Goal: Task Accomplishment & Management: Manage account settings

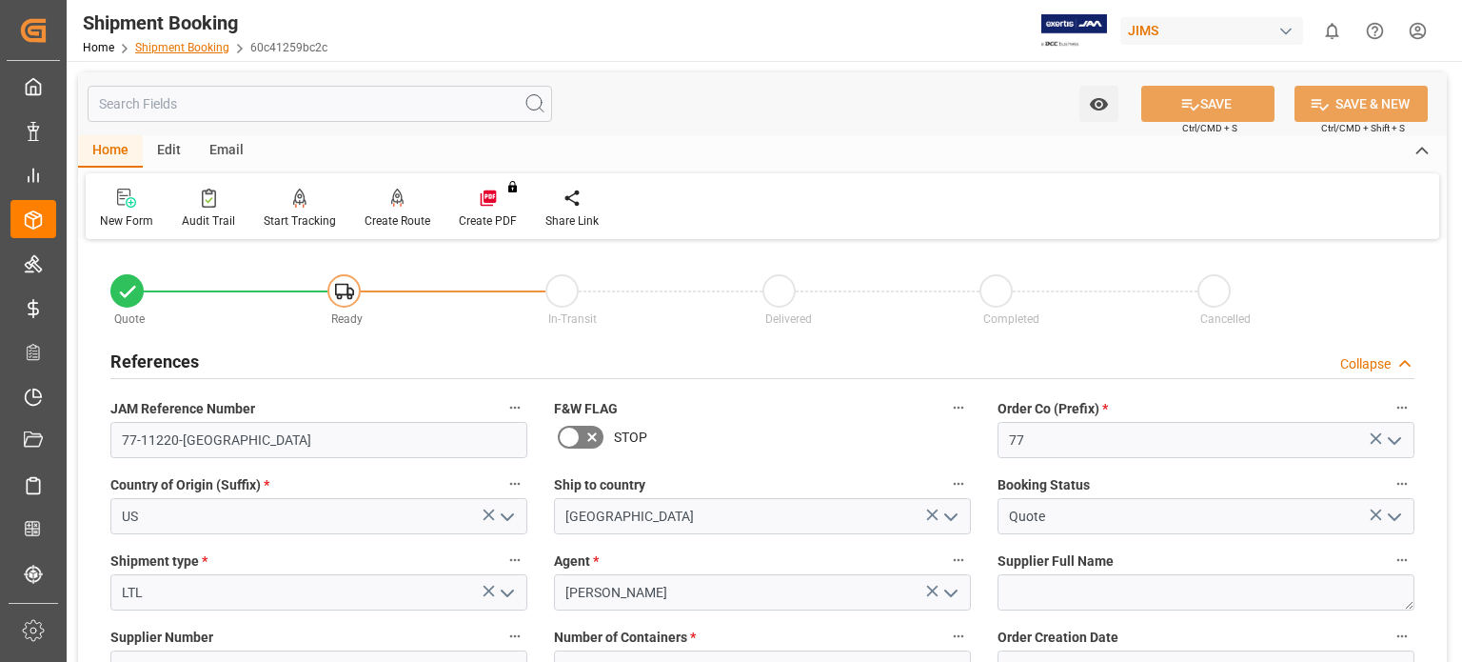
click at [188, 45] on link "Shipment Booking" at bounding box center [182, 47] width 94 height 13
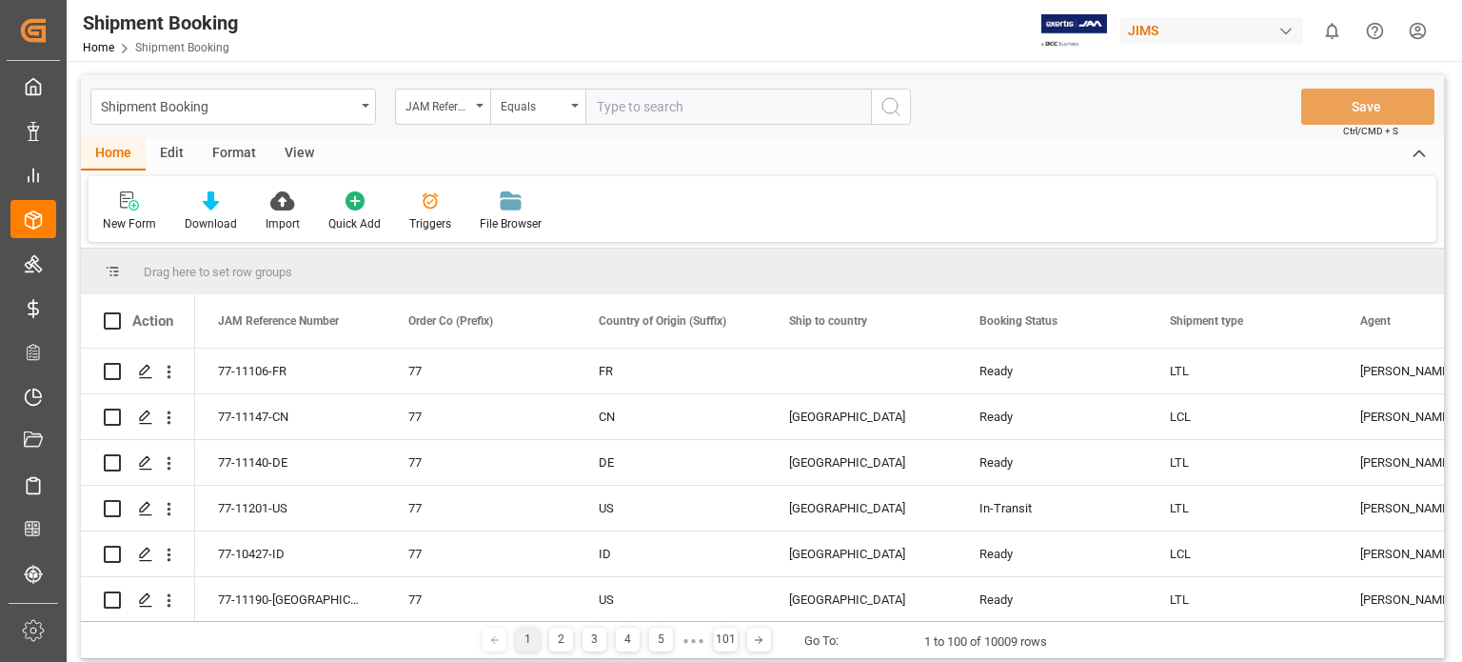
click at [632, 107] on input "text" at bounding box center [728, 107] width 286 height 36
type input "77-11190-[GEOGRAPHIC_DATA]"
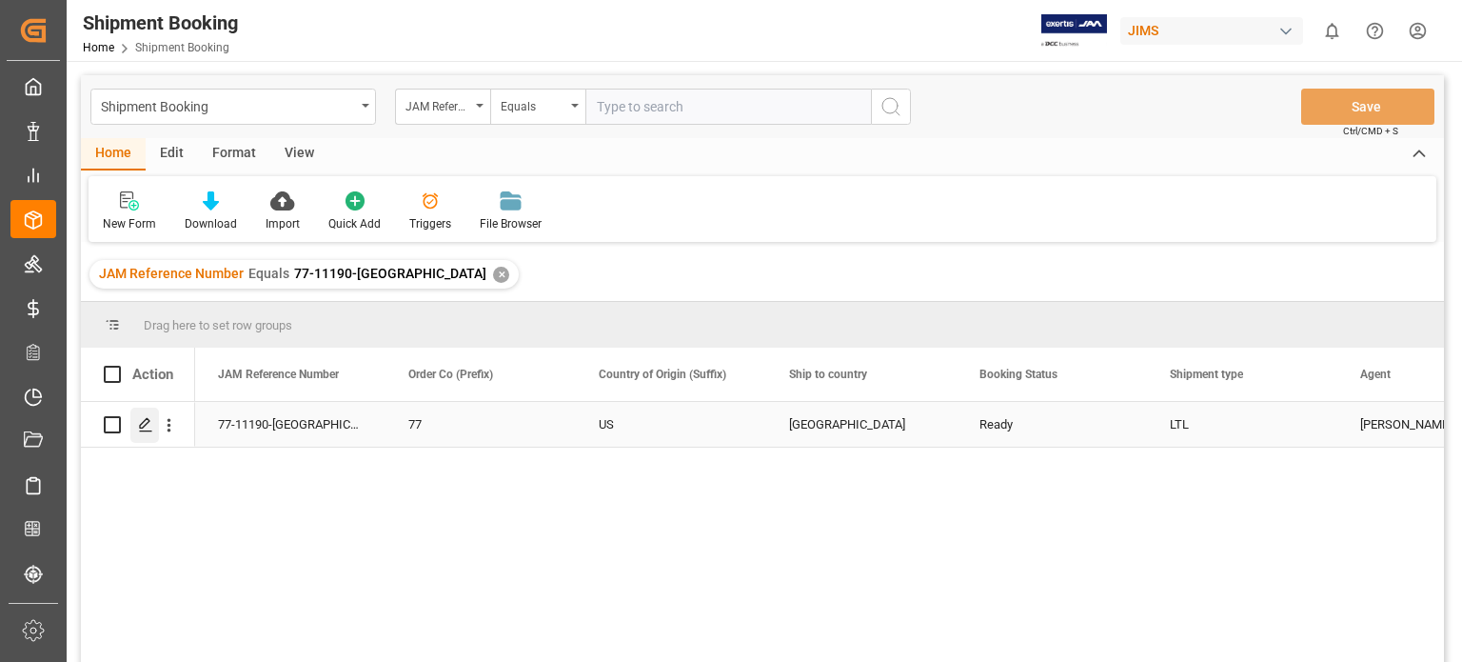
click at [149, 429] on icon "Press SPACE to select this row." at bounding box center [145, 424] width 15 height 15
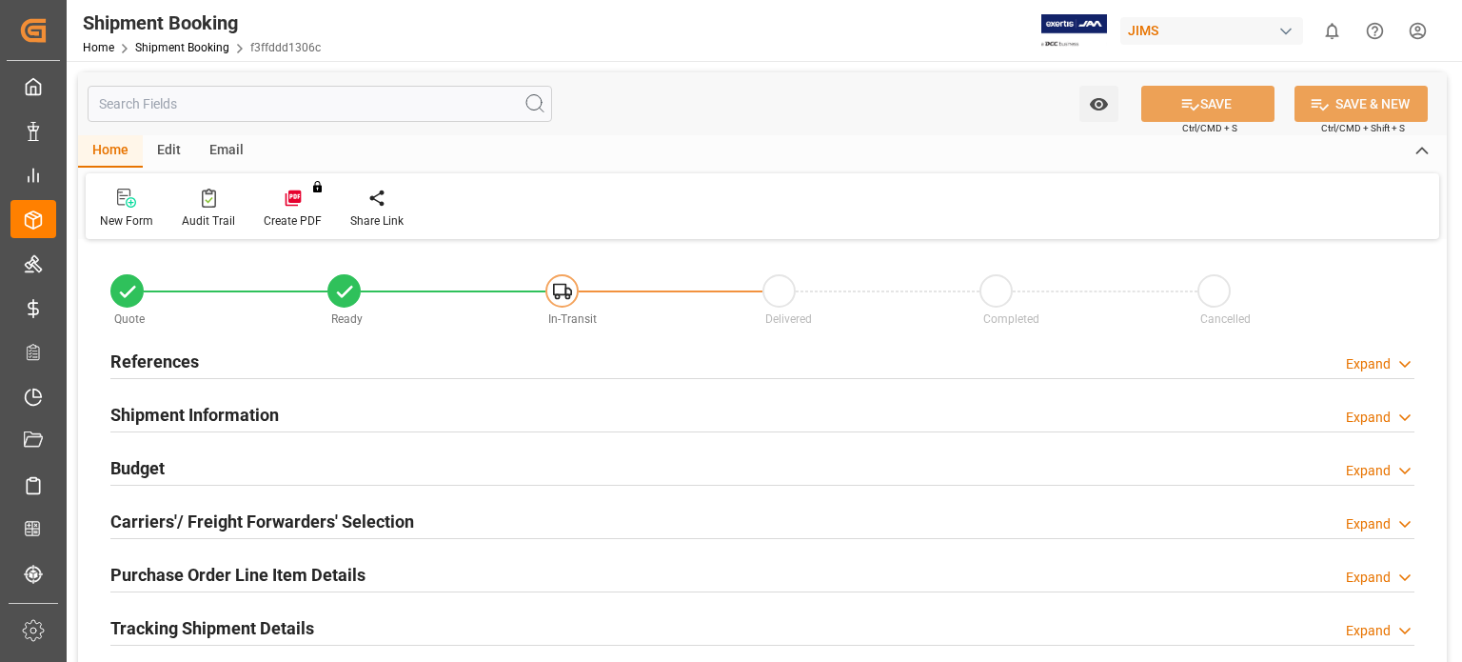
type input "0"
type input "[DATE]"
click at [151, 349] on h2 "References" at bounding box center [154, 361] width 89 height 26
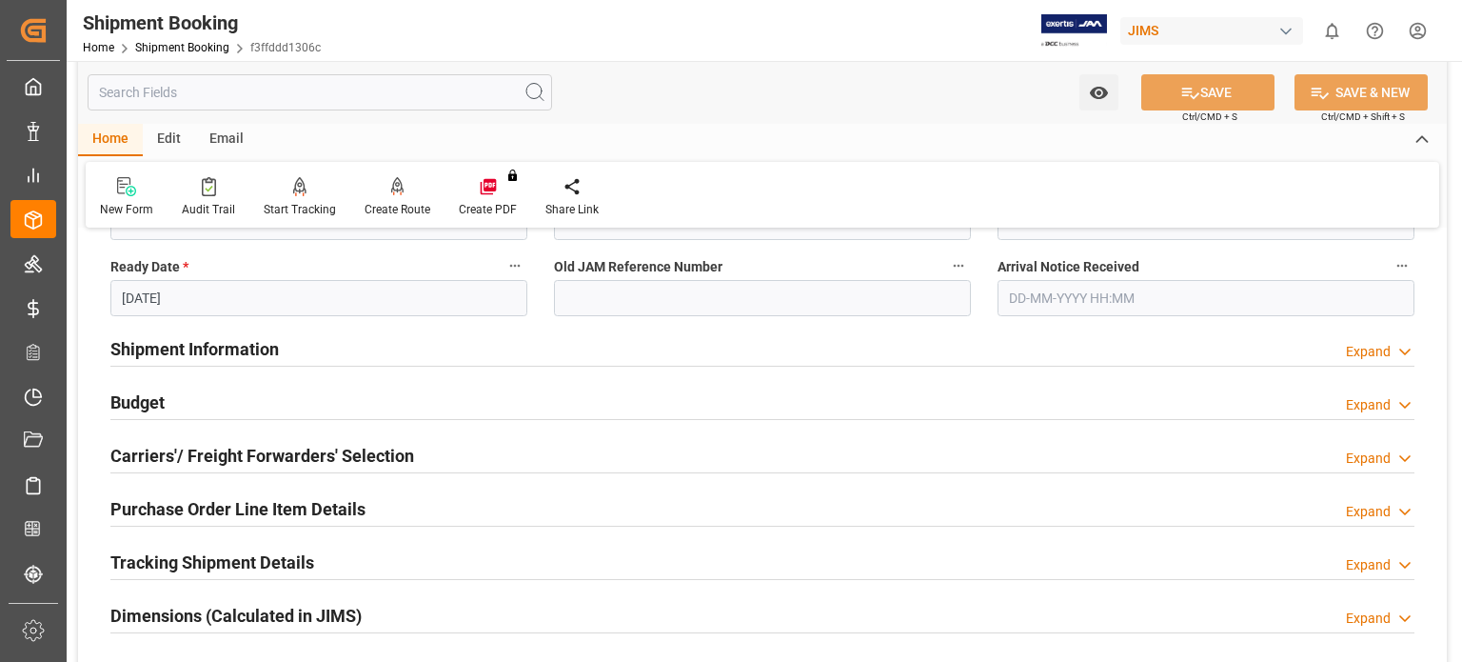
scroll to position [476, 0]
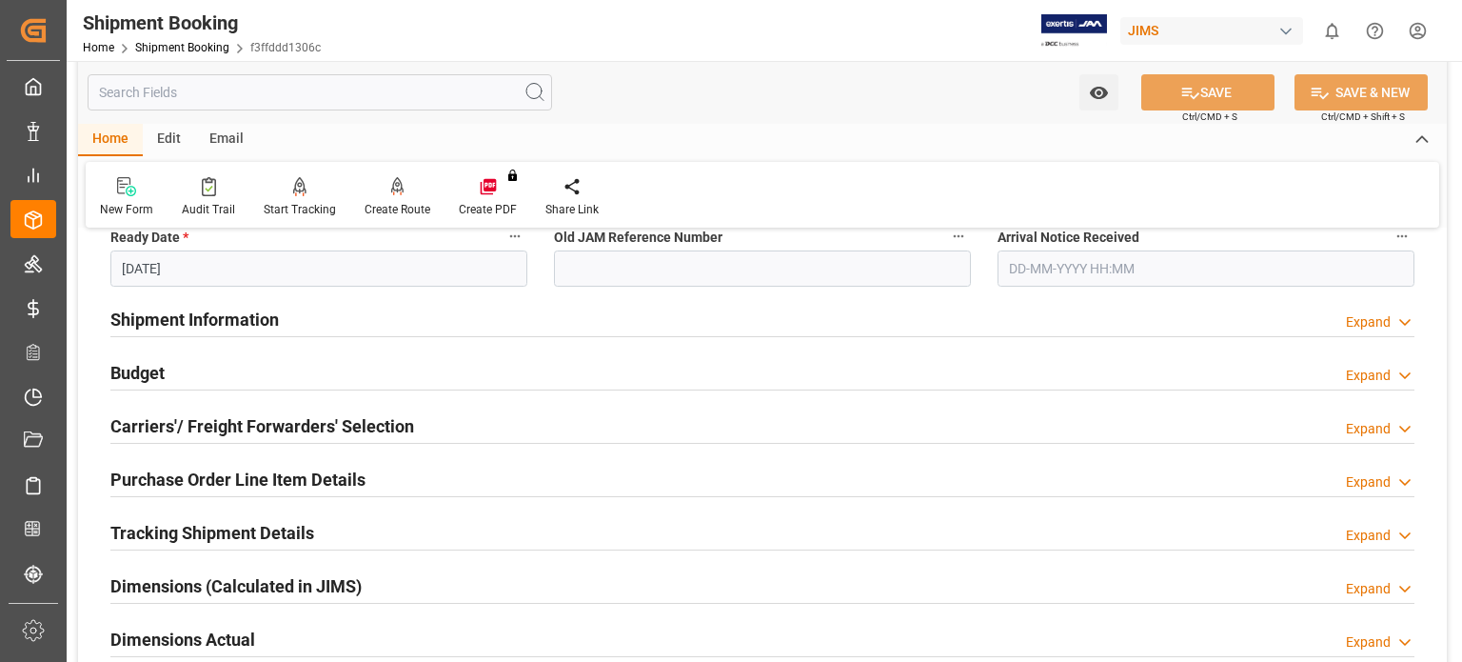
click at [168, 425] on h2 "Carriers'/ Freight Forwarders' Selection" at bounding box center [262, 426] width 304 height 26
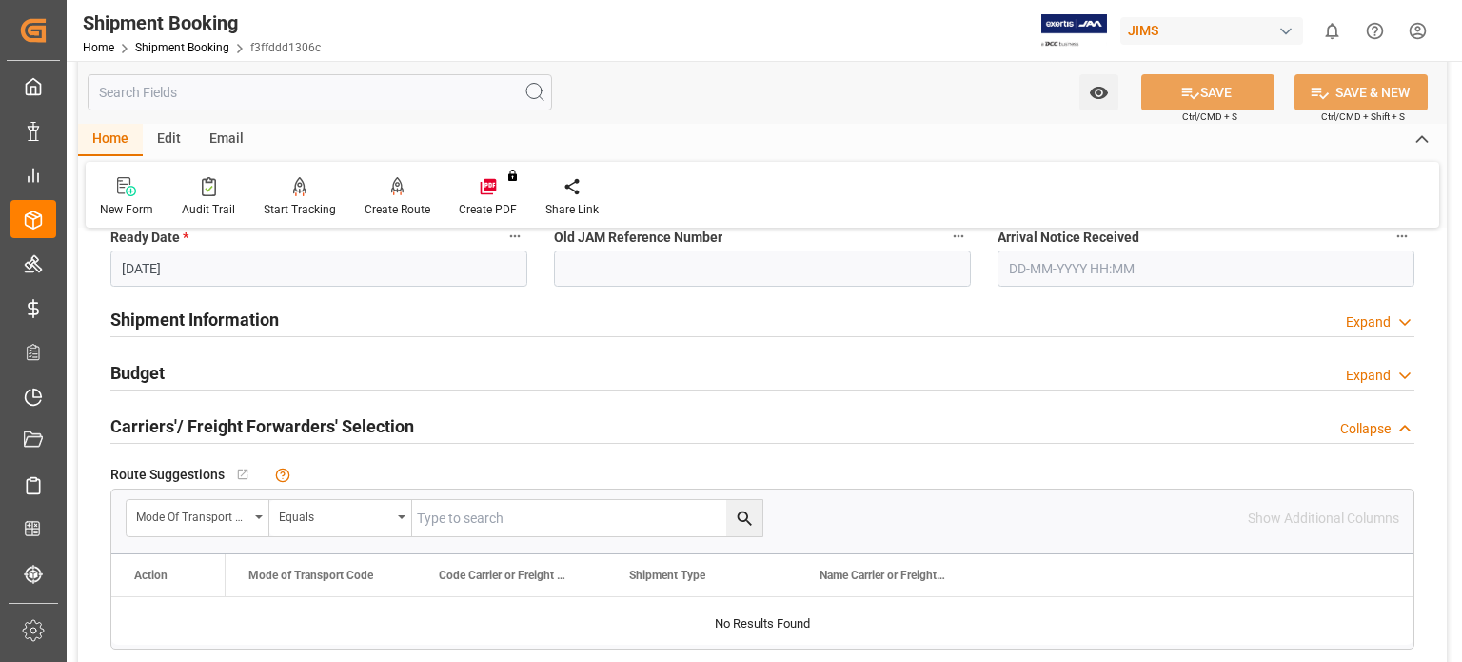
click at [157, 377] on h2 "Budget" at bounding box center [137, 373] width 54 height 26
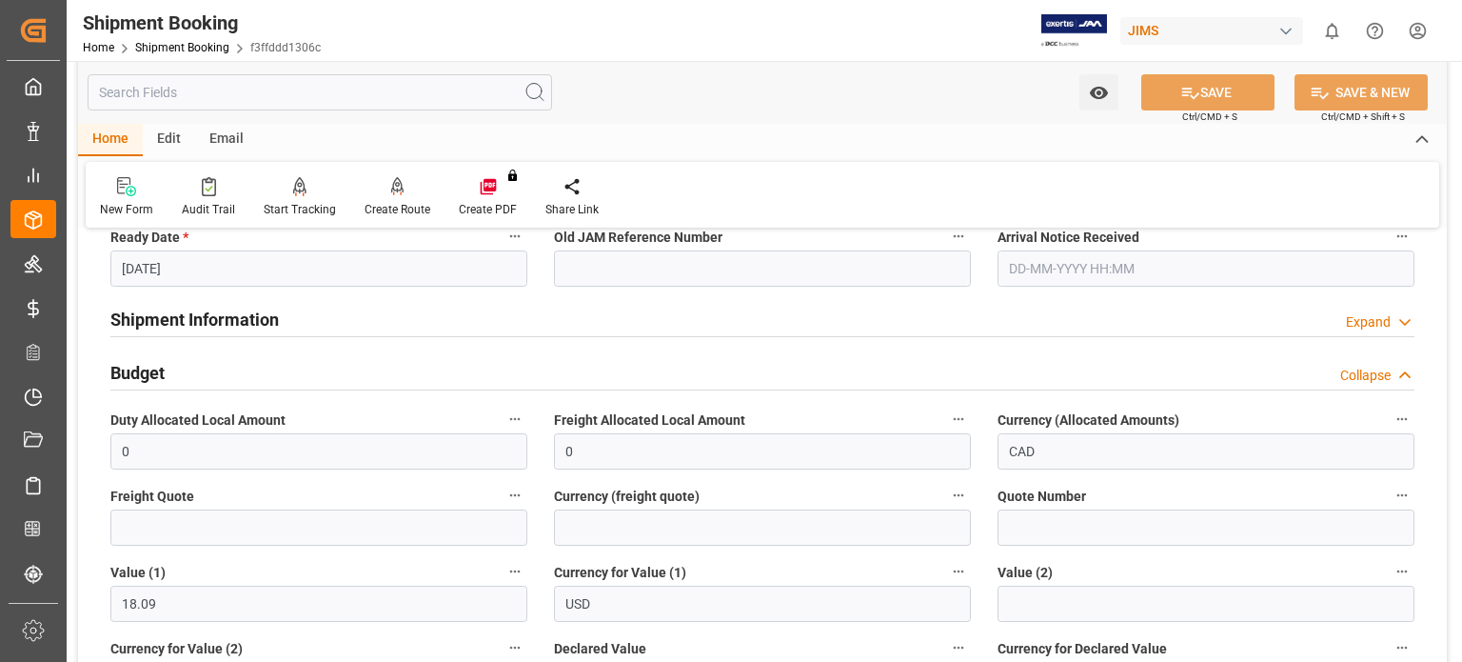
click at [157, 377] on h2 "Budget" at bounding box center [137, 373] width 54 height 26
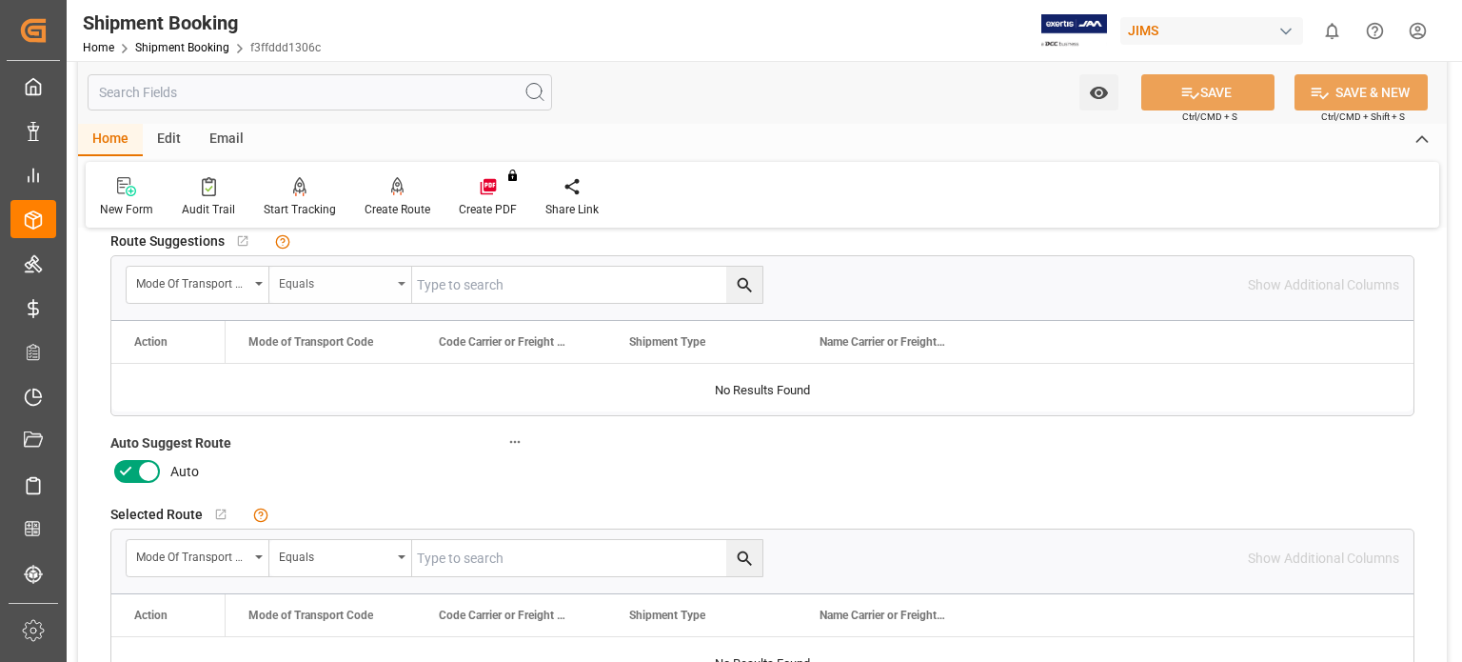
scroll to position [793, 0]
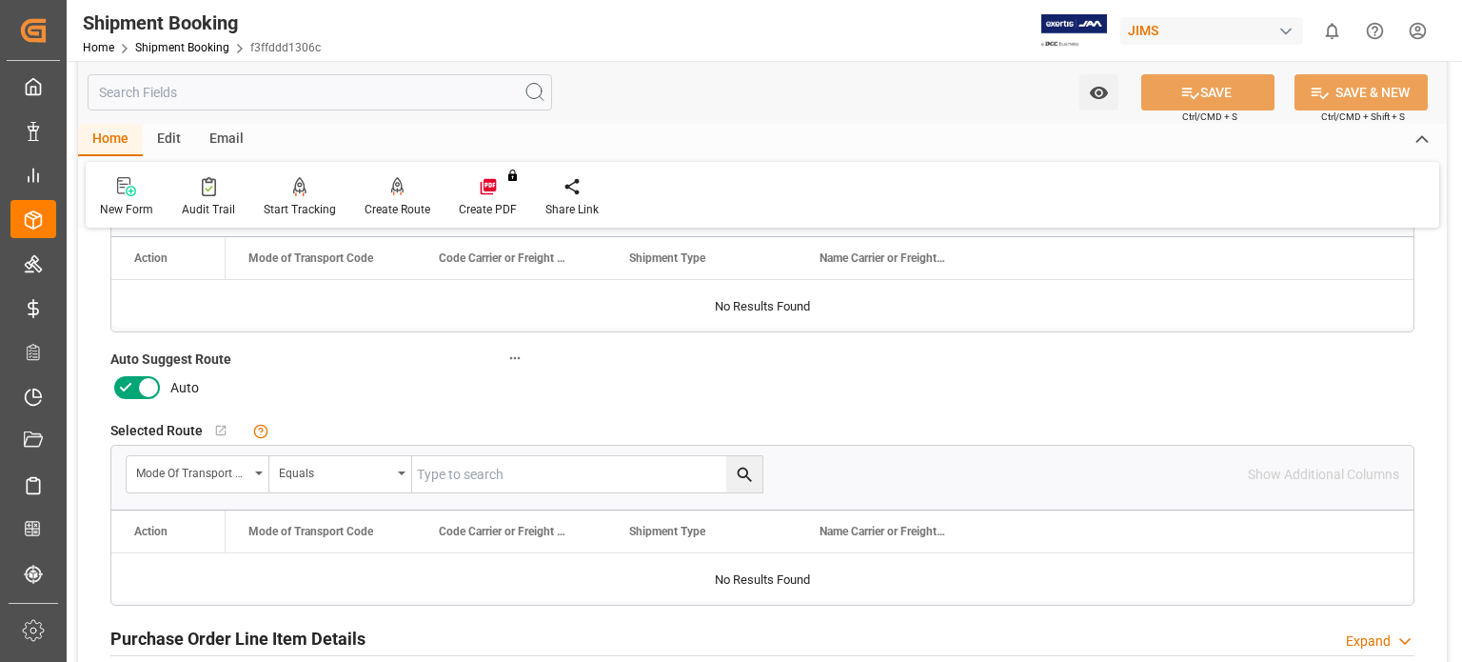
click at [129, 386] on icon at bounding box center [125, 387] width 23 height 23
click at [0, 0] on input "checkbox" at bounding box center [0, 0] width 0 height 0
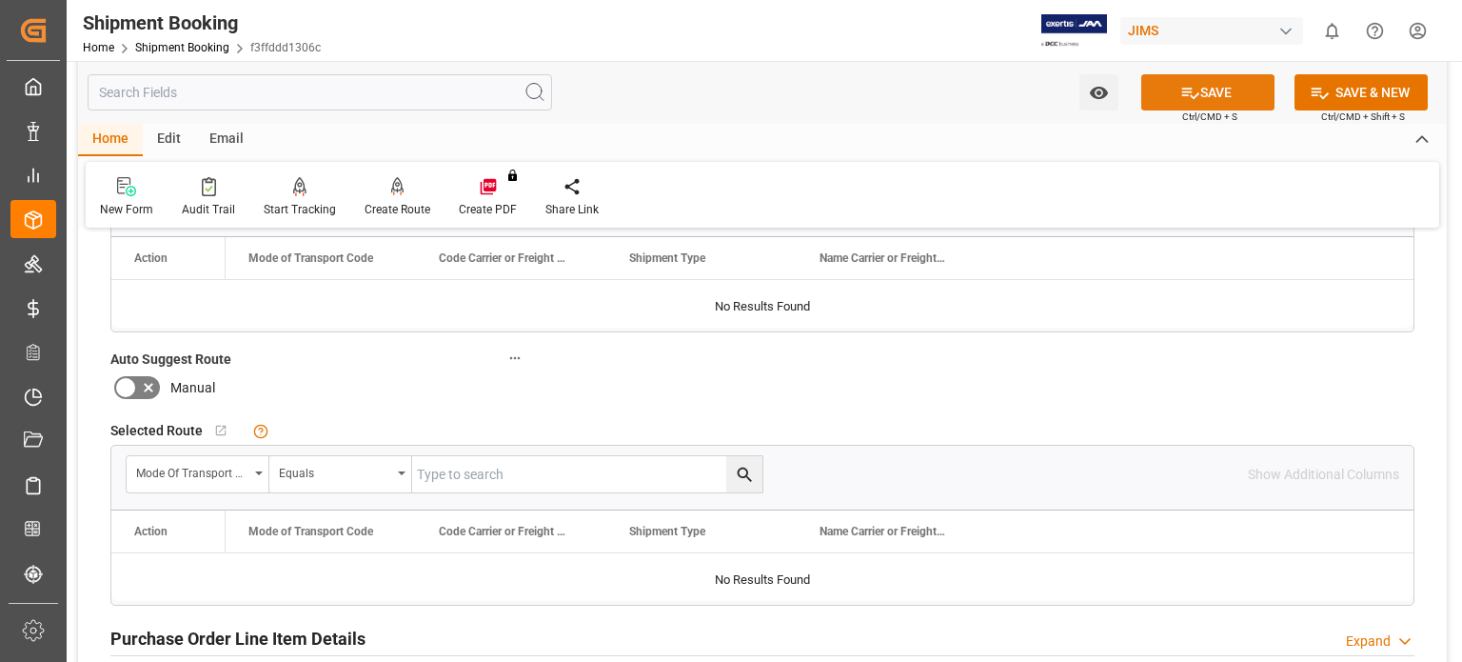
click at [1213, 101] on button "SAVE" at bounding box center [1207, 92] width 133 height 36
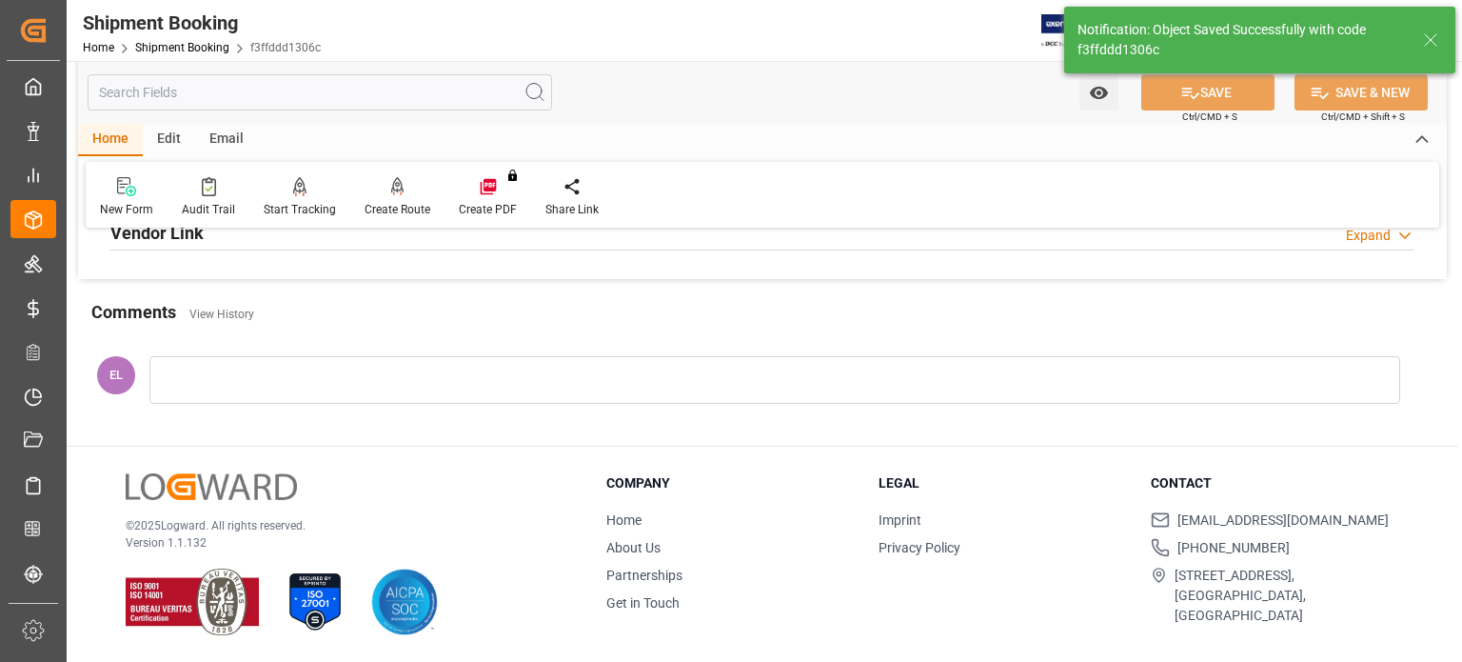
scroll to position [412, 0]
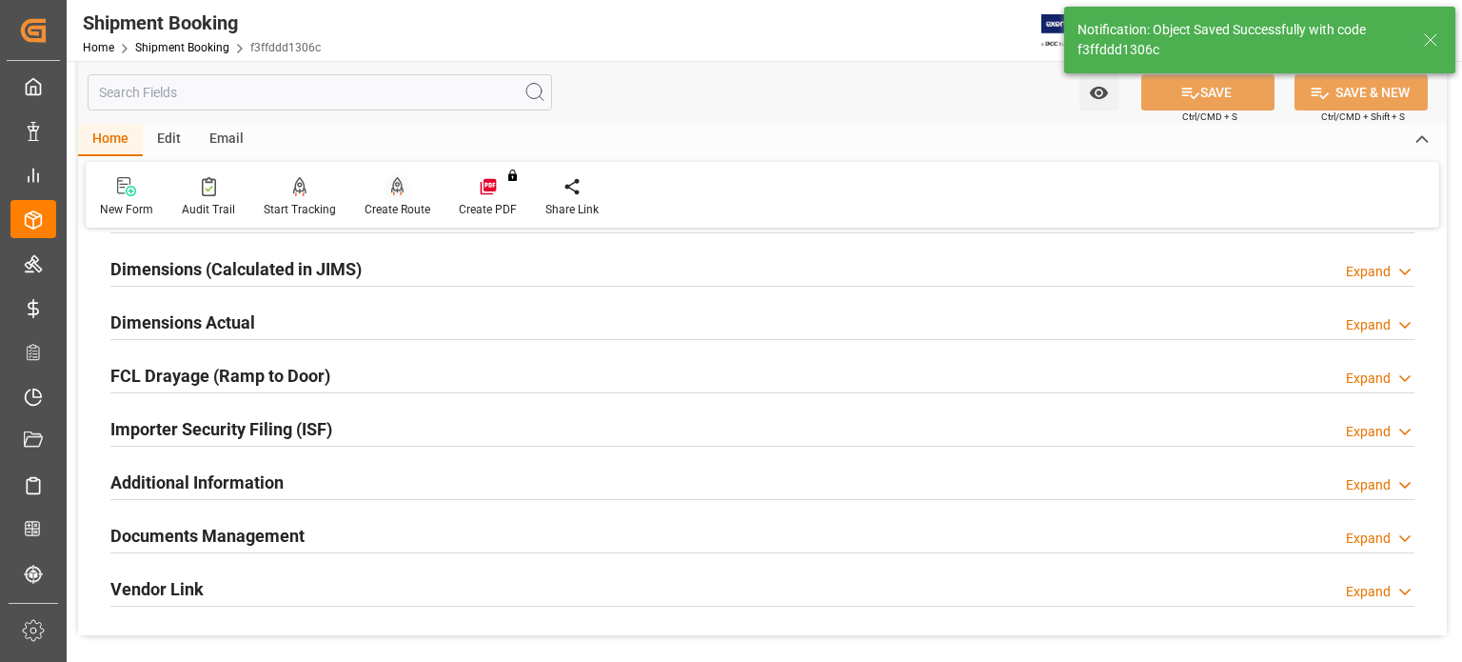
click at [391, 193] on icon at bounding box center [397, 186] width 13 height 19
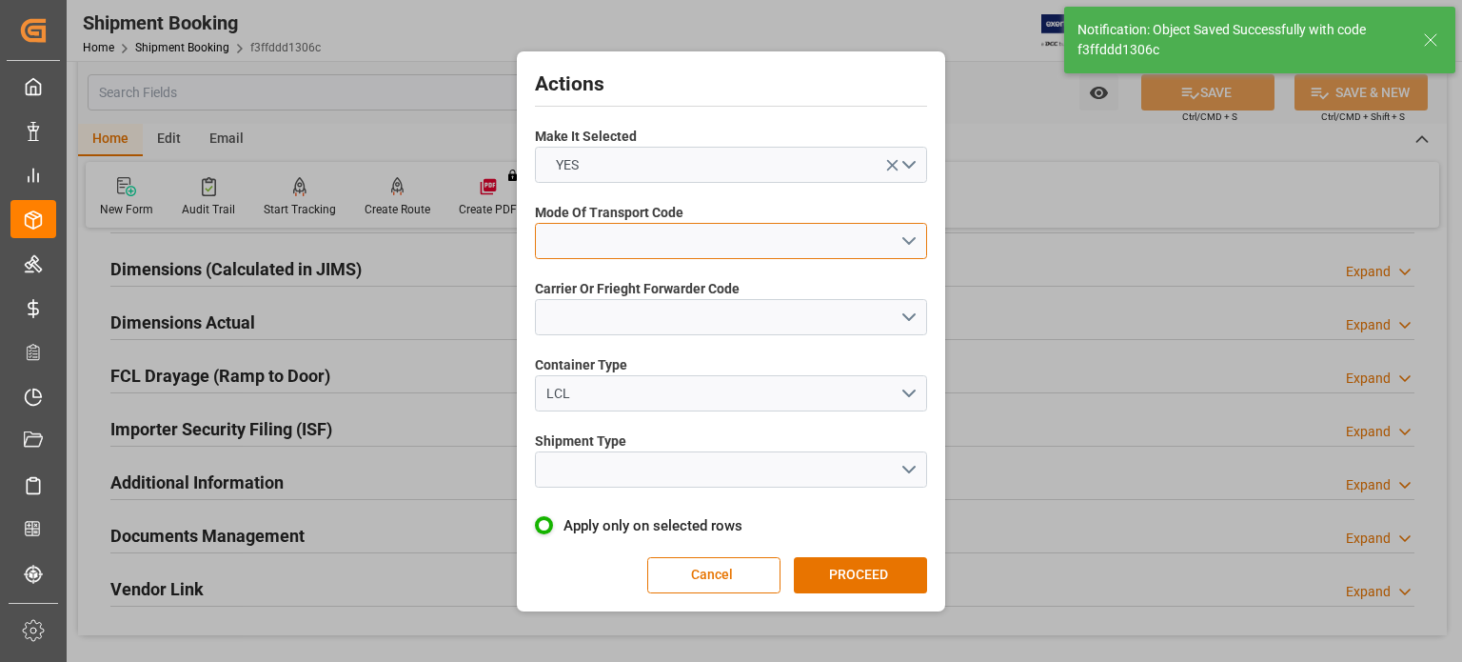
click at [565, 241] on button "open menu" at bounding box center [731, 241] width 392 height 36
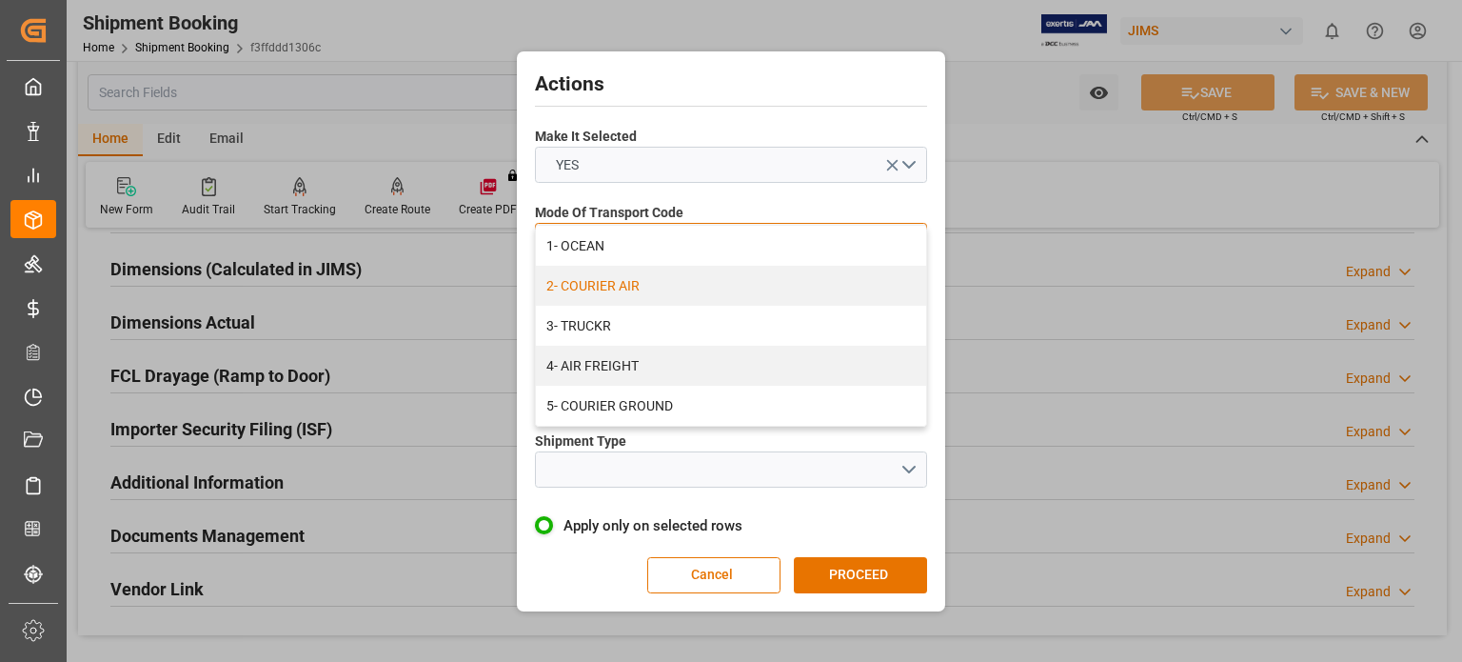
click at [590, 287] on div "2- COURIER AIR" at bounding box center [731, 286] width 390 height 40
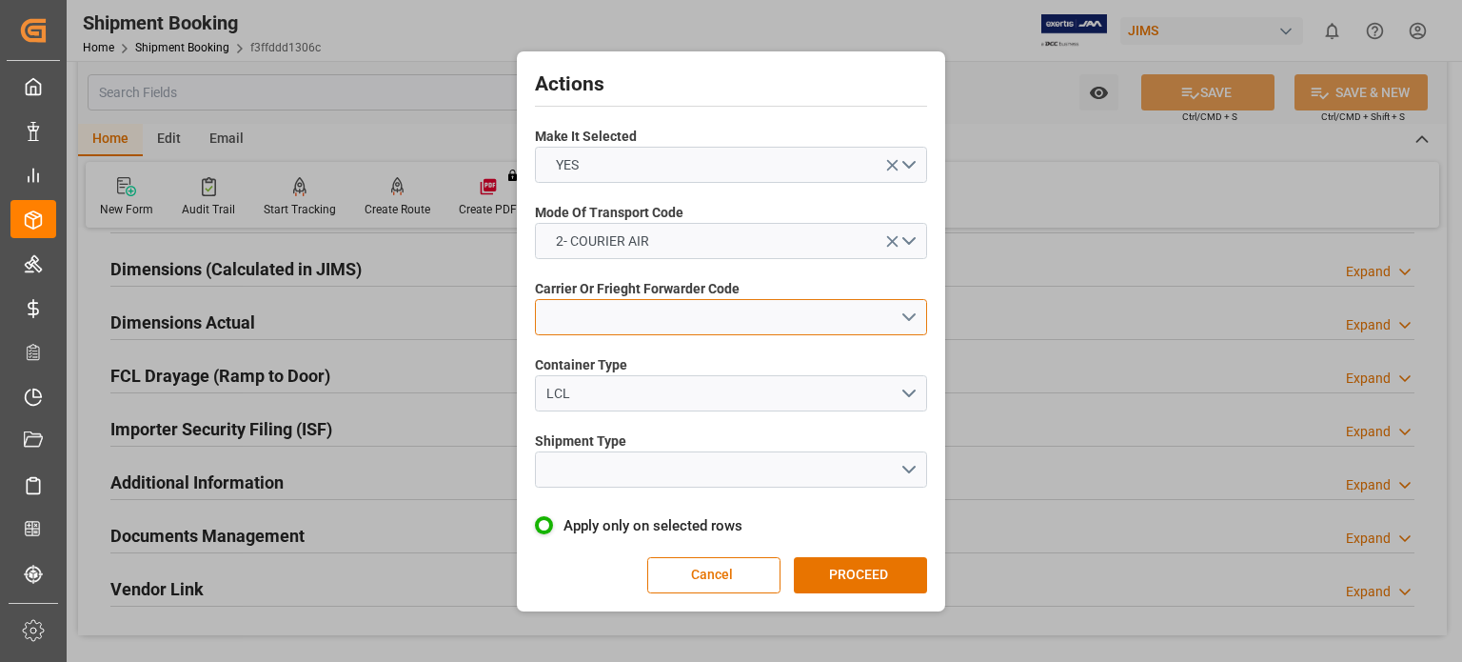
click at [565, 307] on button "open menu" at bounding box center [731, 317] width 392 height 36
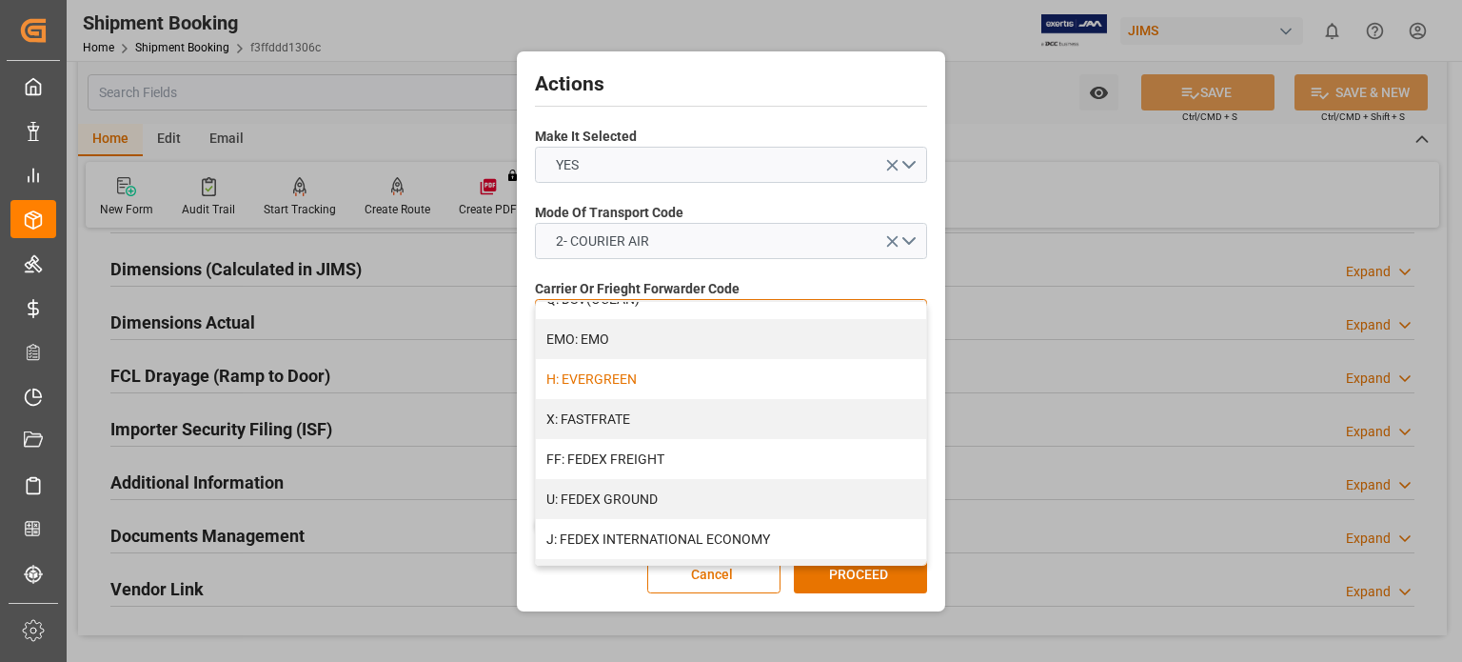
scroll to position [476, 0]
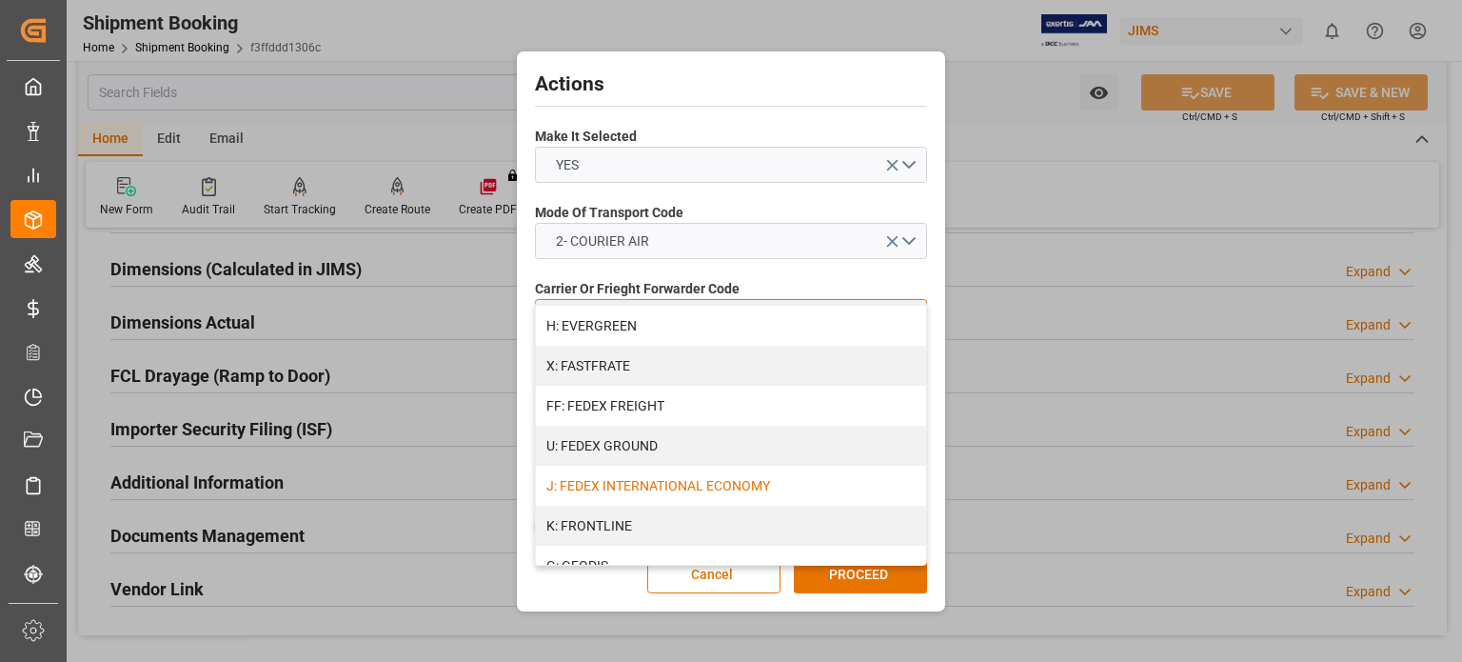
click at [663, 486] on div "J: FEDEX INTERNATIONAL ECONOMY" at bounding box center [731, 485] width 390 height 40
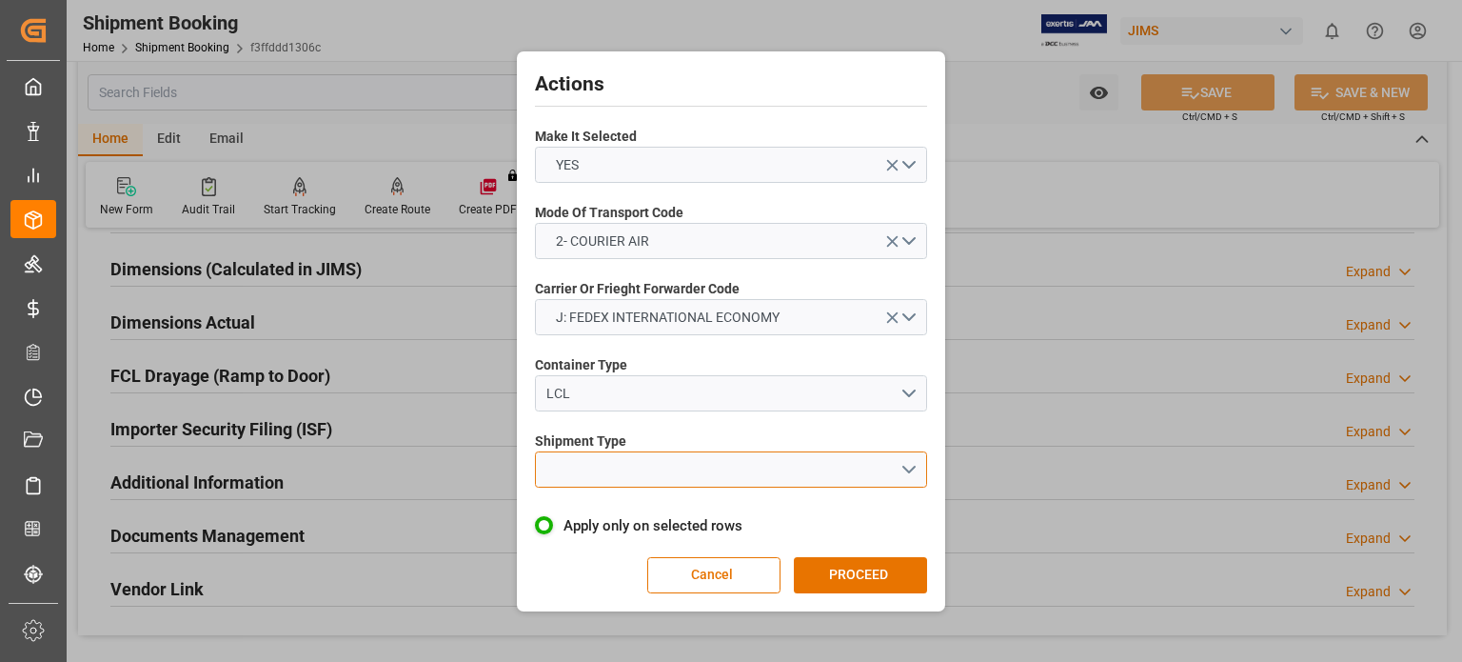
click at [609, 466] on button "open menu" at bounding box center [731, 469] width 392 height 36
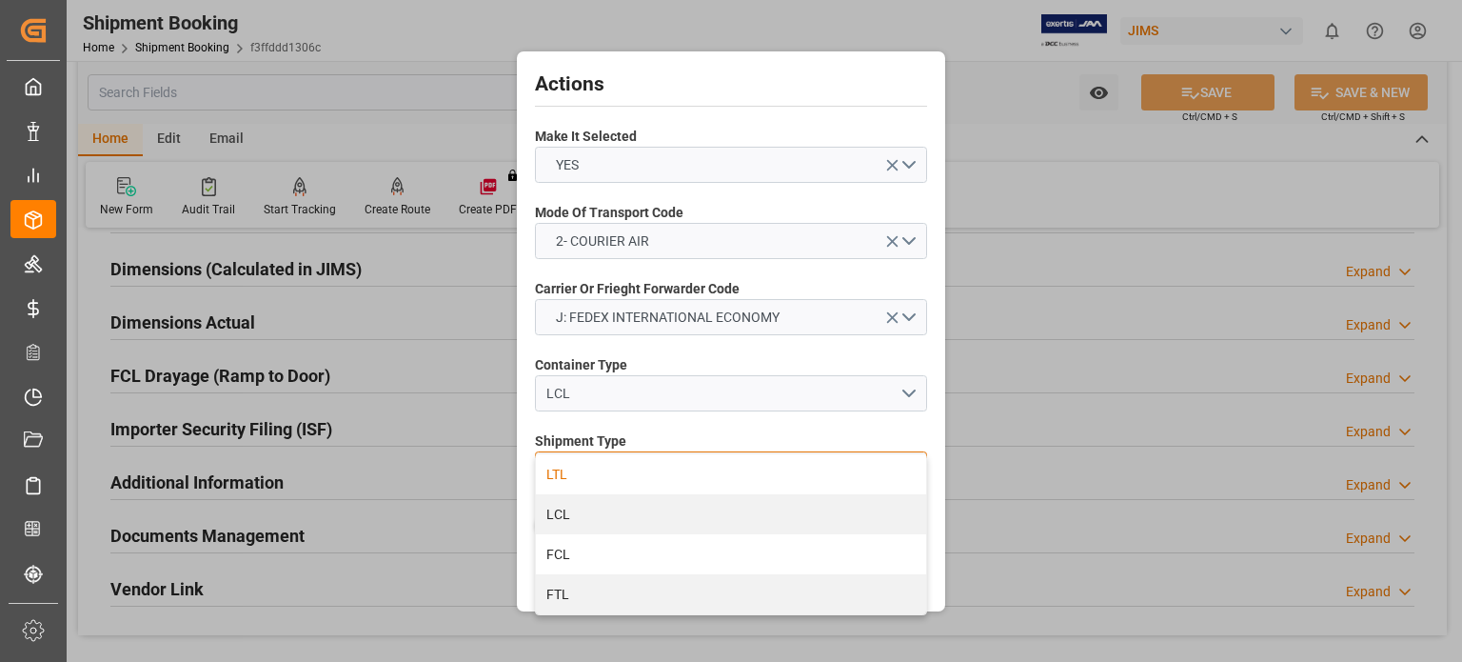
click at [613, 479] on div "LTL" at bounding box center [731, 474] width 390 height 40
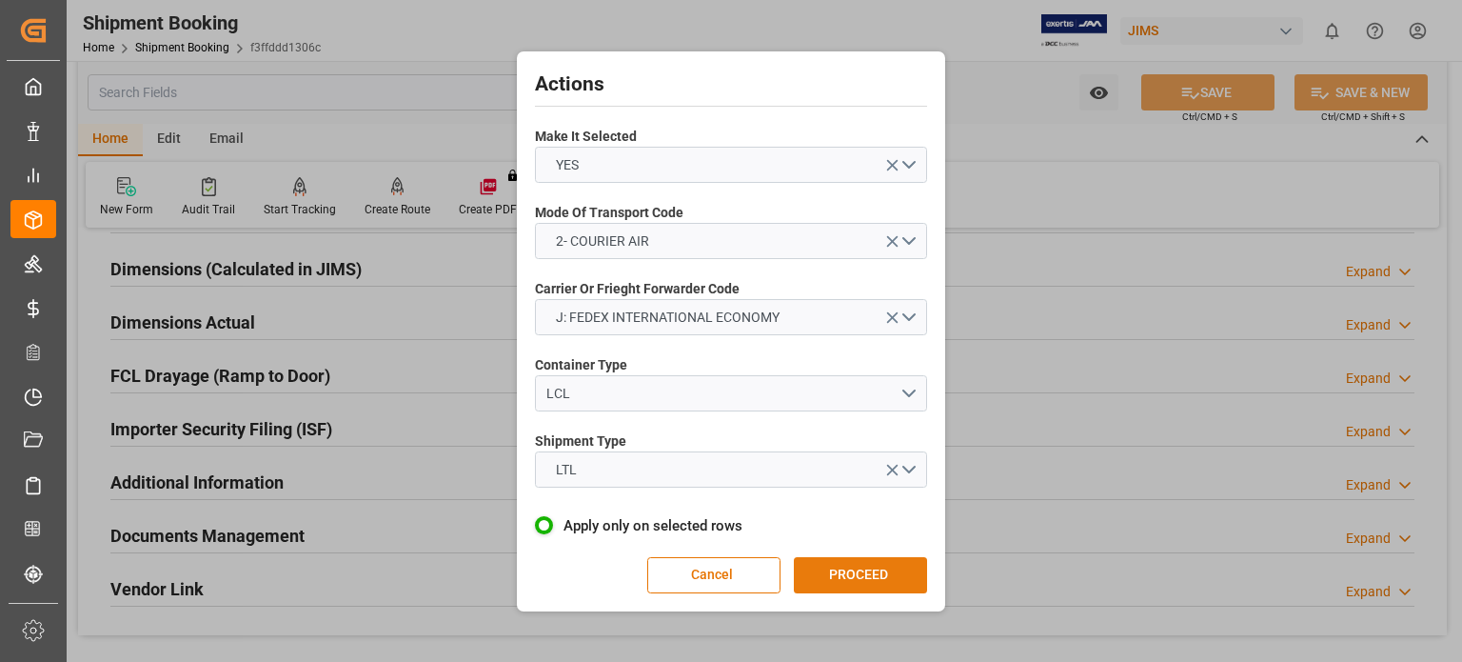
click at [858, 578] on button "PROCEED" at bounding box center [860, 575] width 133 height 36
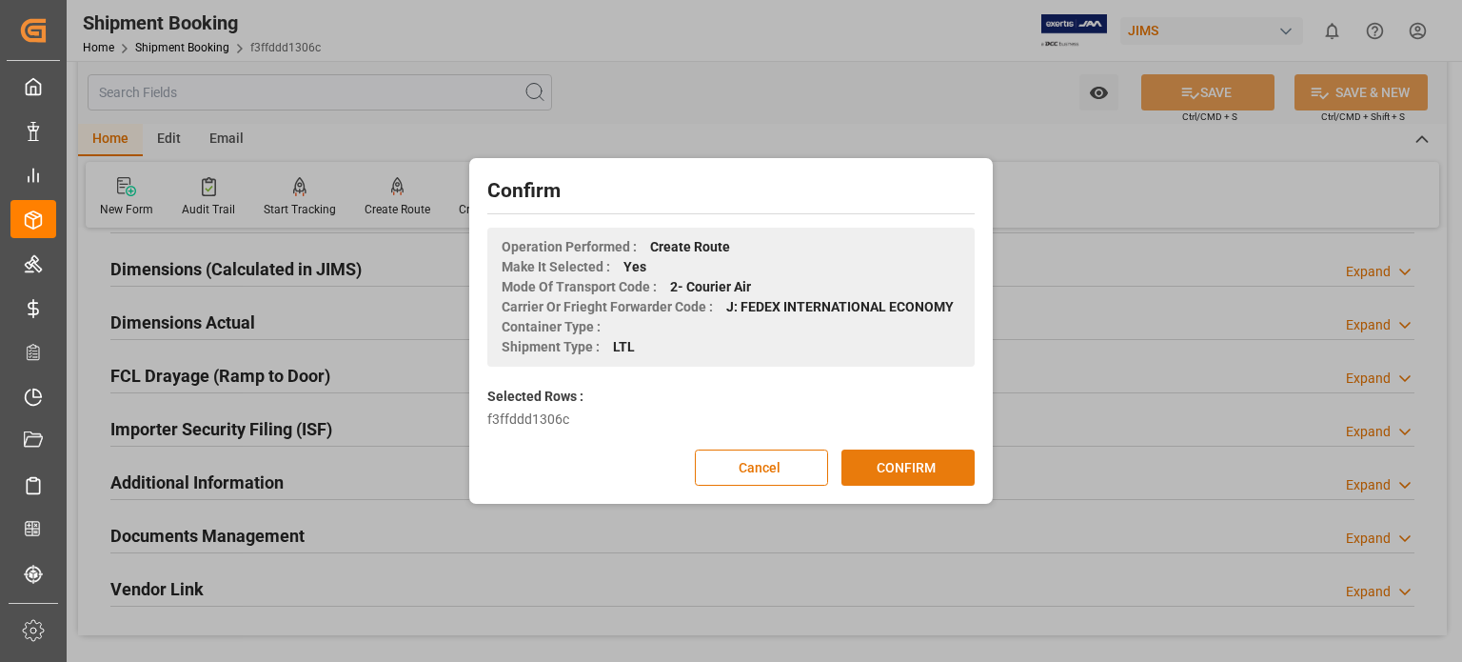
click at [897, 465] on button "CONFIRM" at bounding box center [907, 467] width 133 height 36
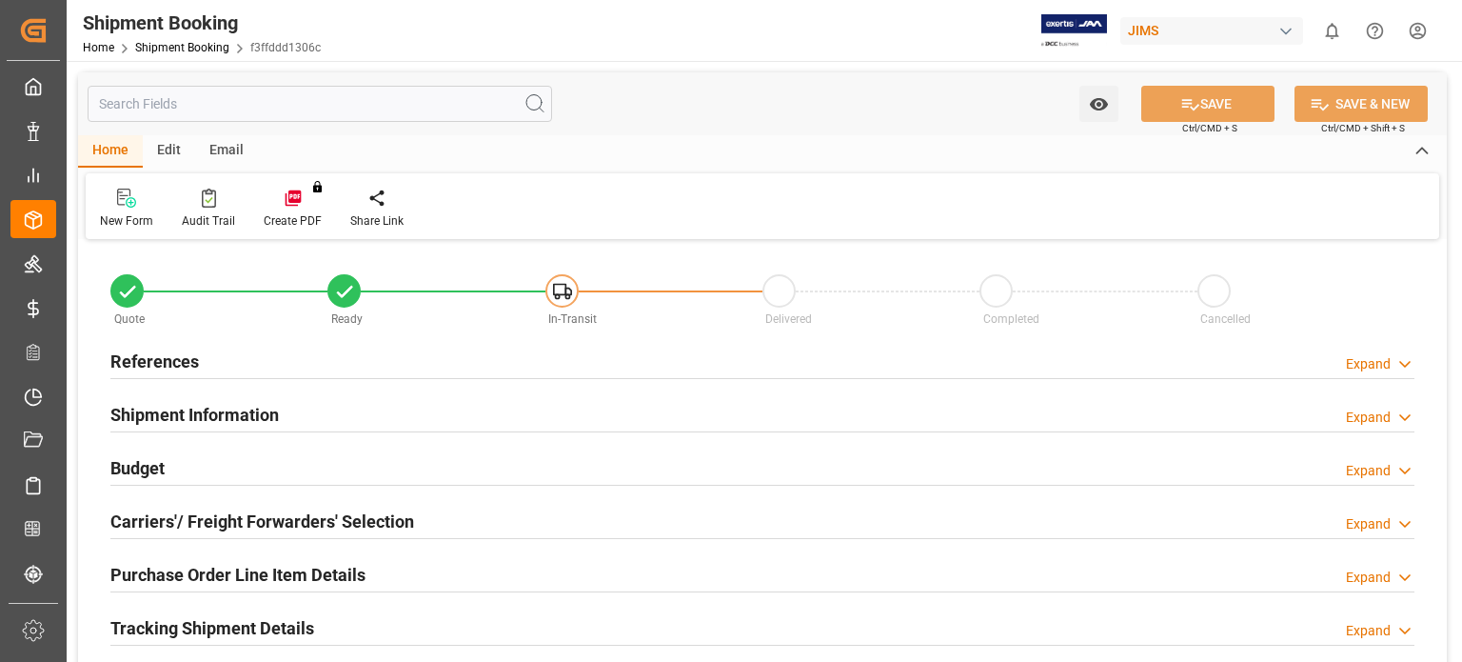
type input "1"
click at [341, 570] on h2 "Purchase Order Line Item Details" at bounding box center [237, 575] width 255 height 26
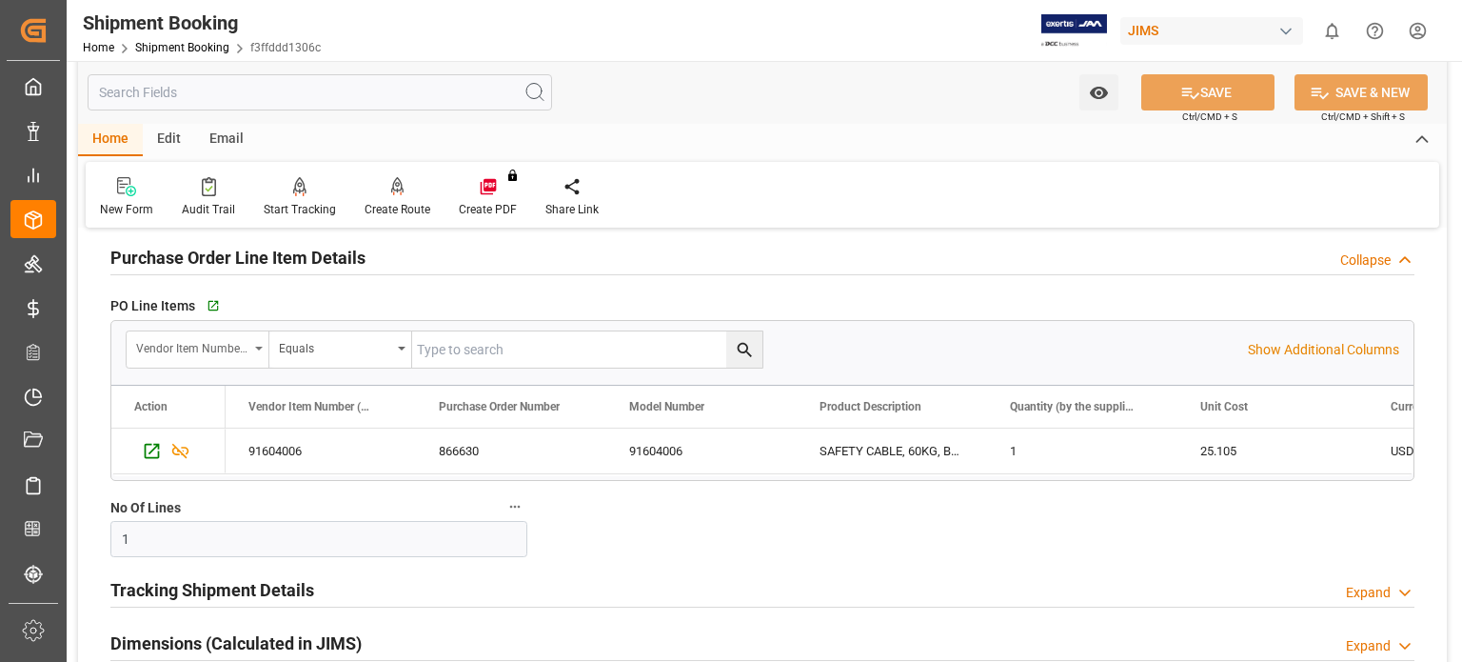
scroll to position [476, 0]
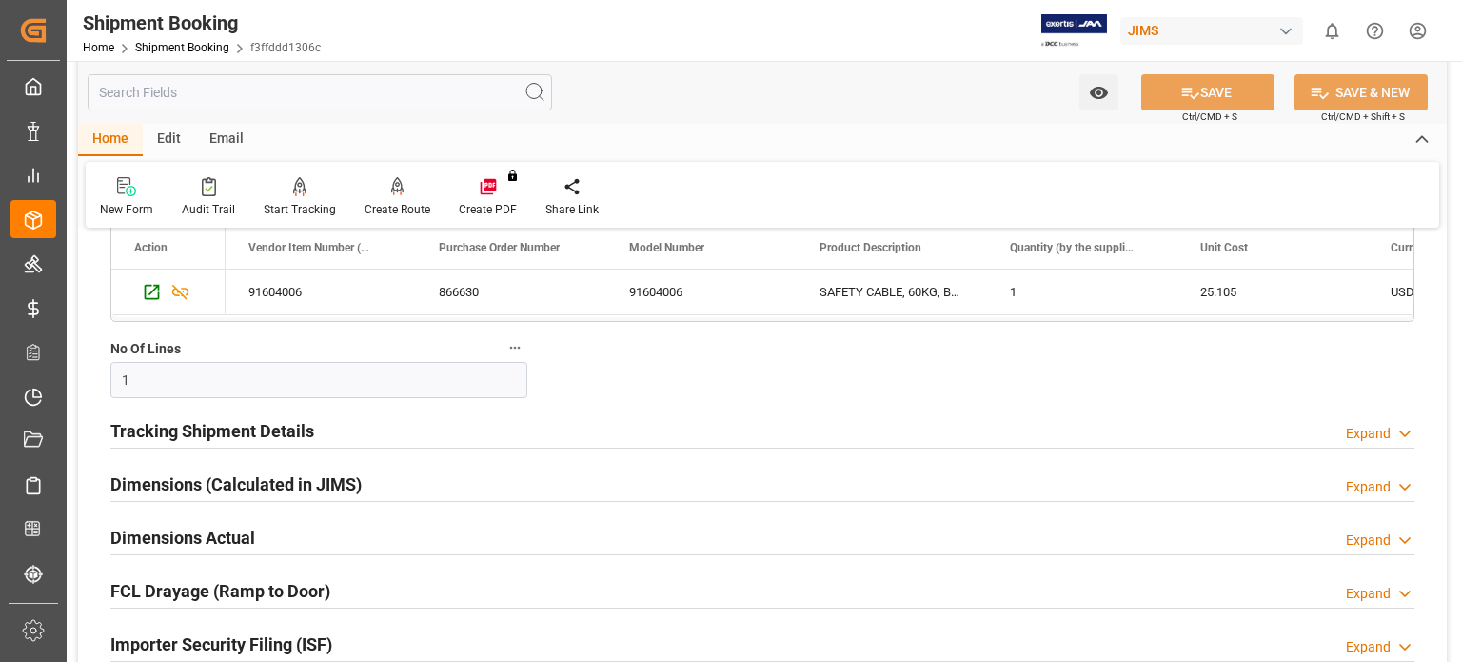
click at [233, 429] on h2 "Tracking Shipment Details" at bounding box center [212, 431] width 204 height 26
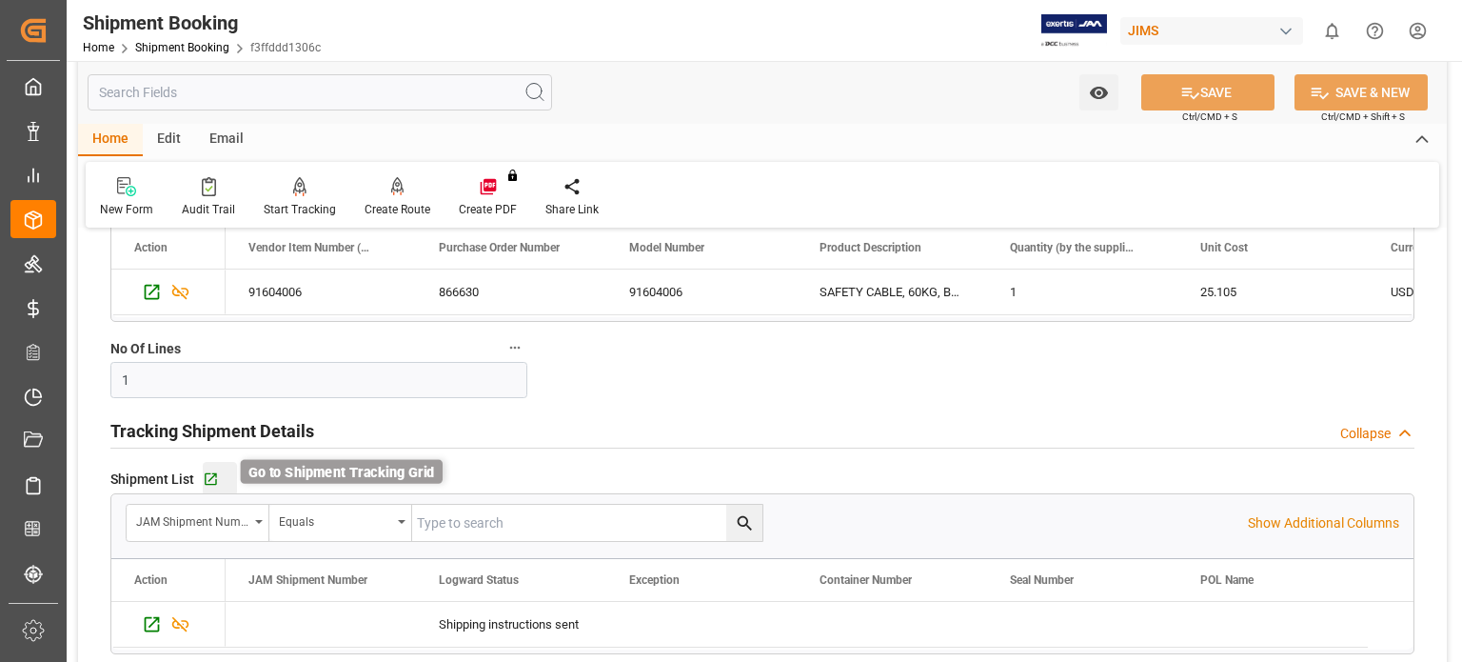
click at [213, 480] on icon "button" at bounding box center [211, 479] width 16 height 16
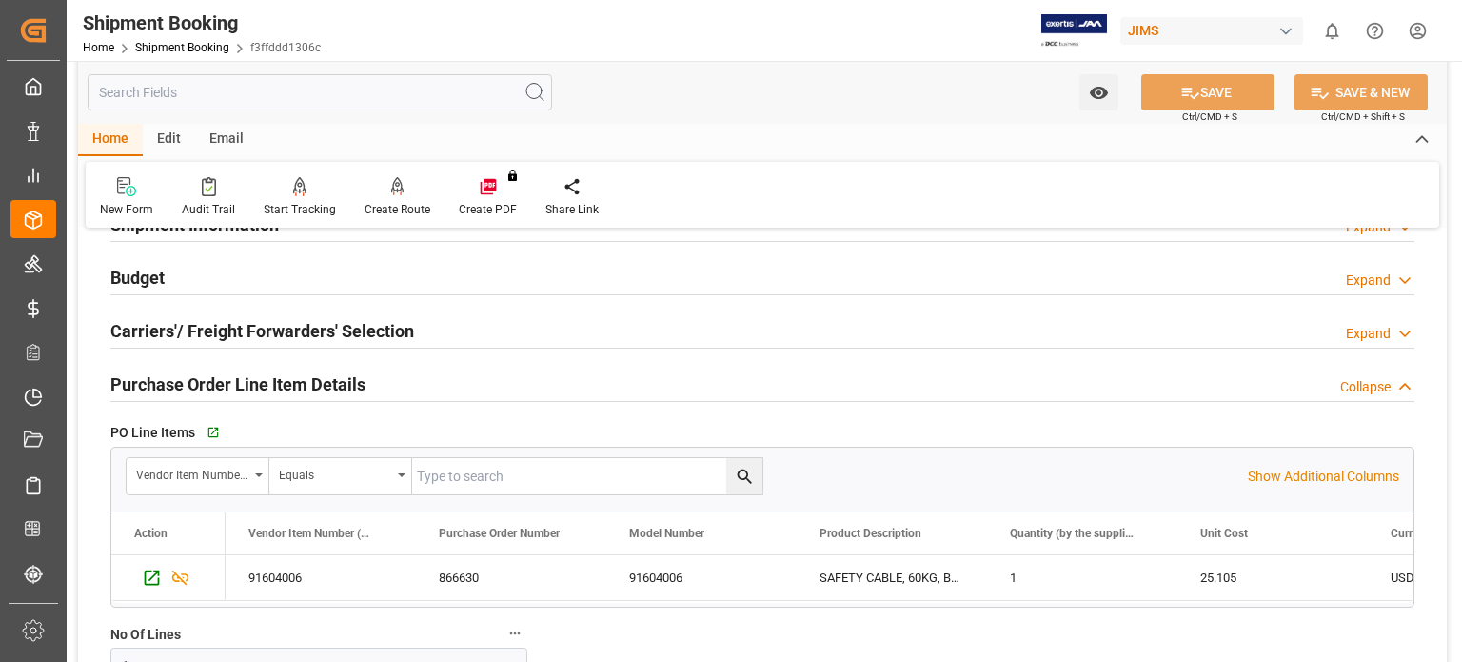
scroll to position [158, 0]
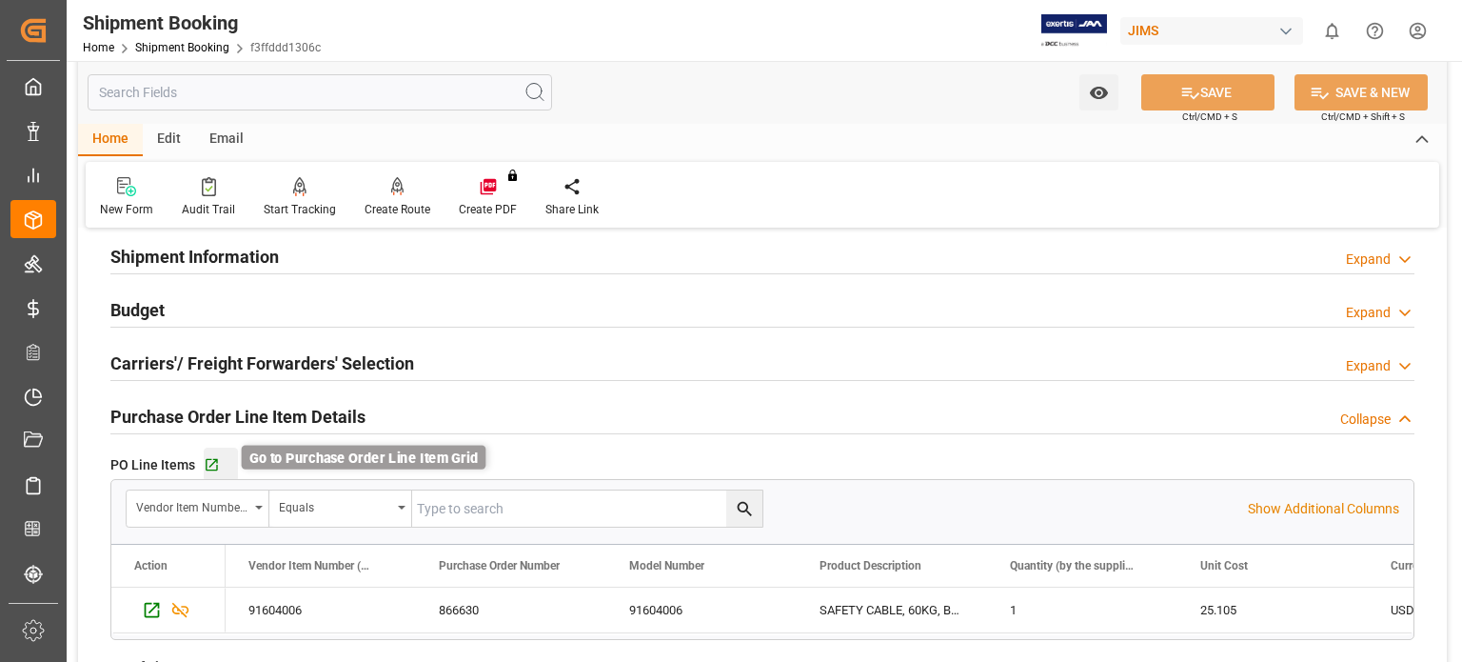
click at [206, 464] on icon "button" at bounding box center [212, 465] width 12 height 12
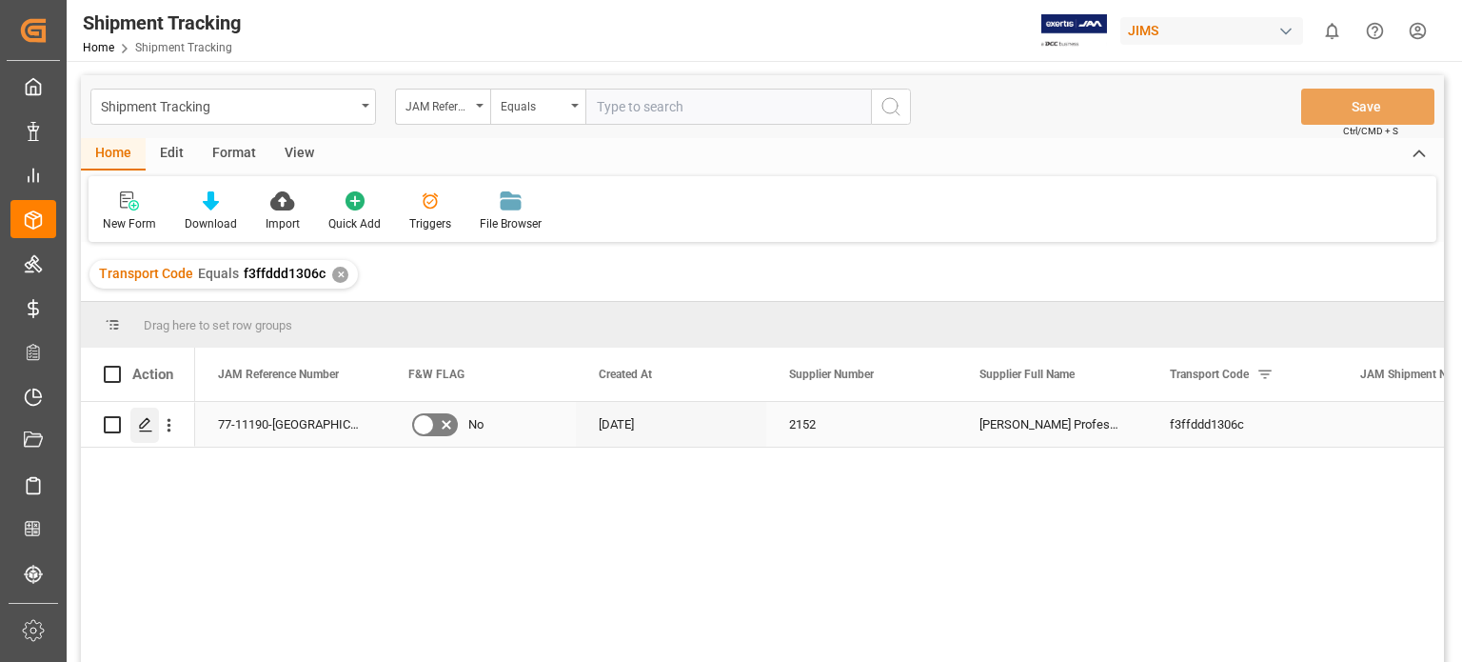
click at [148, 422] on polygon "Press SPACE to select this row." at bounding box center [145, 424] width 10 height 10
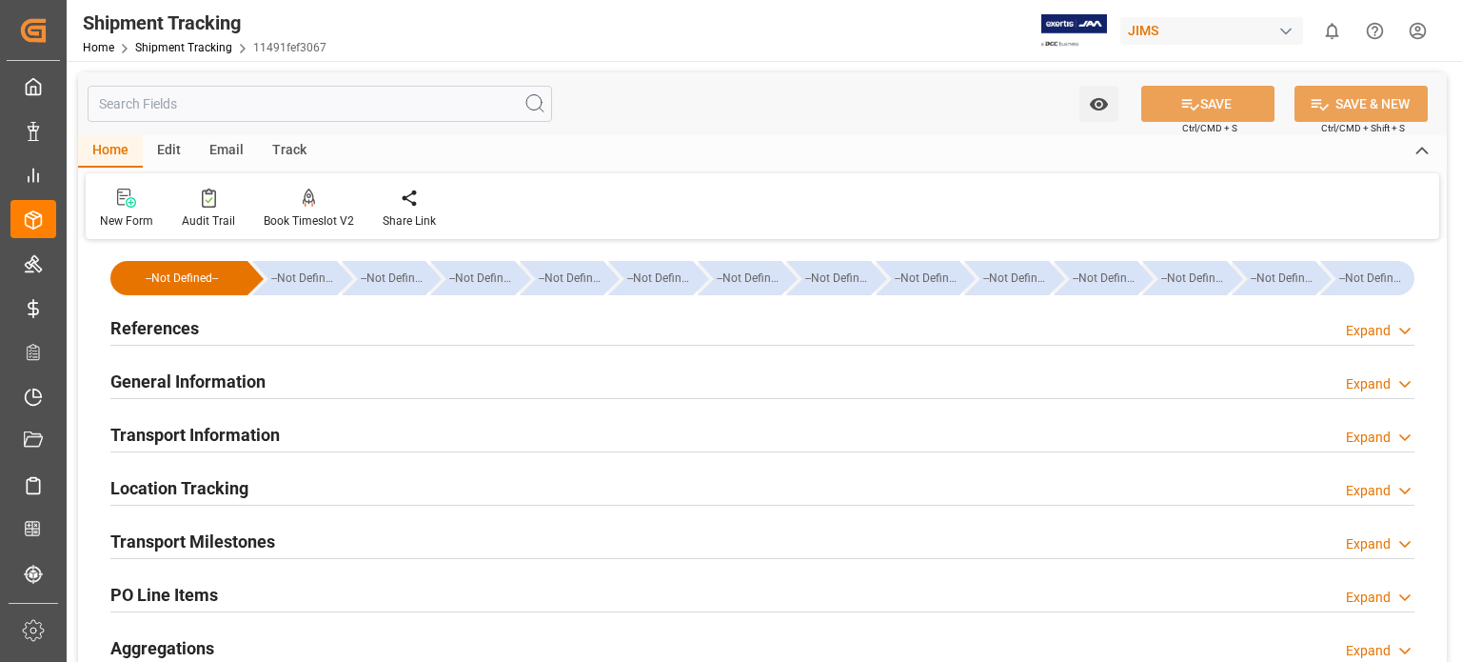
click at [205, 437] on h2 "Transport Information" at bounding box center [194, 435] width 169 height 26
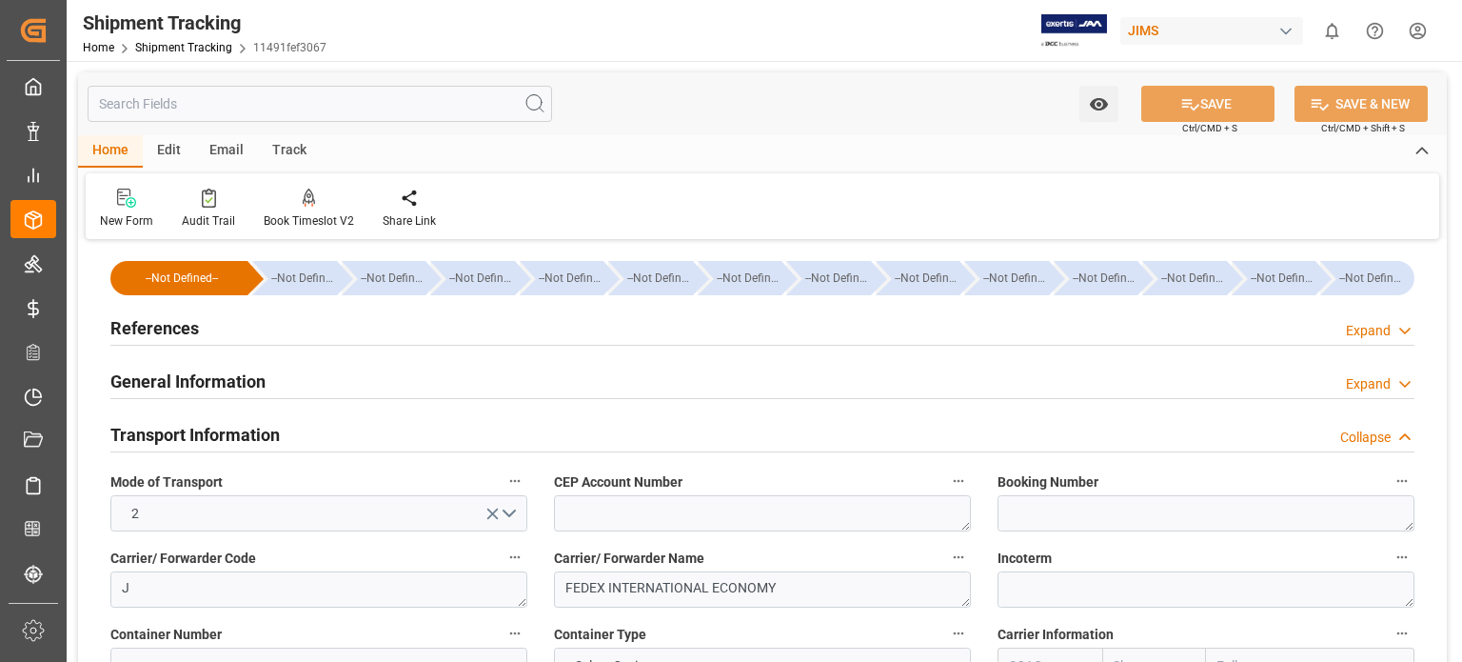
click at [205, 437] on h2 "Transport Information" at bounding box center [194, 435] width 169 height 26
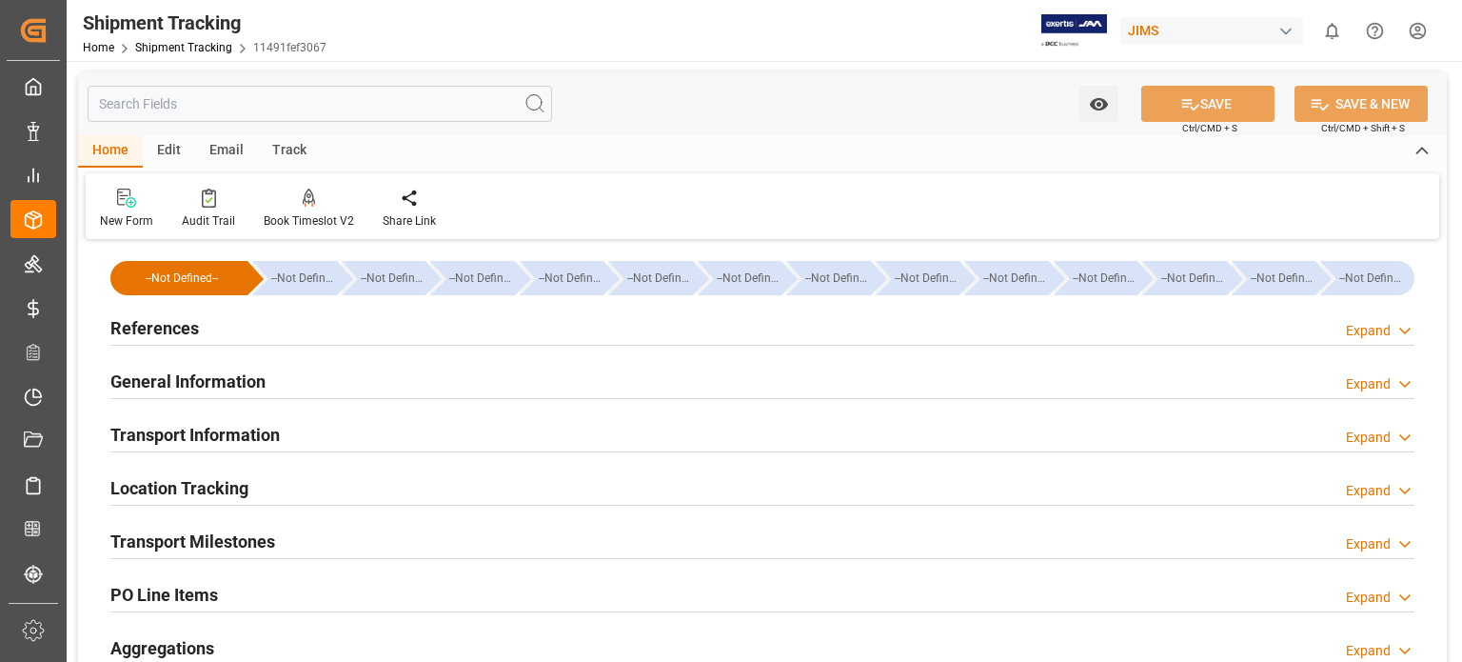
click at [224, 433] on h2 "Transport Information" at bounding box center [194, 435] width 169 height 26
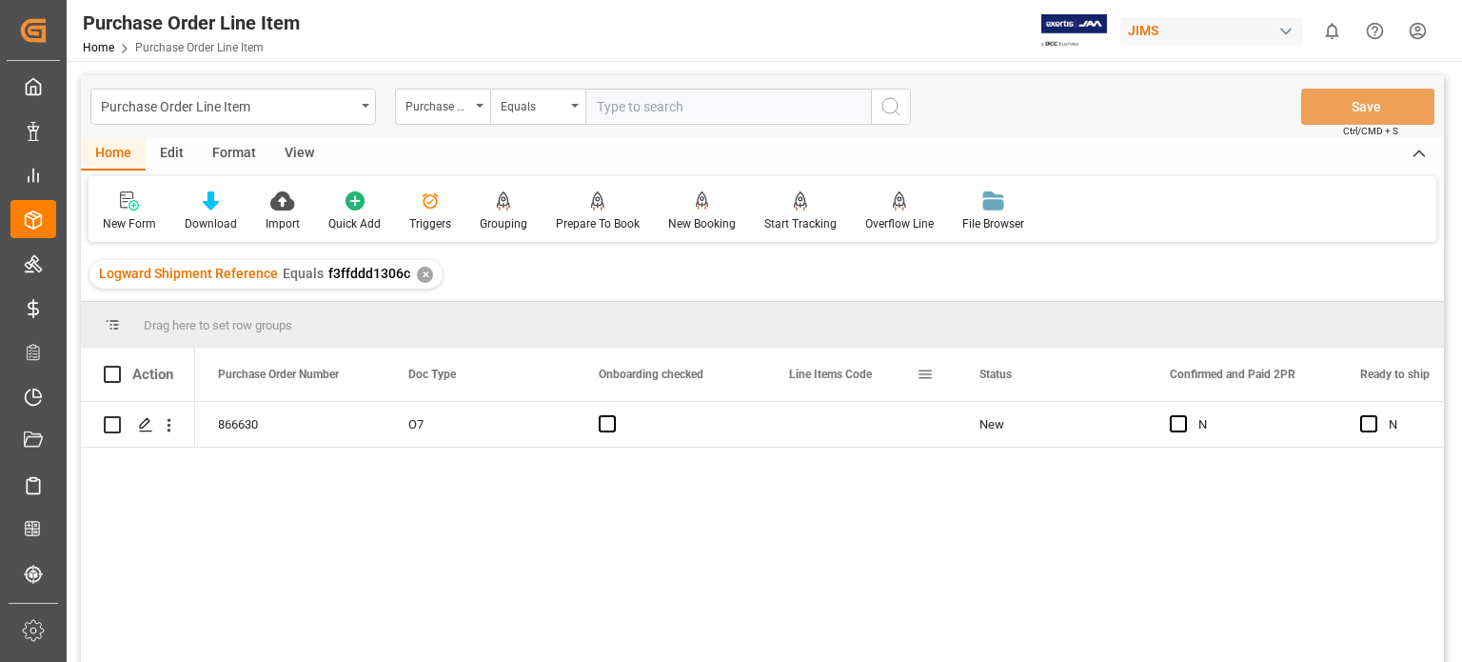
click at [929, 375] on span at bounding box center [925, 374] width 17 height 17
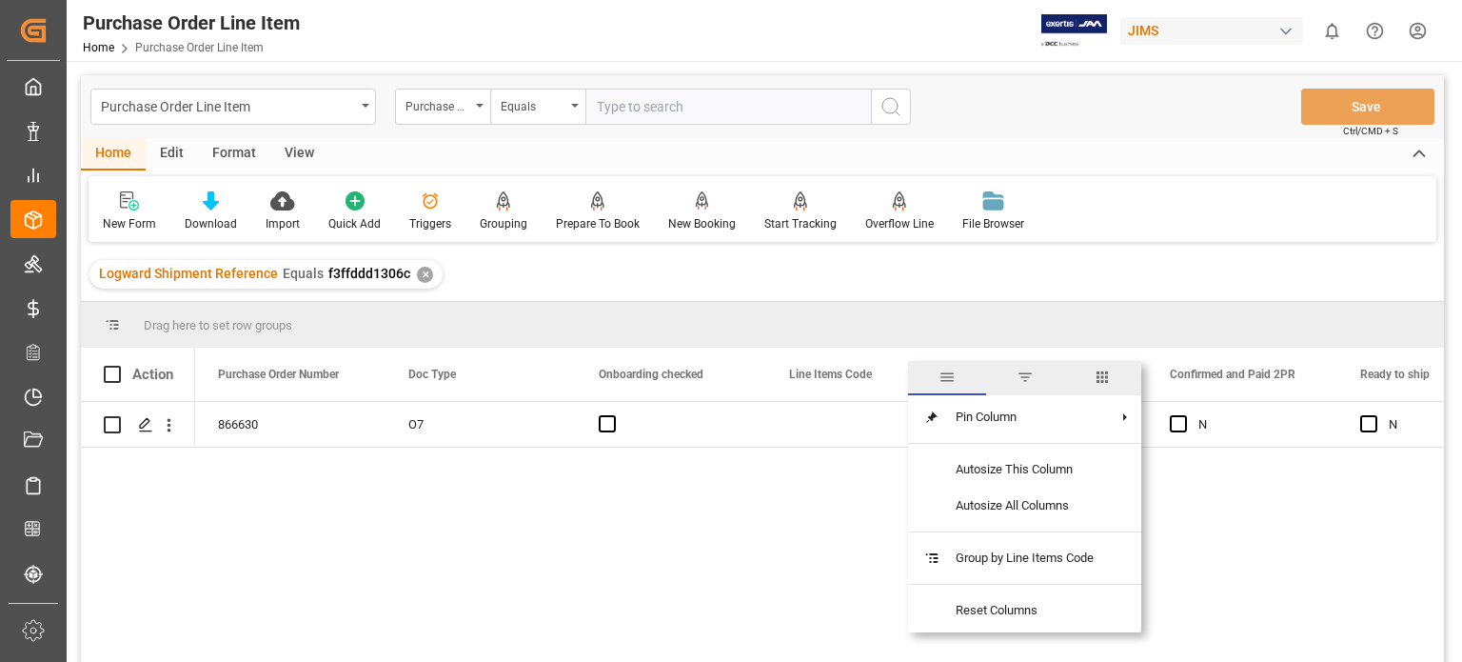
click at [1105, 377] on span "columns" at bounding box center [1102, 376] width 17 height 17
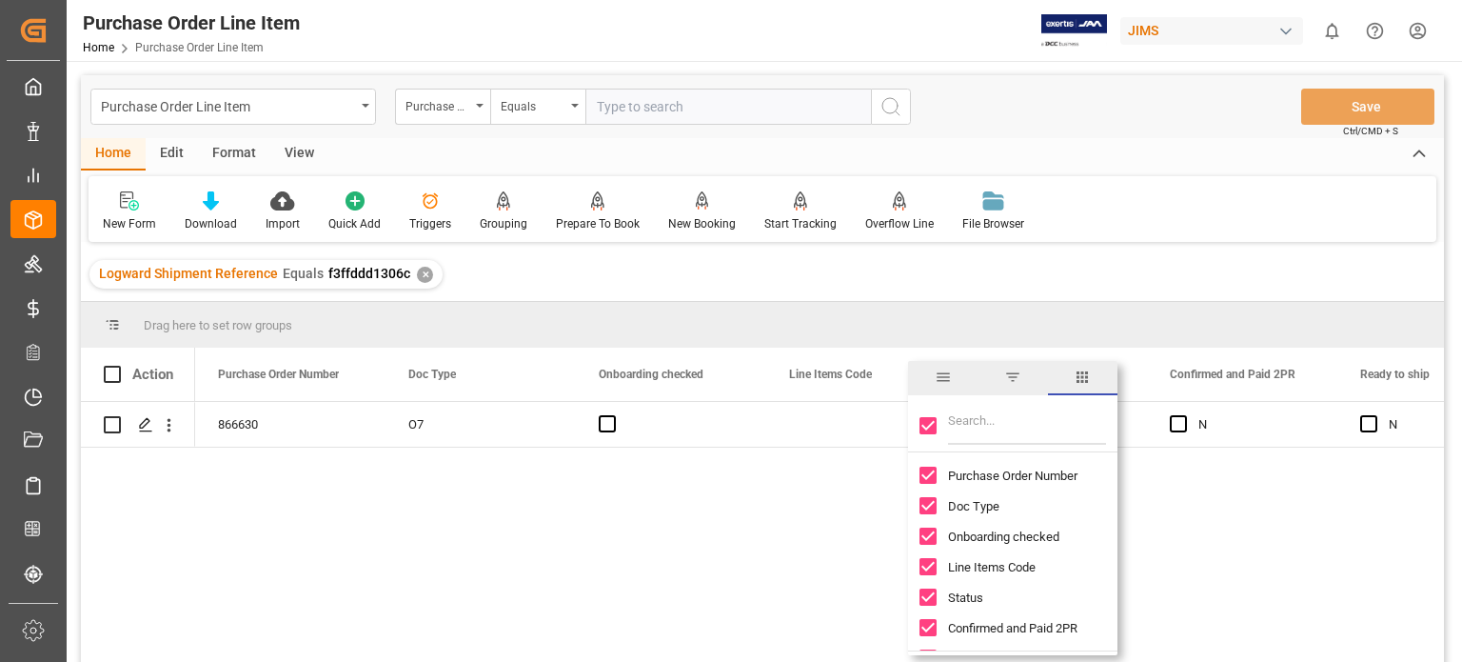
click at [922, 420] on input "Toggle Select All Columns" at bounding box center [928, 425] width 17 height 17
checkbox input "false"
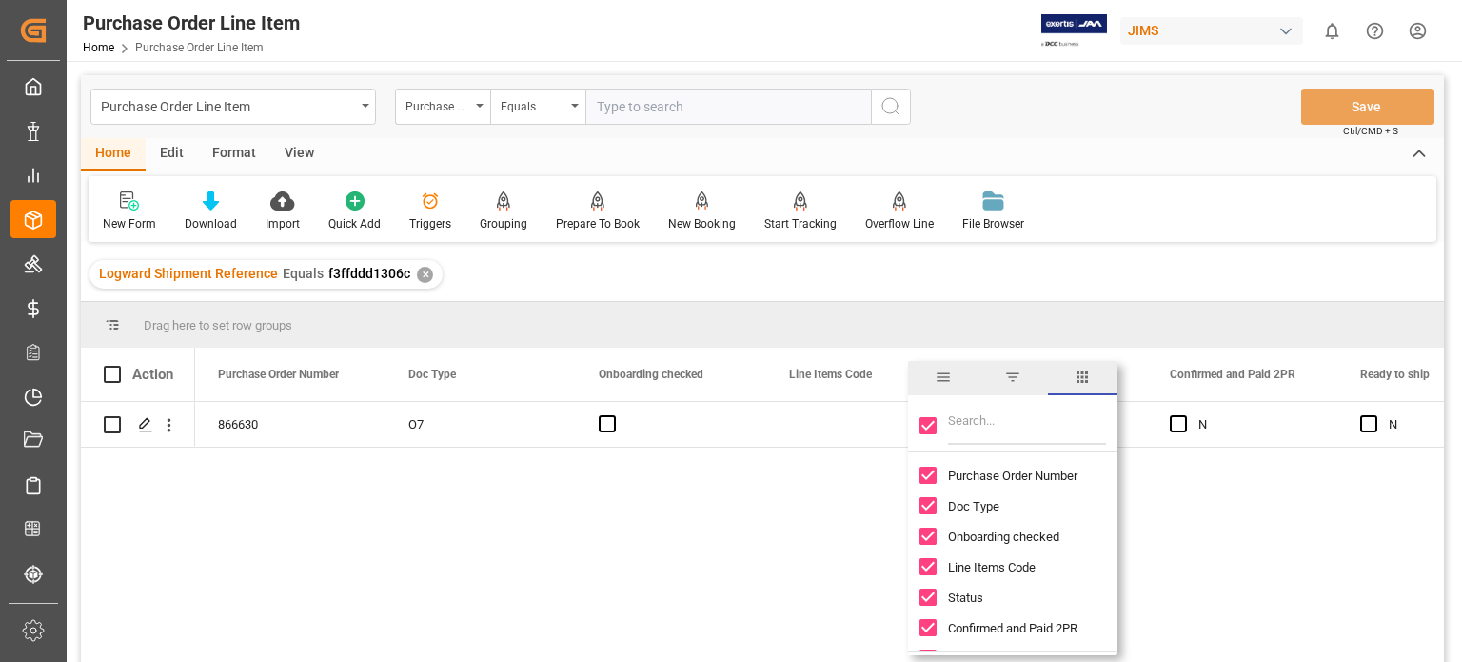
checkbox input "false"
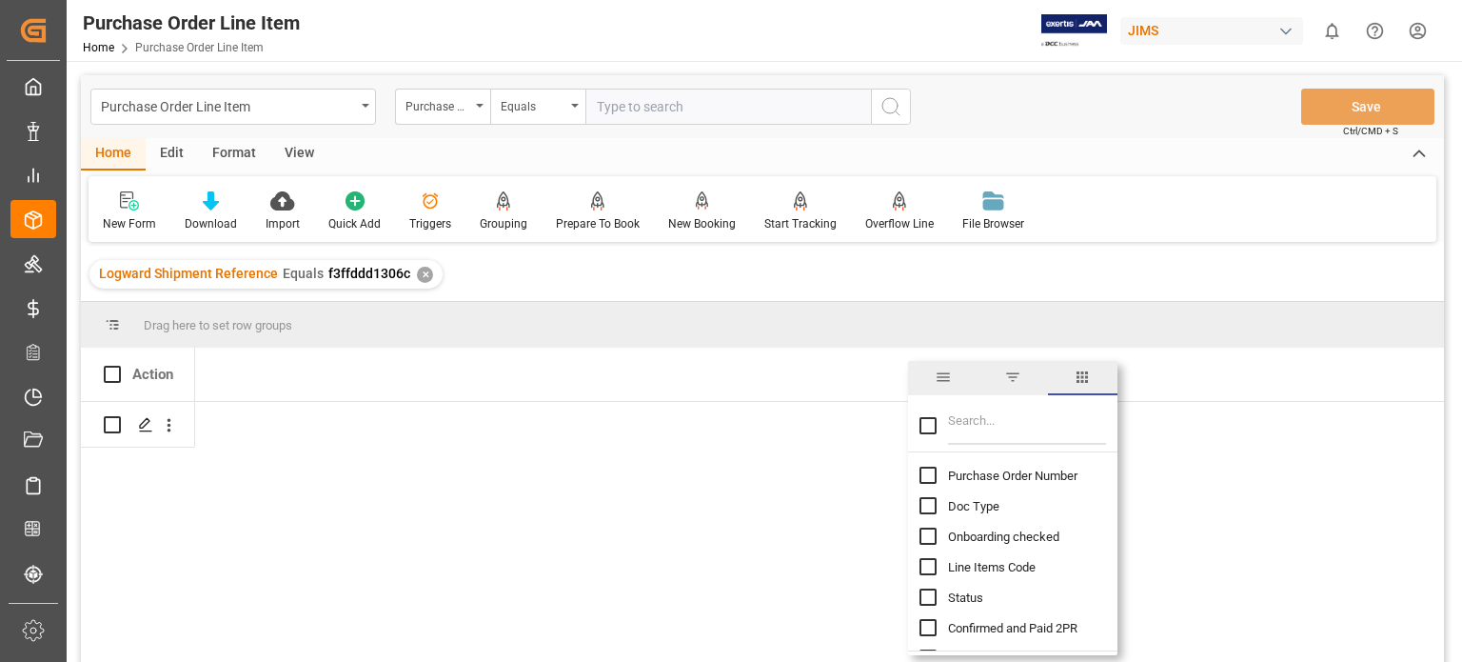
click at [979, 424] on input "Filter Columns Input" at bounding box center [1027, 425] width 158 height 38
type input "incoterm"
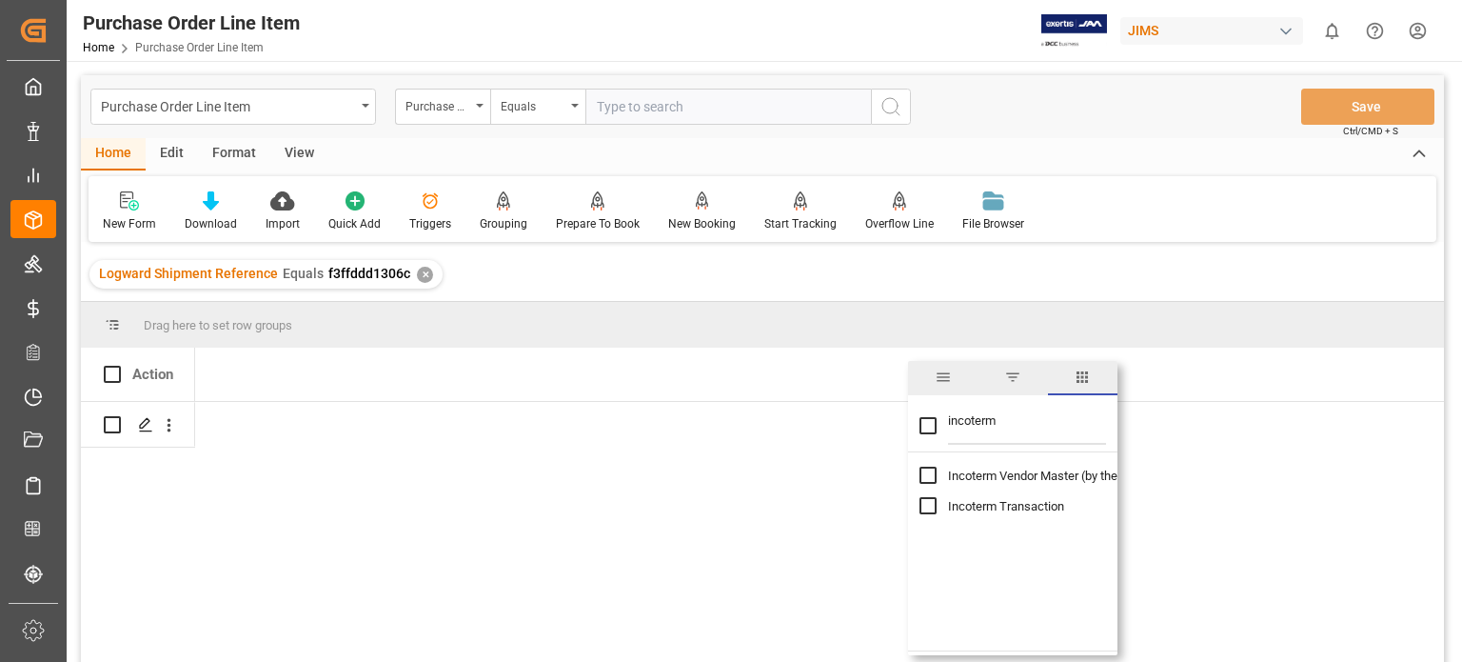
click at [926, 423] on input "Toggle Select All Columns" at bounding box center [928, 425] width 17 height 17
checkbox input "true"
click at [419, 423] on div "Press SPACE to select this row." at bounding box center [481, 424] width 190 height 45
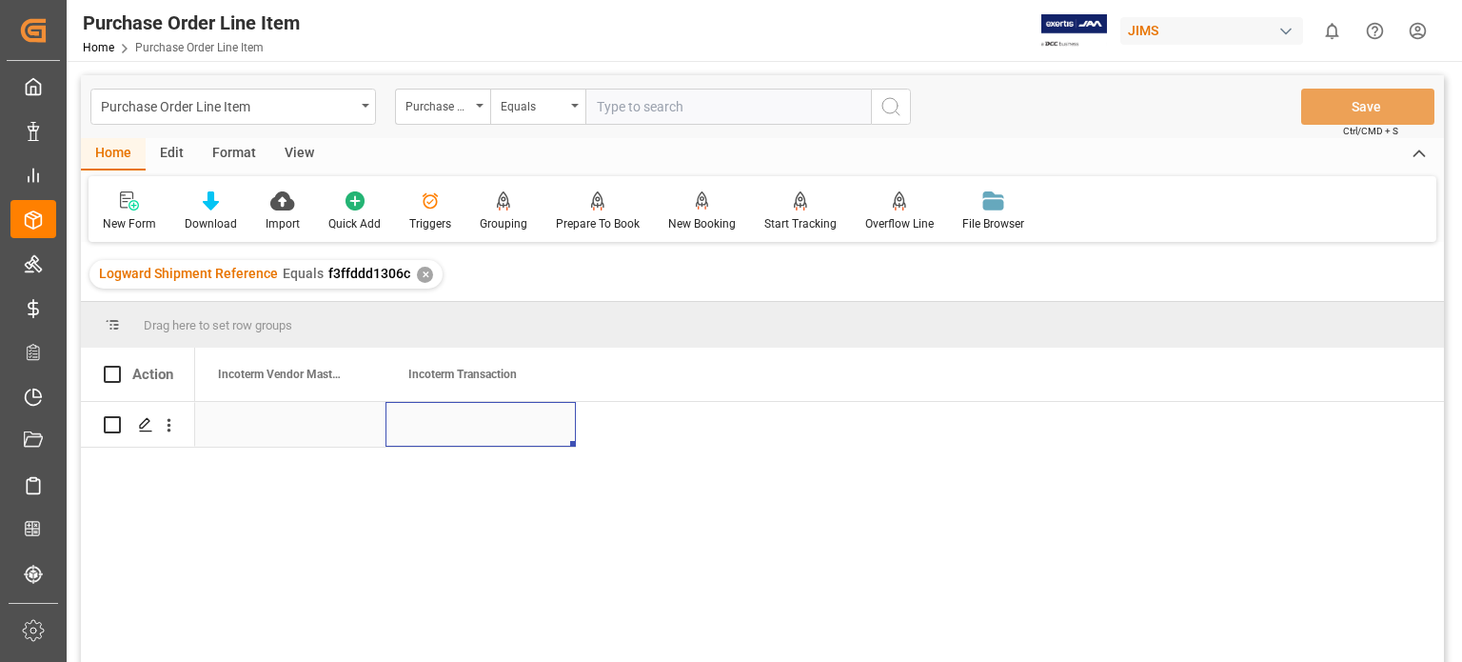
click at [460, 428] on div "Press SPACE to select this row." at bounding box center [481, 424] width 190 height 45
click at [483, 428] on input "Press SPACE to select this row." at bounding box center [481, 435] width 160 height 36
type input "EXW [GEOGRAPHIC_DATA], [GEOGRAPHIC_DATA] [GEOGRAPHIC_DATA]"
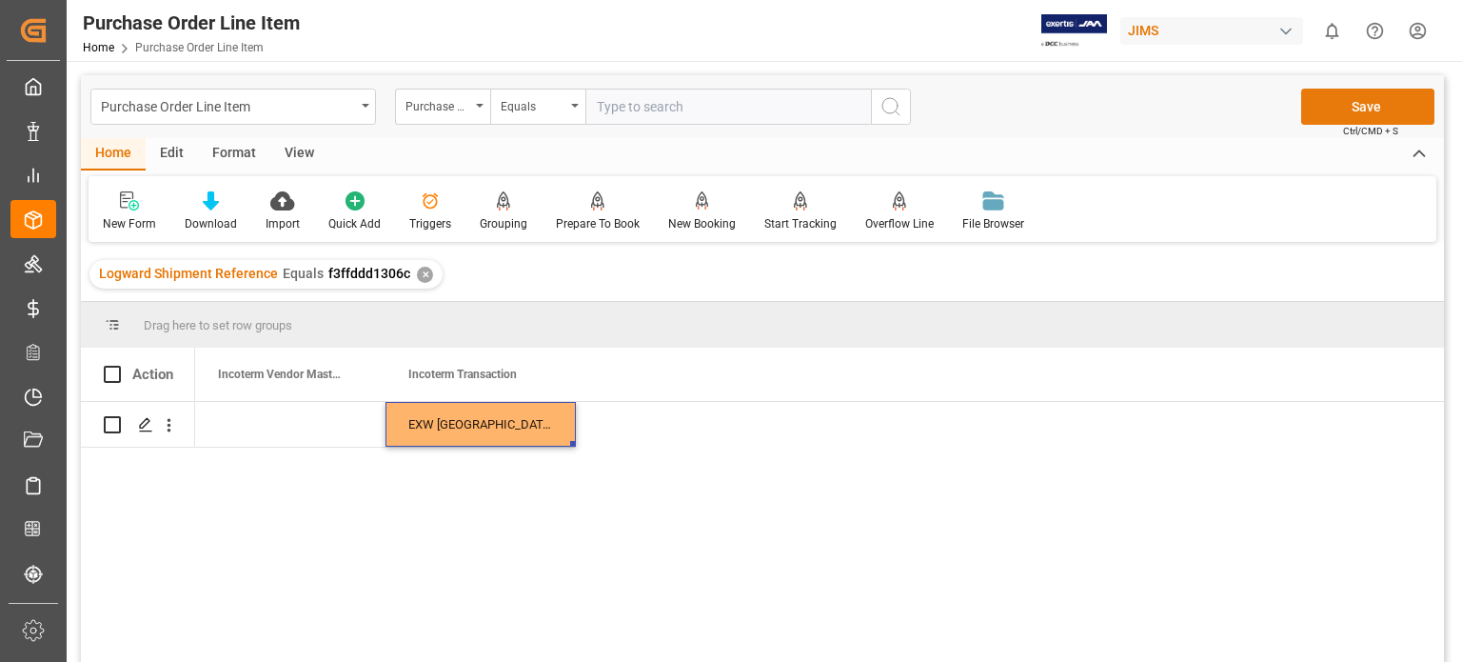
click at [1355, 107] on button "Save" at bounding box center [1367, 107] width 133 height 36
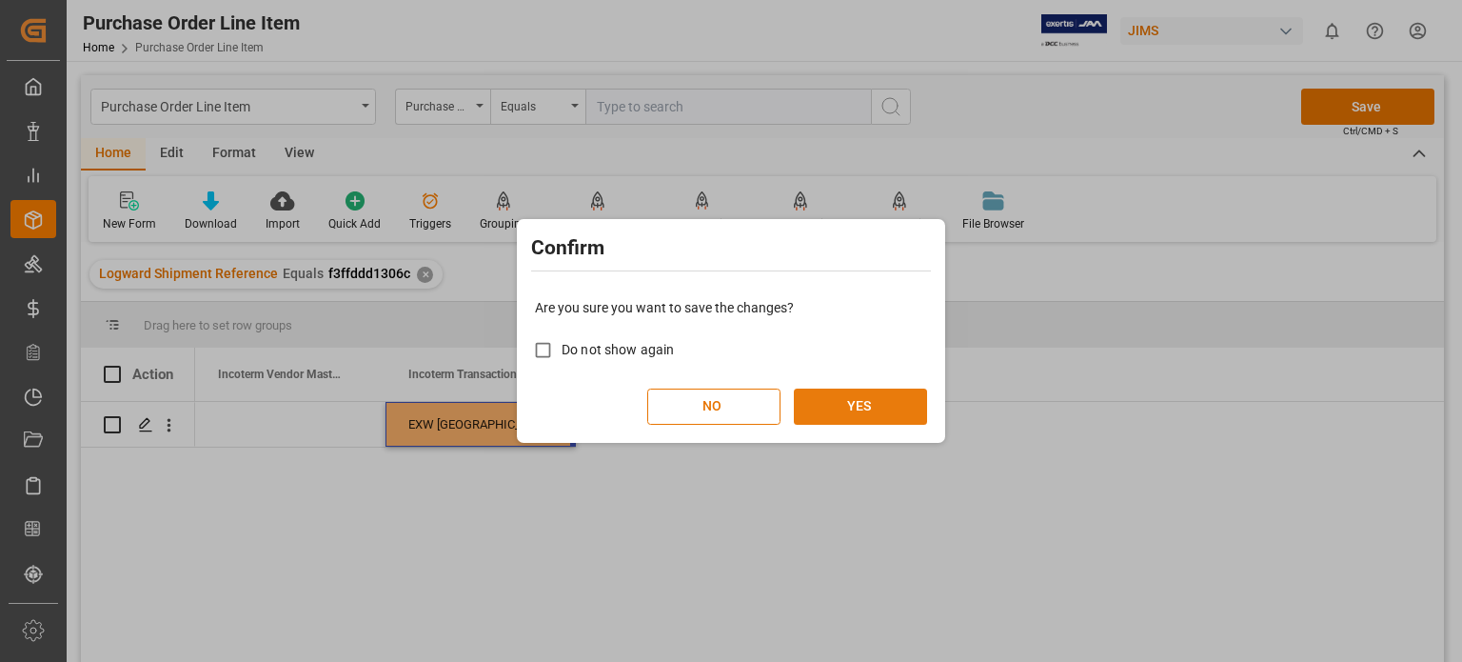
click at [854, 404] on button "YES" at bounding box center [860, 406] width 133 height 36
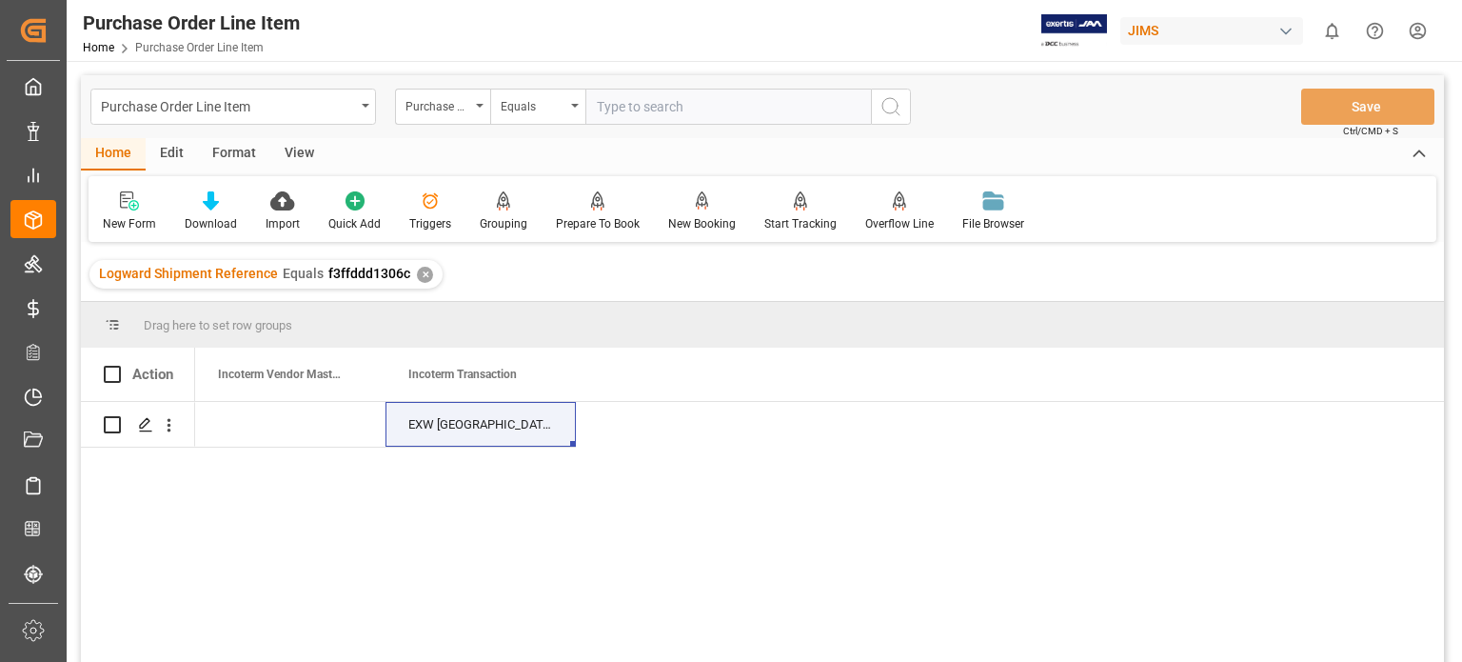
click at [305, 153] on div "View" at bounding box center [299, 154] width 58 height 32
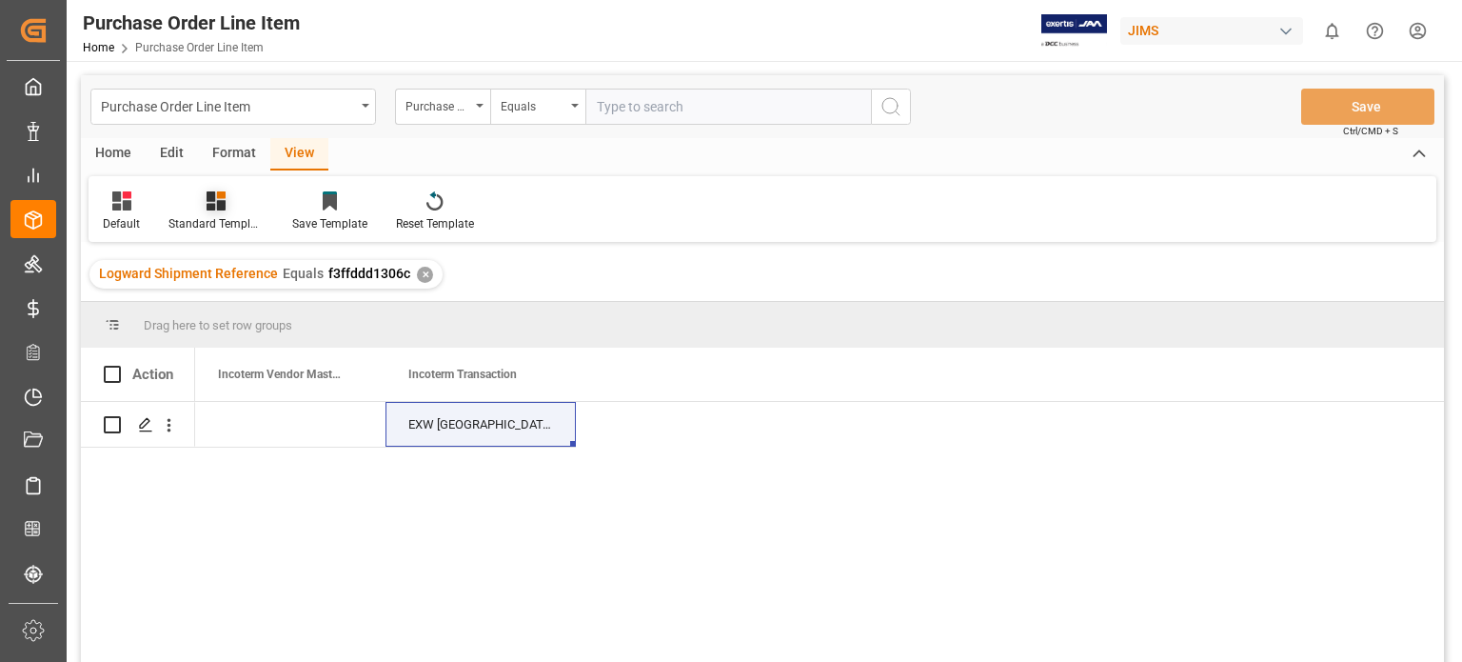
click at [218, 205] on icon at bounding box center [216, 200] width 19 height 19
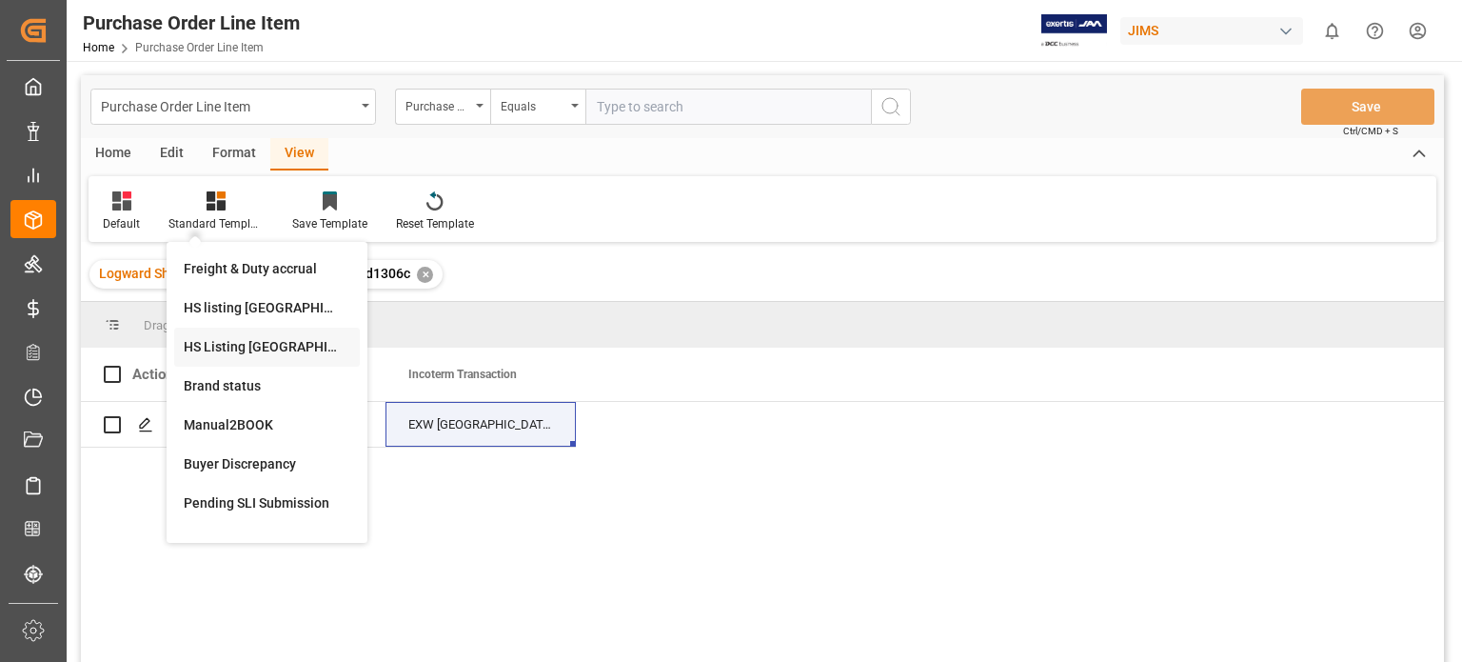
click at [291, 352] on div "HS Listing CANADA" at bounding box center [267, 347] width 167 height 20
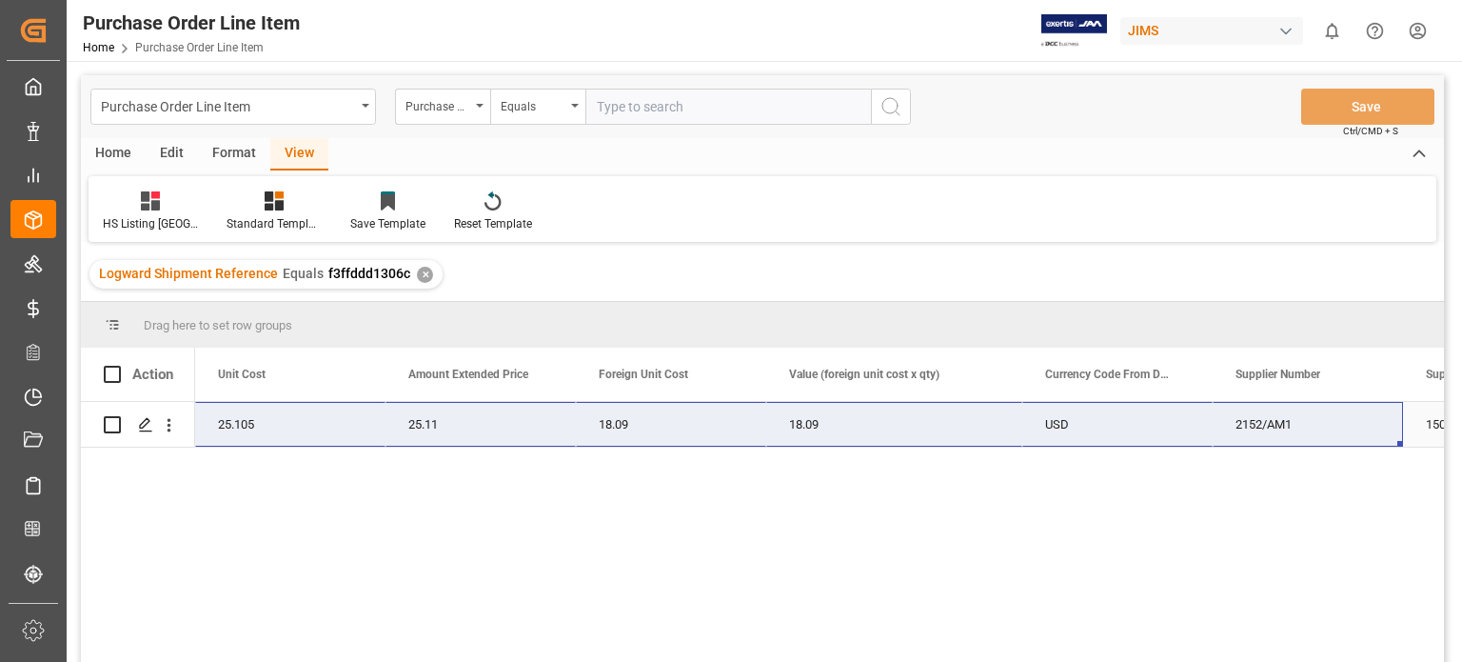
drag, startPoint x: 210, startPoint y: 427, endPoint x: 1270, endPoint y: 427, distance: 1059.5
click at [1270, 427] on div "77-11190-US SAFETY CABLE, 60KG, BGV C1 1 25.105 25.11 18.09 18.09 USD 2152/AM1 …" at bounding box center [227, 425] width 2731 height 46
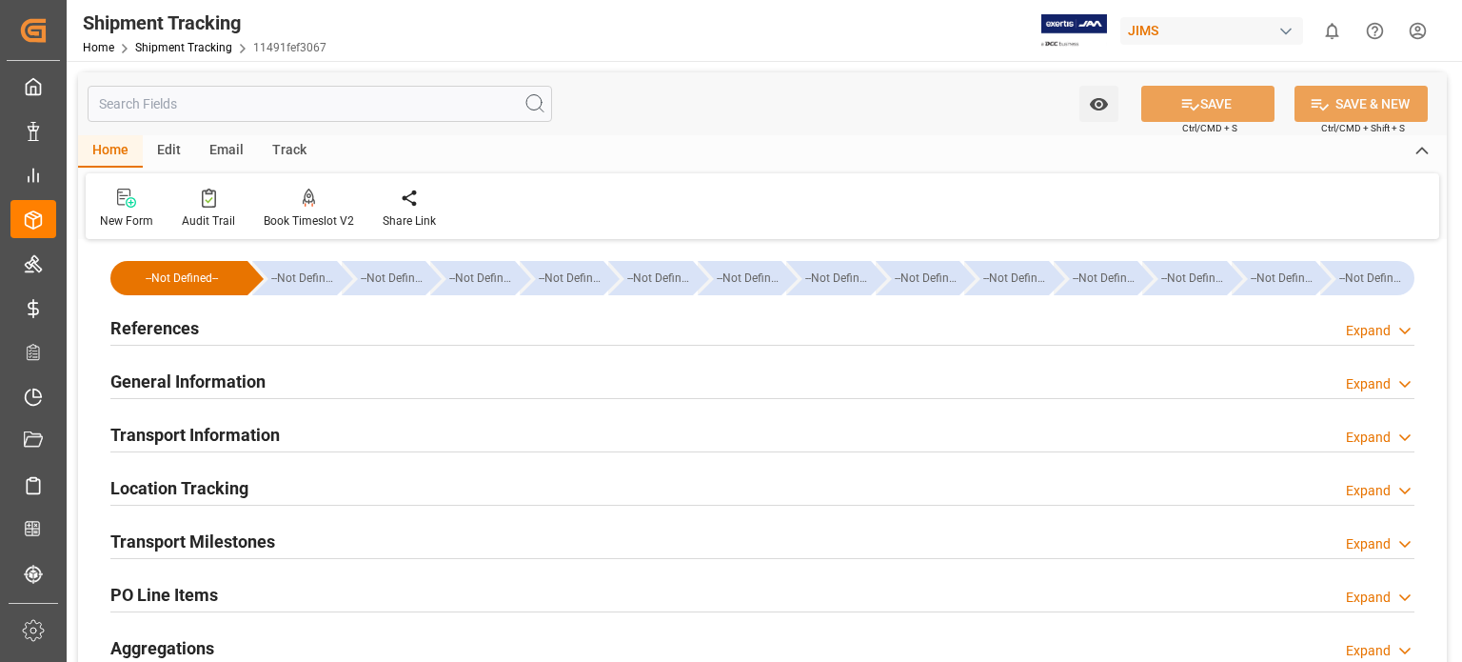
click at [167, 330] on h2 "References" at bounding box center [154, 328] width 89 height 26
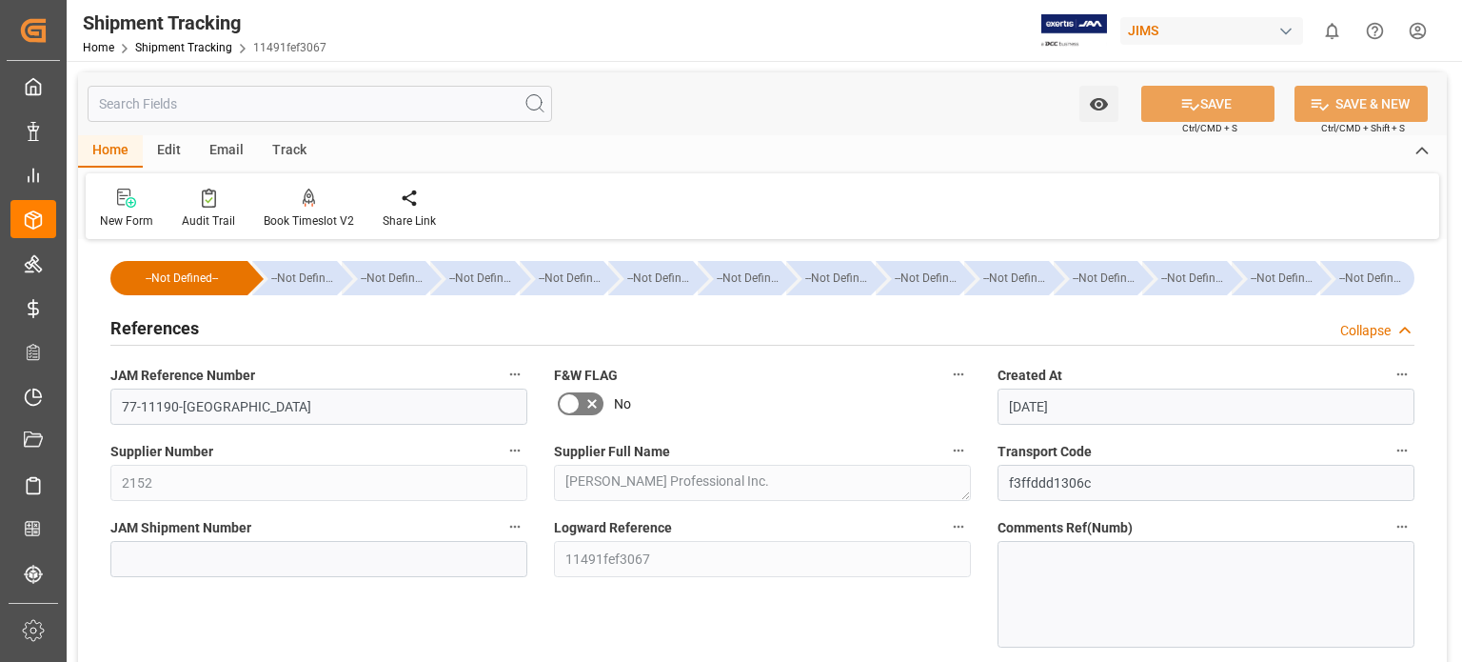
click at [167, 330] on h2 "References" at bounding box center [154, 328] width 89 height 26
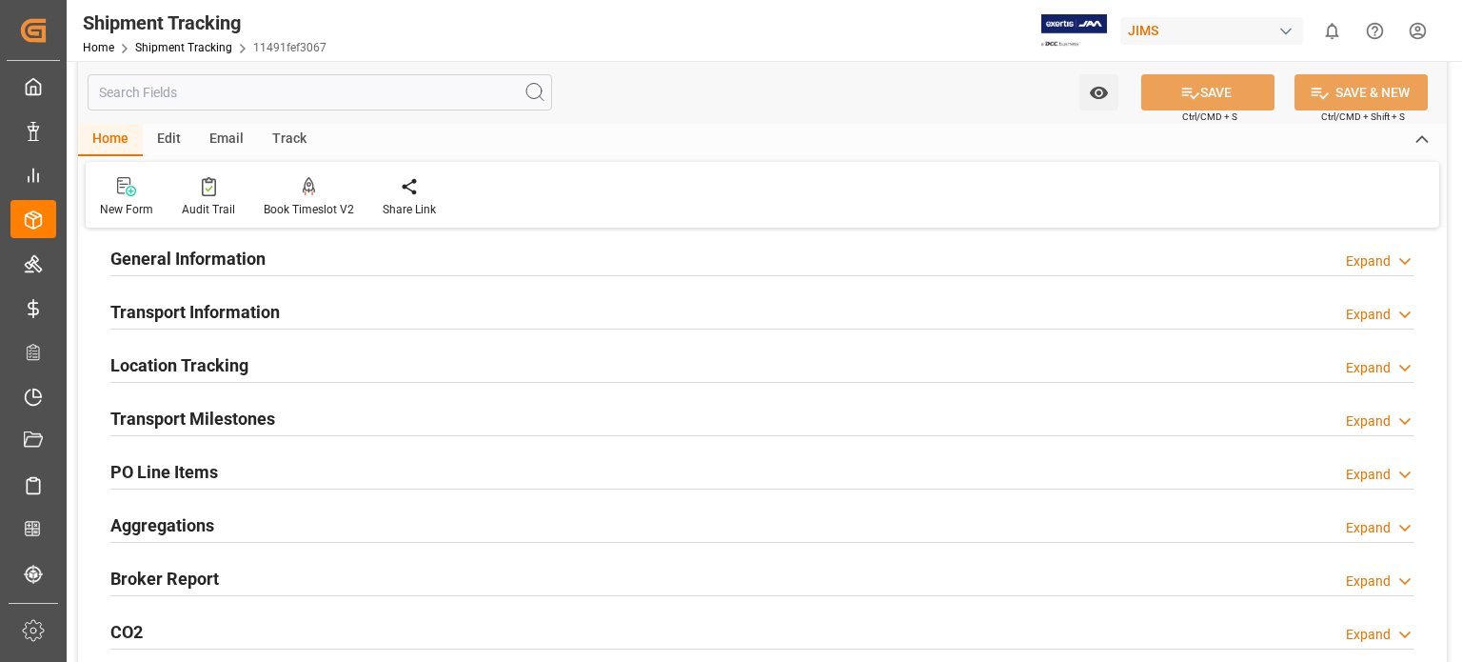
scroll to position [158, 0]
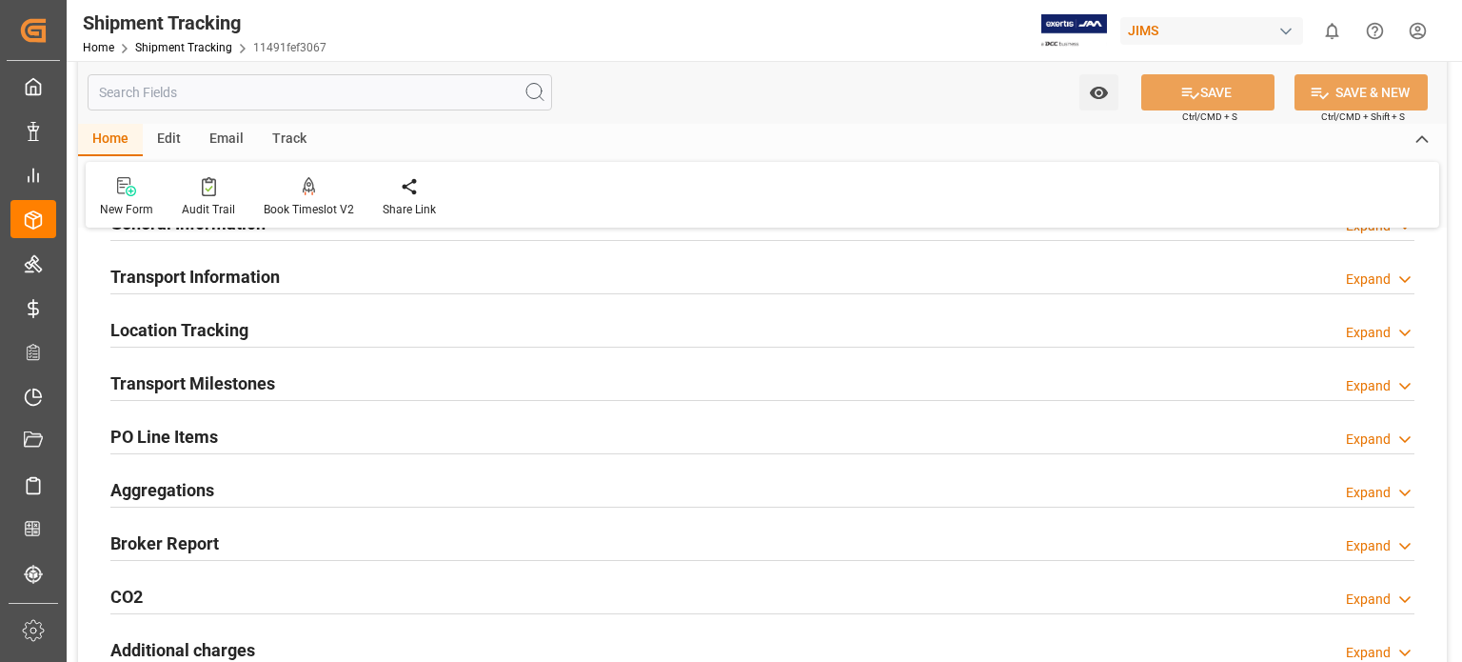
click at [223, 275] on h2 "Transport Information" at bounding box center [194, 277] width 169 height 26
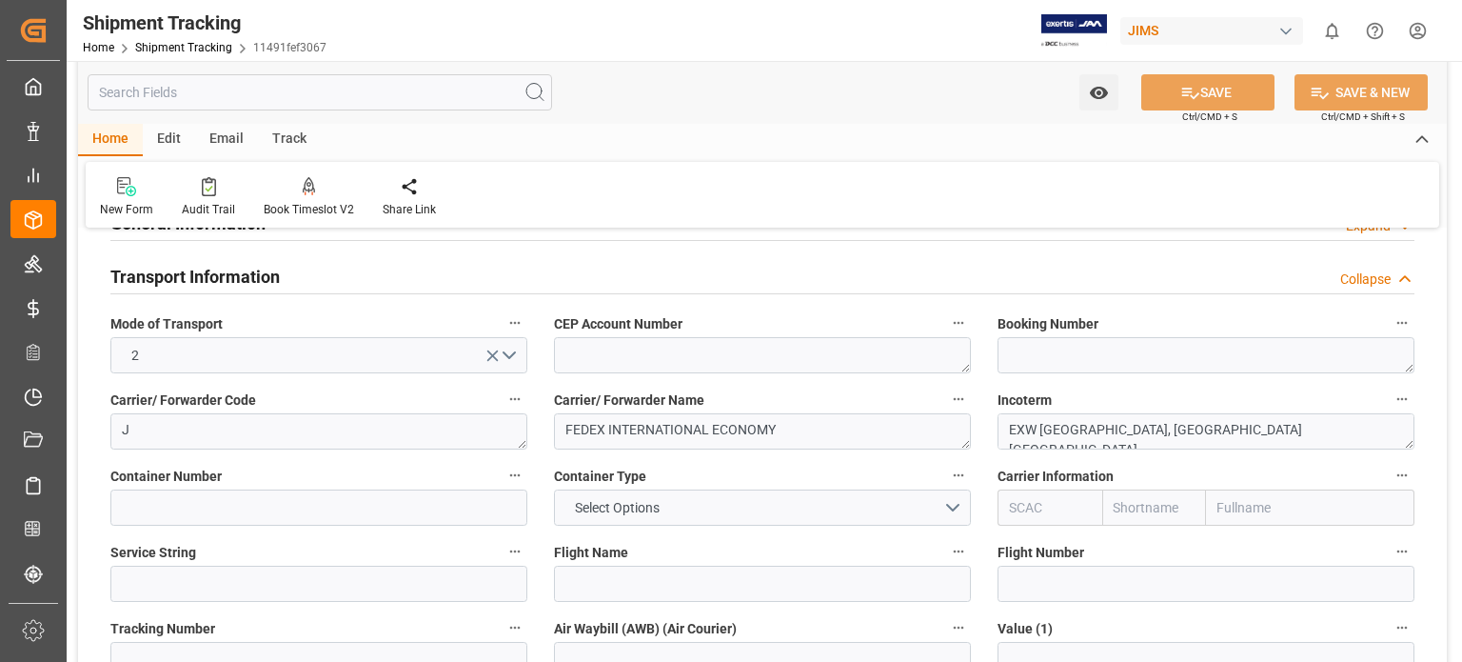
scroll to position [317, 0]
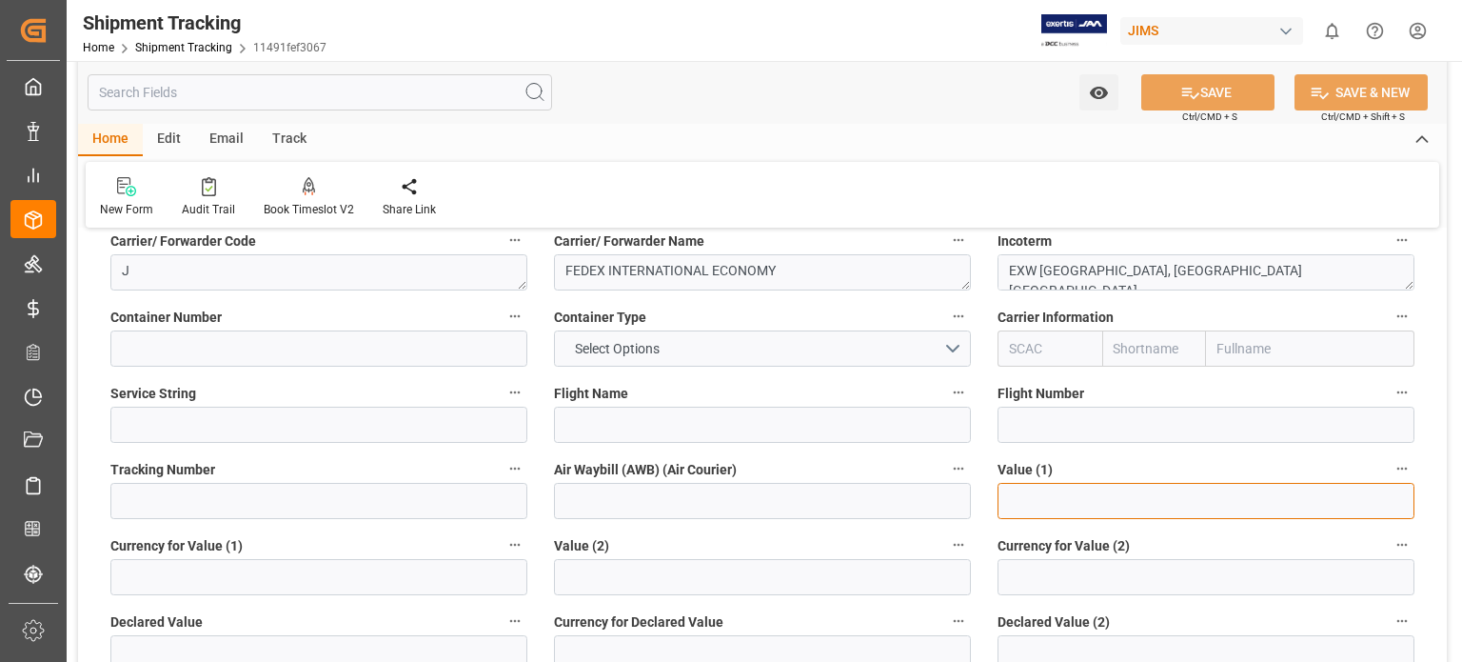
click at [1021, 498] on input "text" at bounding box center [1206, 501] width 417 height 36
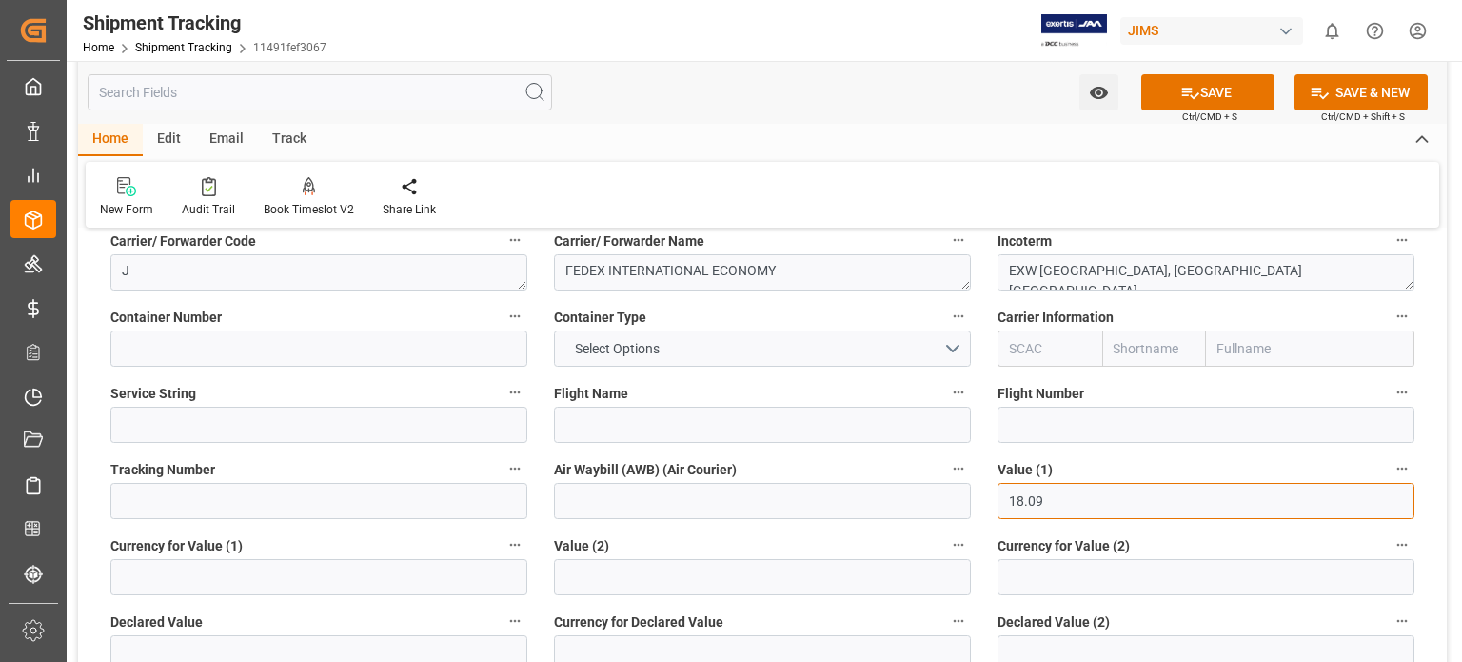
type input "18.09"
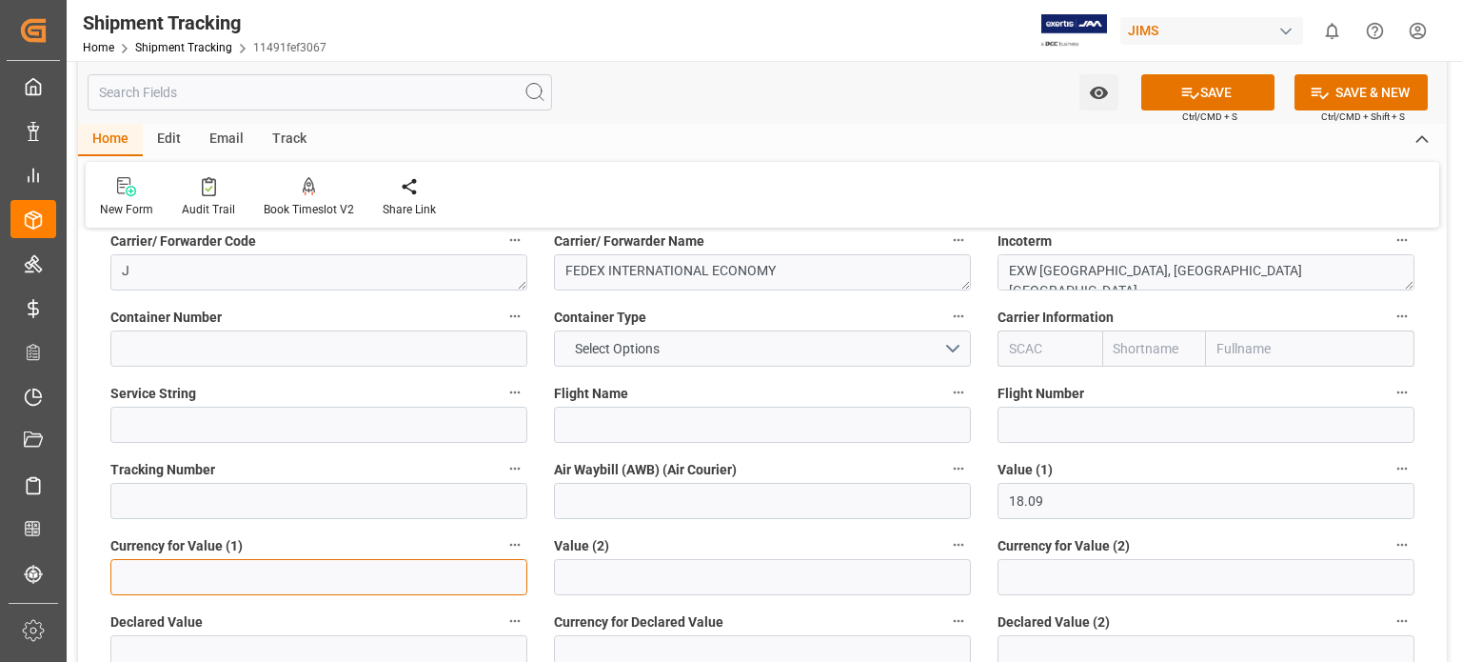
click at [173, 569] on input at bounding box center [318, 577] width 417 height 36
type input "USD"
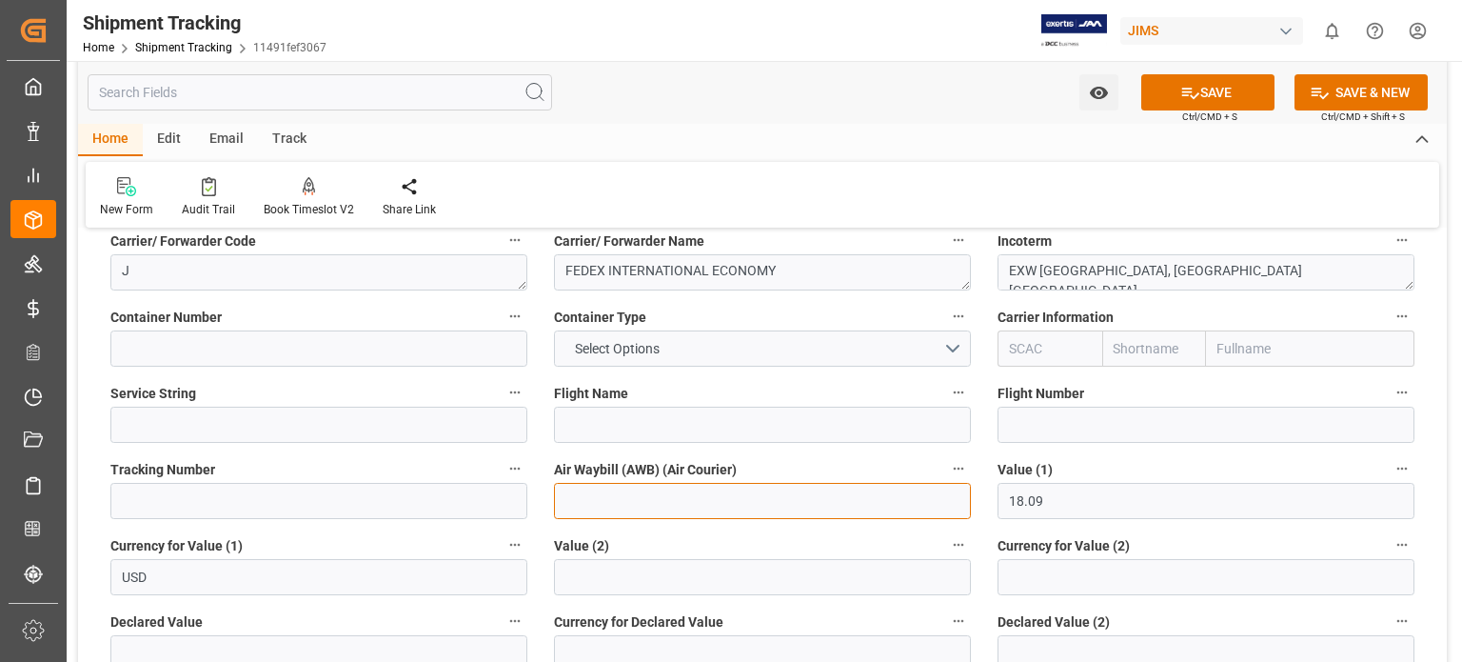
click at [629, 509] on input at bounding box center [762, 501] width 417 height 36
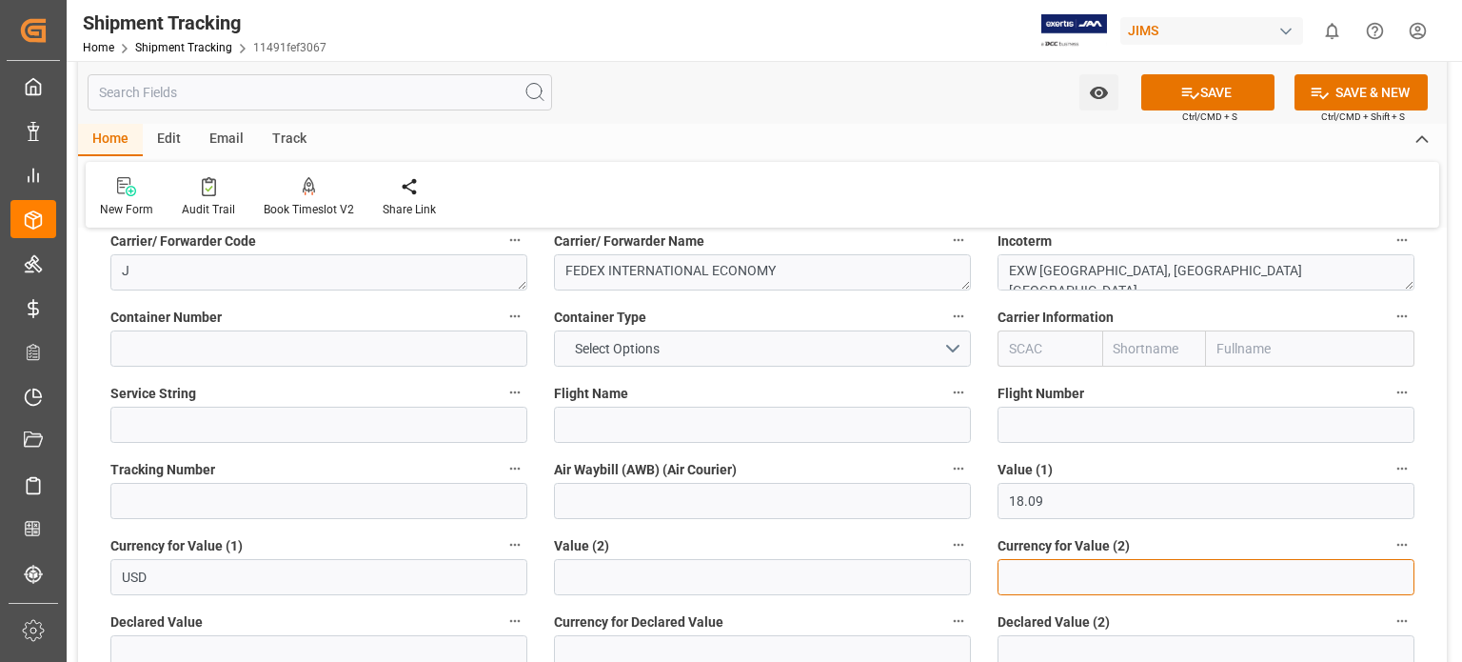
click at [1021, 571] on input at bounding box center [1206, 577] width 417 height 36
click at [1039, 577] on input at bounding box center [1206, 577] width 417 height 36
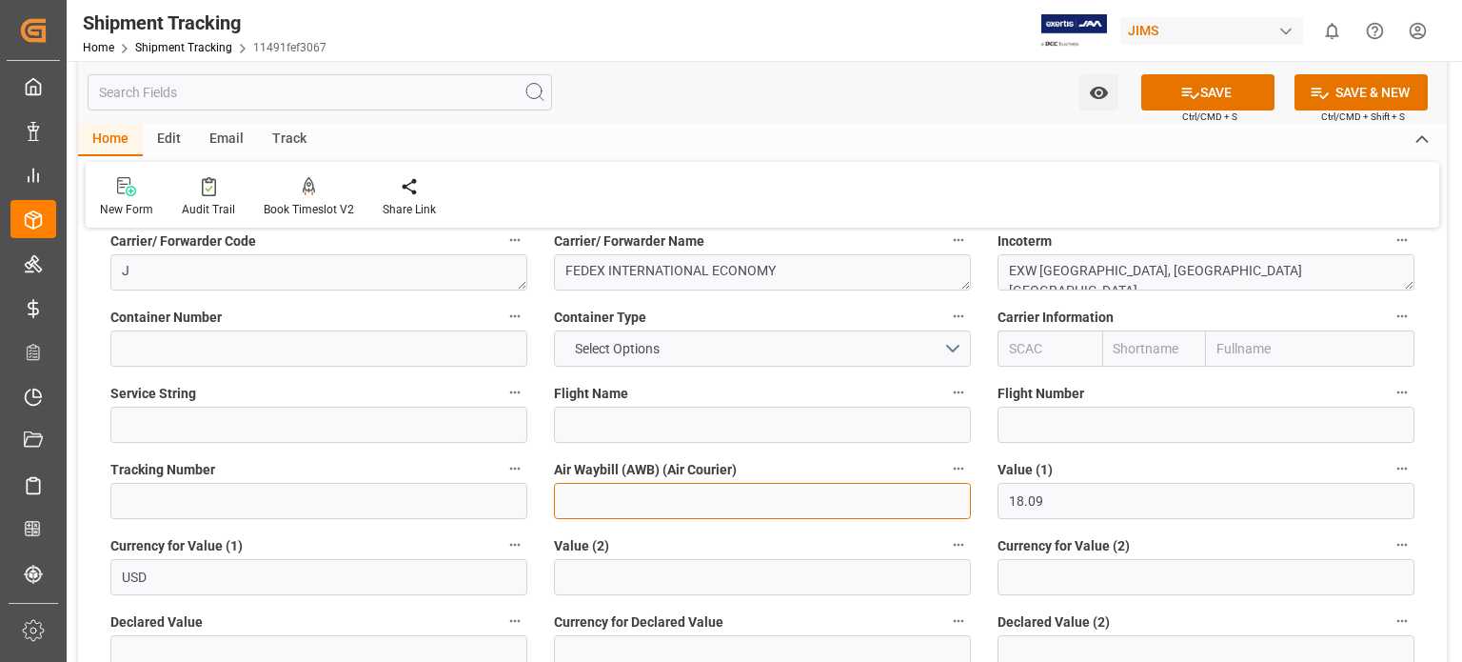
click at [604, 496] on input at bounding box center [762, 501] width 417 height 36
paste input "884583400392"
type input "884583400392"
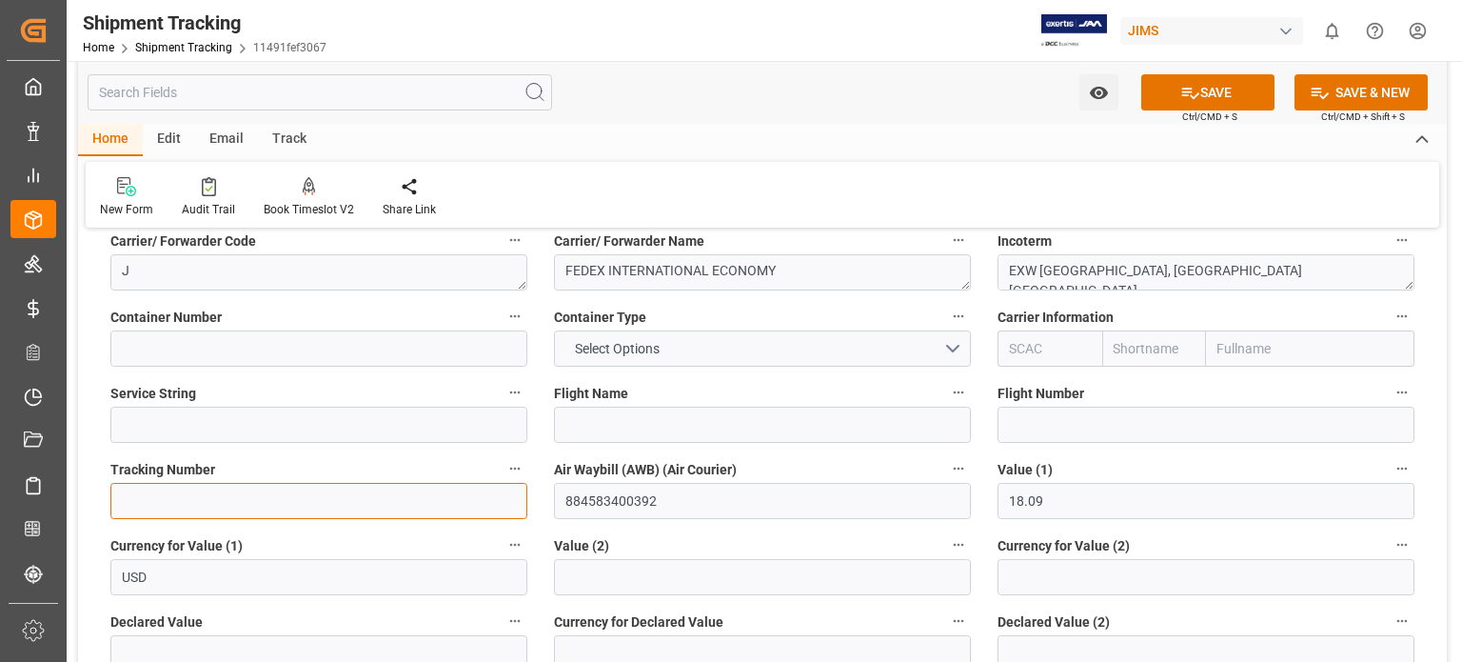
click at [266, 499] on input at bounding box center [318, 501] width 417 height 36
paste input "884583400392"
type input "884583400392"
click at [1189, 96] on icon at bounding box center [1190, 93] width 17 height 11
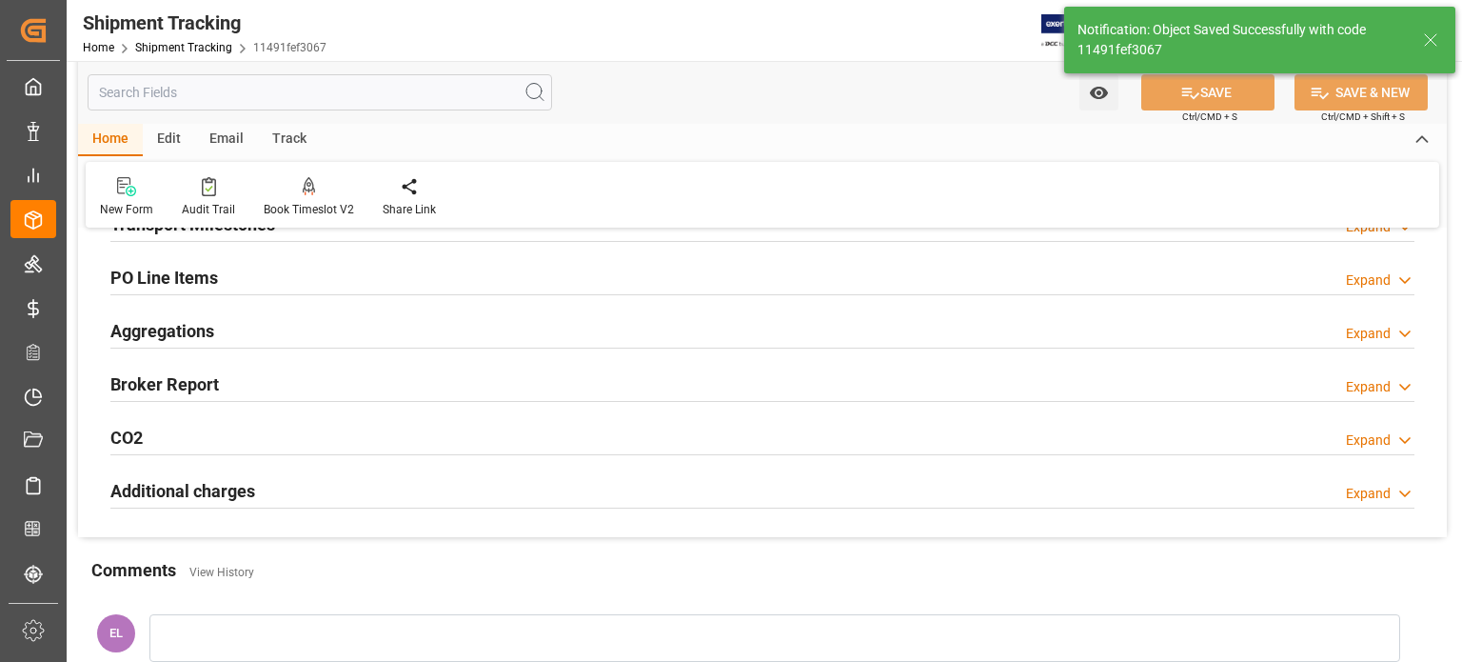
scroll to position [158, 0]
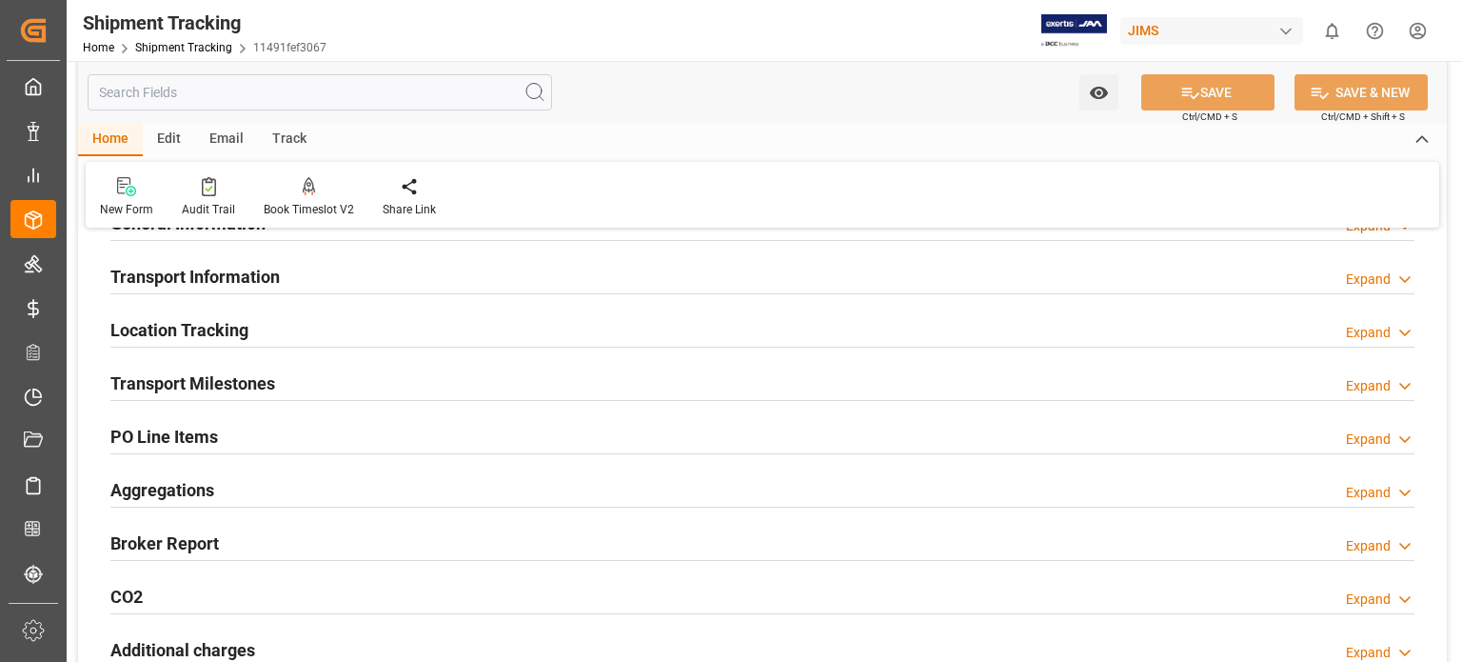
click at [204, 381] on h2 "Transport Milestones" at bounding box center [192, 383] width 165 height 26
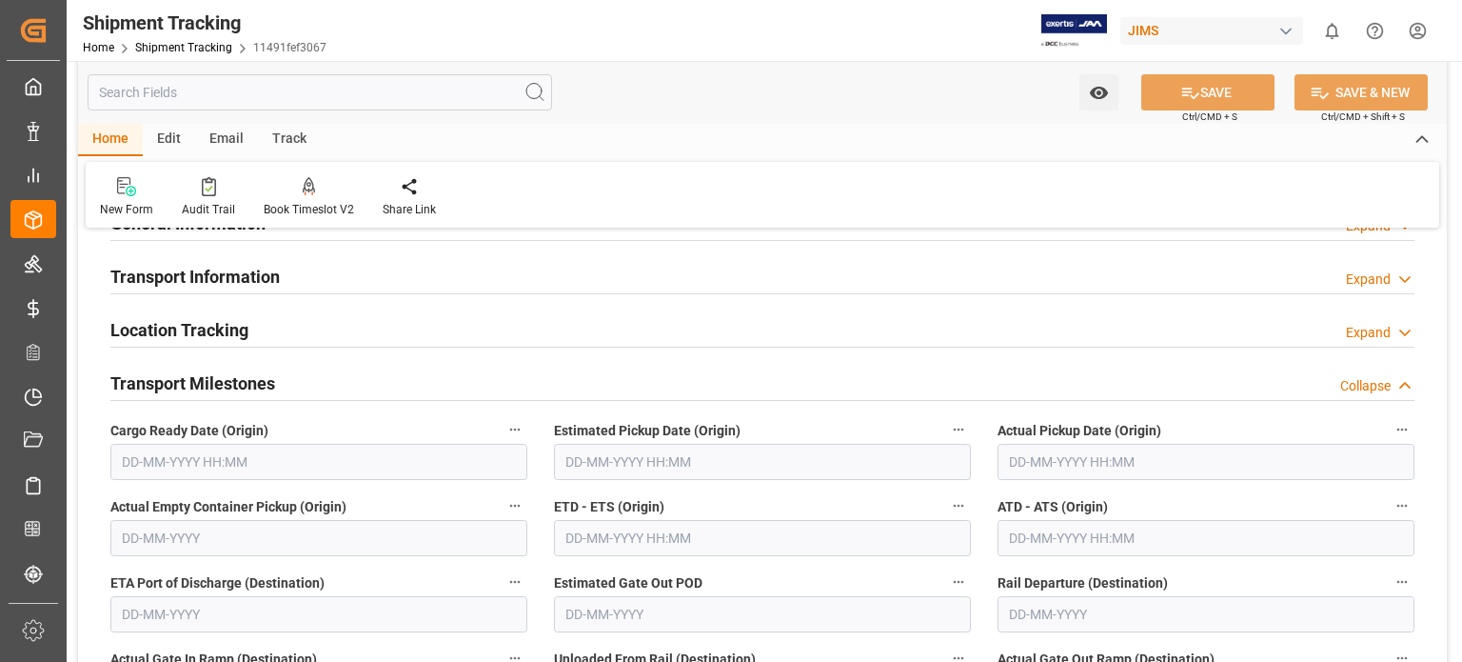
click at [213, 460] on input "text" at bounding box center [318, 462] width 417 height 36
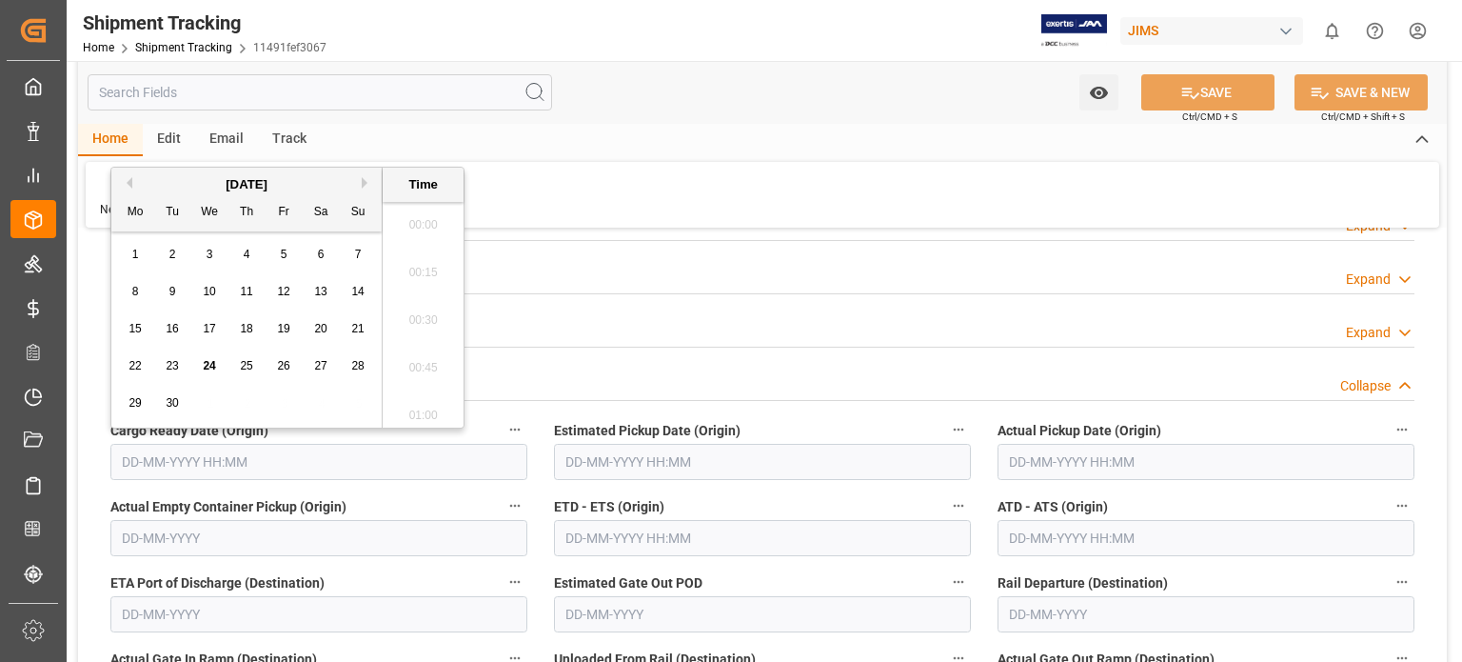
scroll to position [2100, 0]
click at [136, 365] on span "22" at bounding box center [135, 365] width 12 height 13
type input "22-09-2025 00:00"
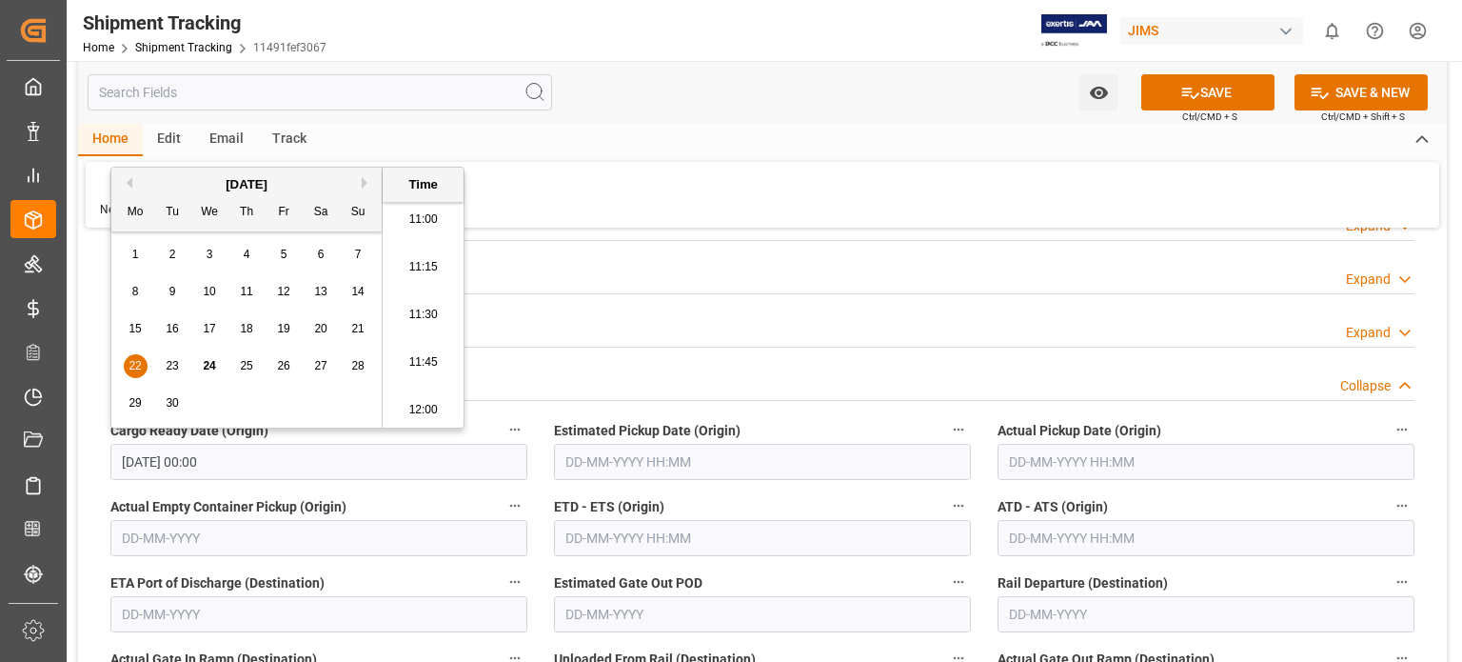
click at [590, 458] on input "text" at bounding box center [762, 462] width 417 height 36
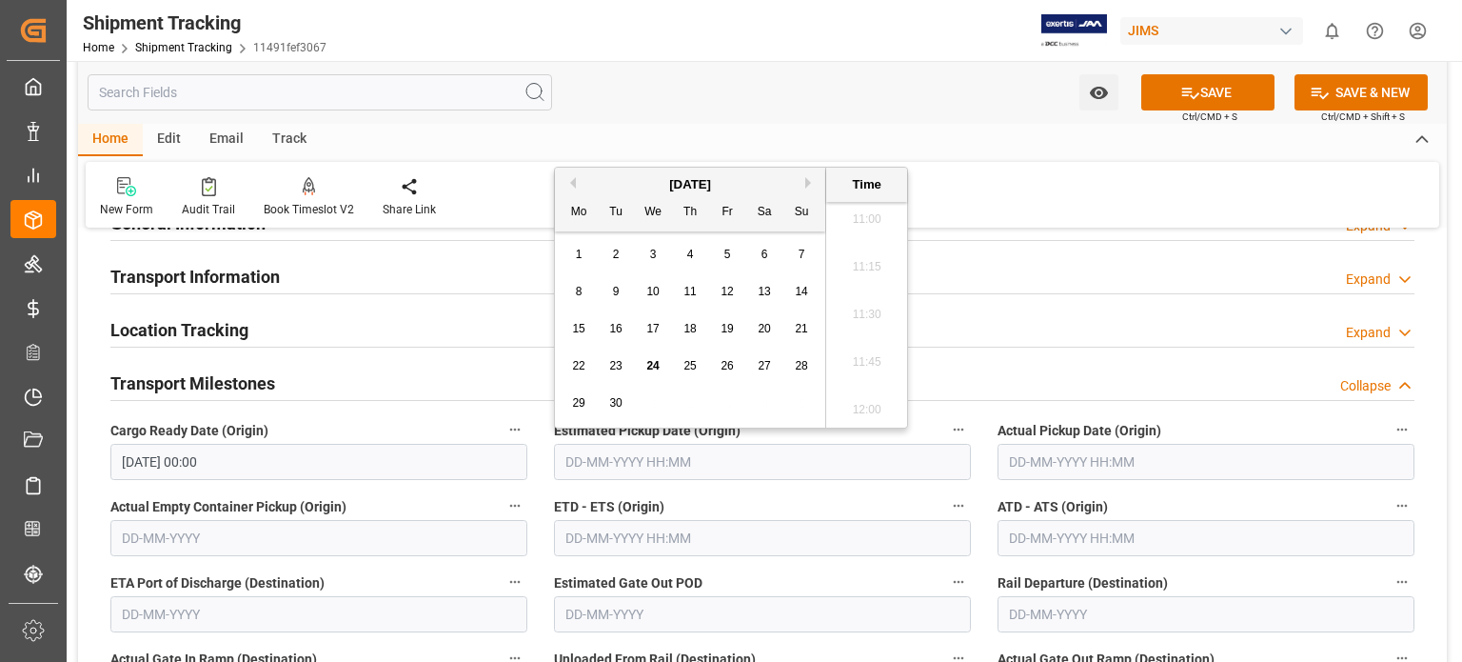
click at [616, 366] on span "23" at bounding box center [615, 365] width 12 height 13
type input "23-09-2025 00:00"
click at [1068, 456] on input "text" at bounding box center [1206, 462] width 417 height 36
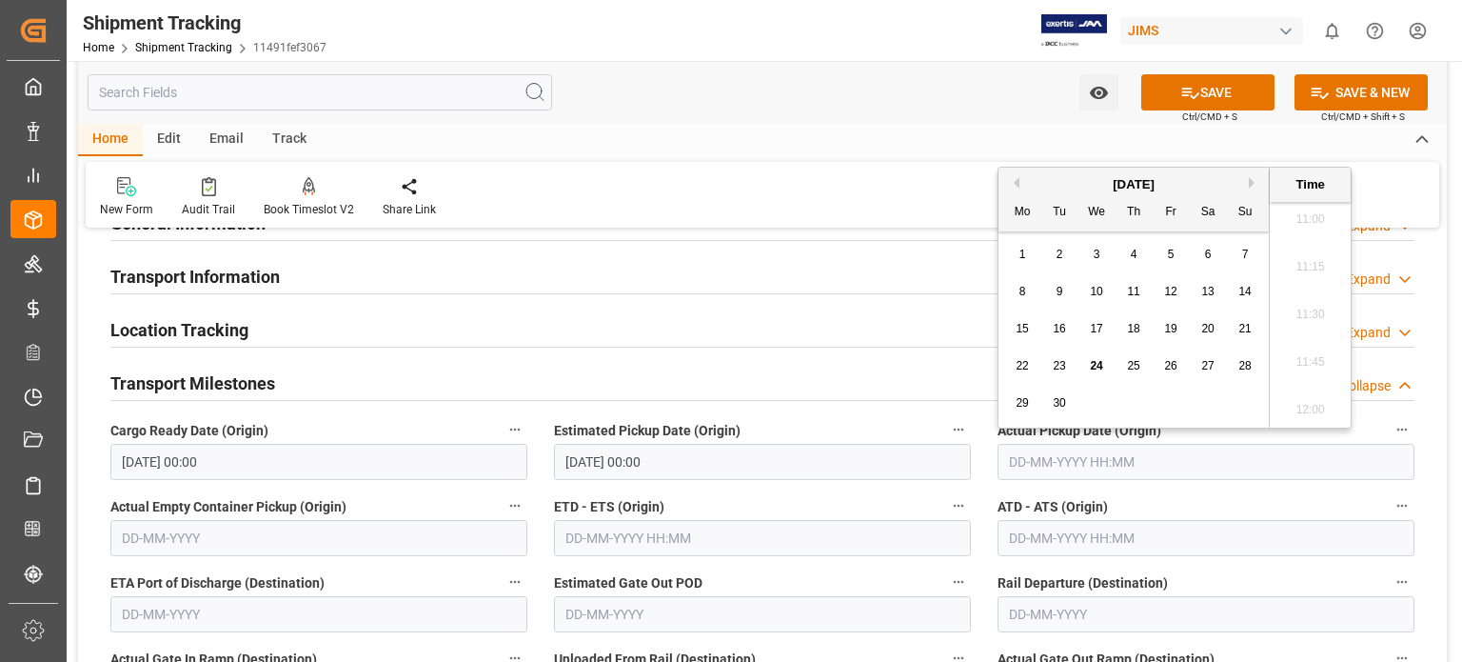
click at [1059, 370] on span "23" at bounding box center [1059, 365] width 12 height 13
type input "23-09-2025 00:00"
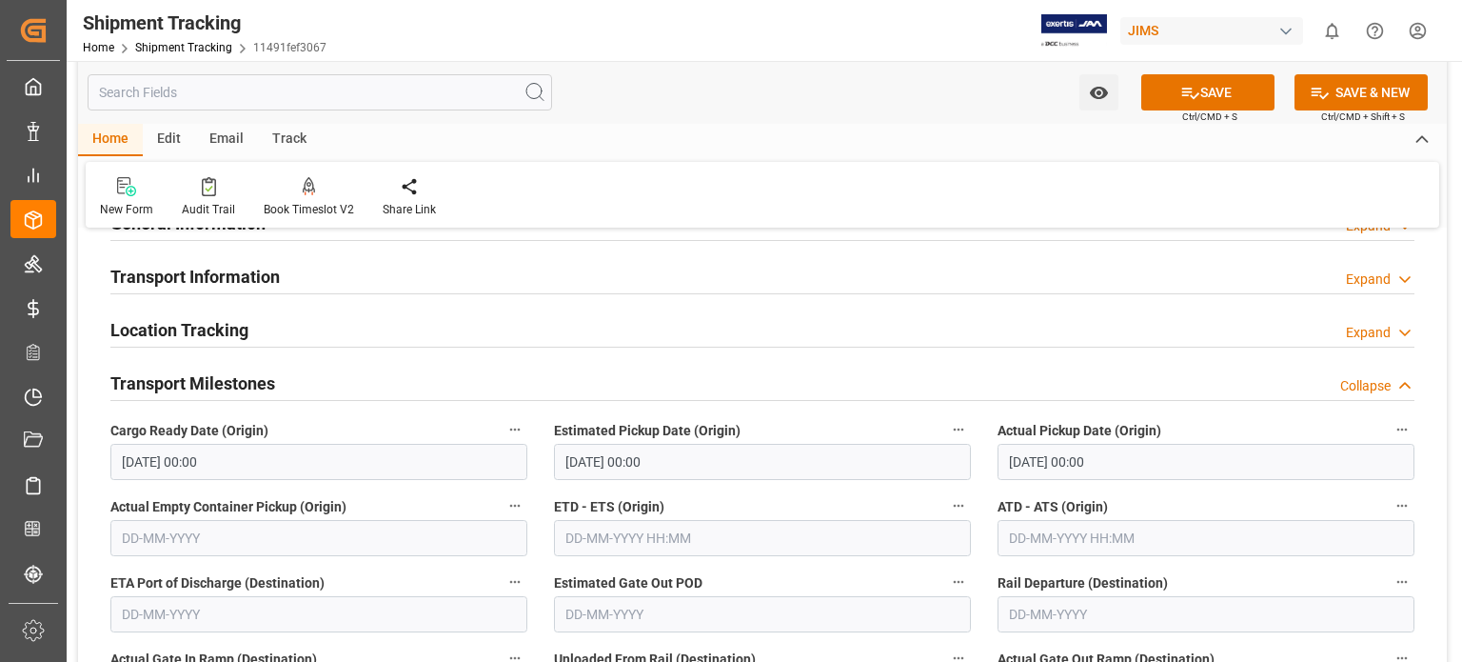
click at [821, 358] on div "Transport Milestones Collapse" at bounding box center [762, 383] width 1331 height 53
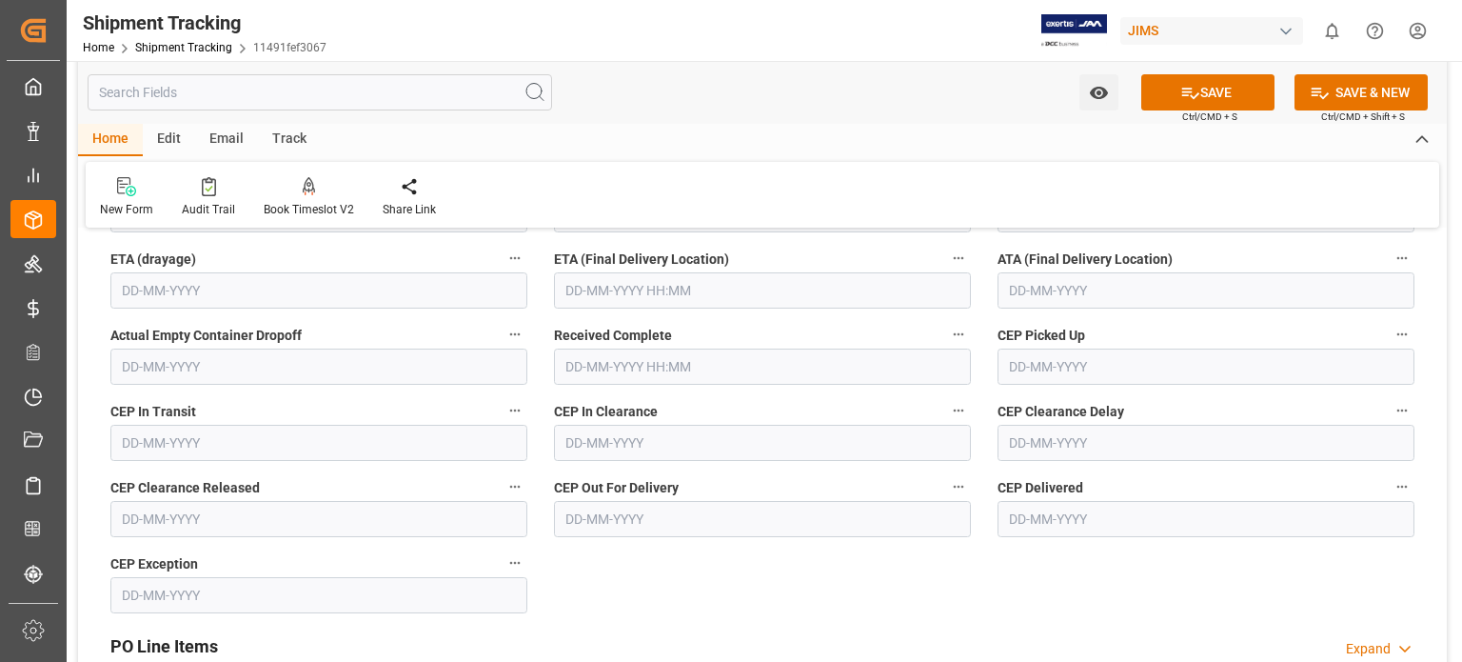
scroll to position [476, 0]
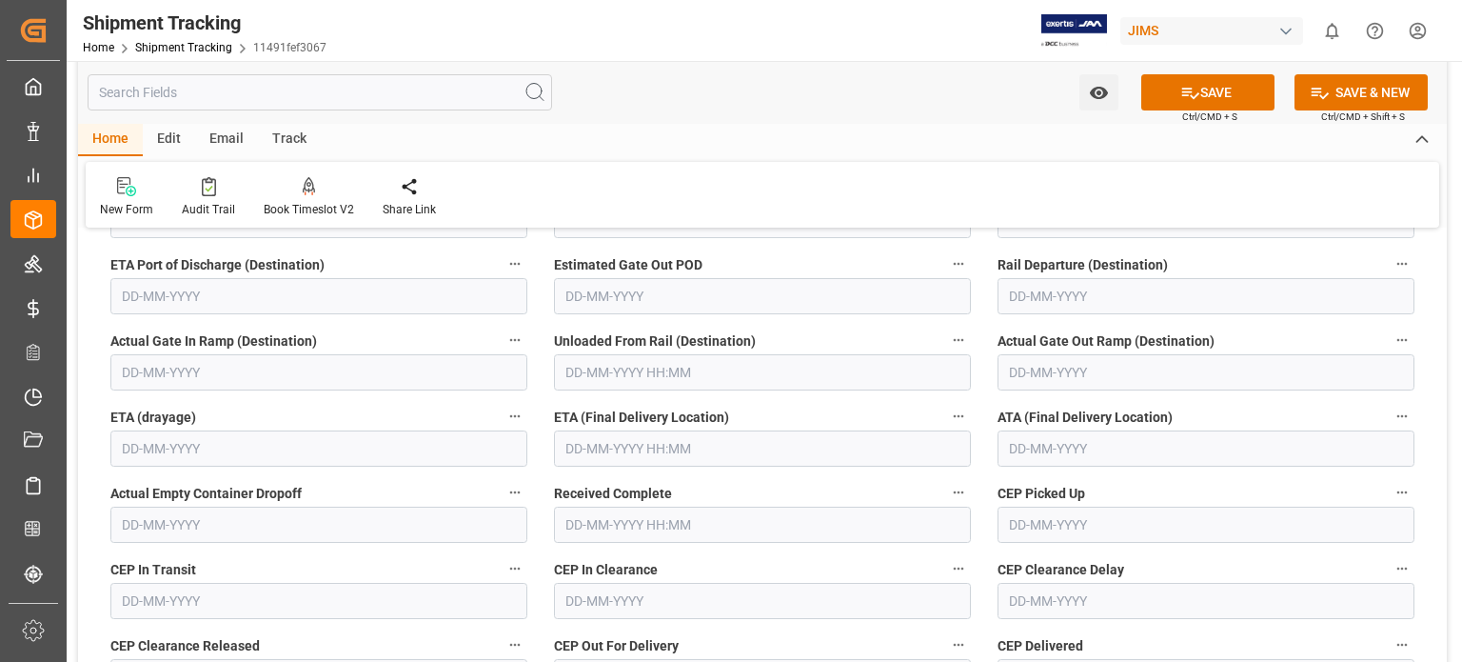
click at [603, 450] on input "text" at bounding box center [762, 448] width 417 height 36
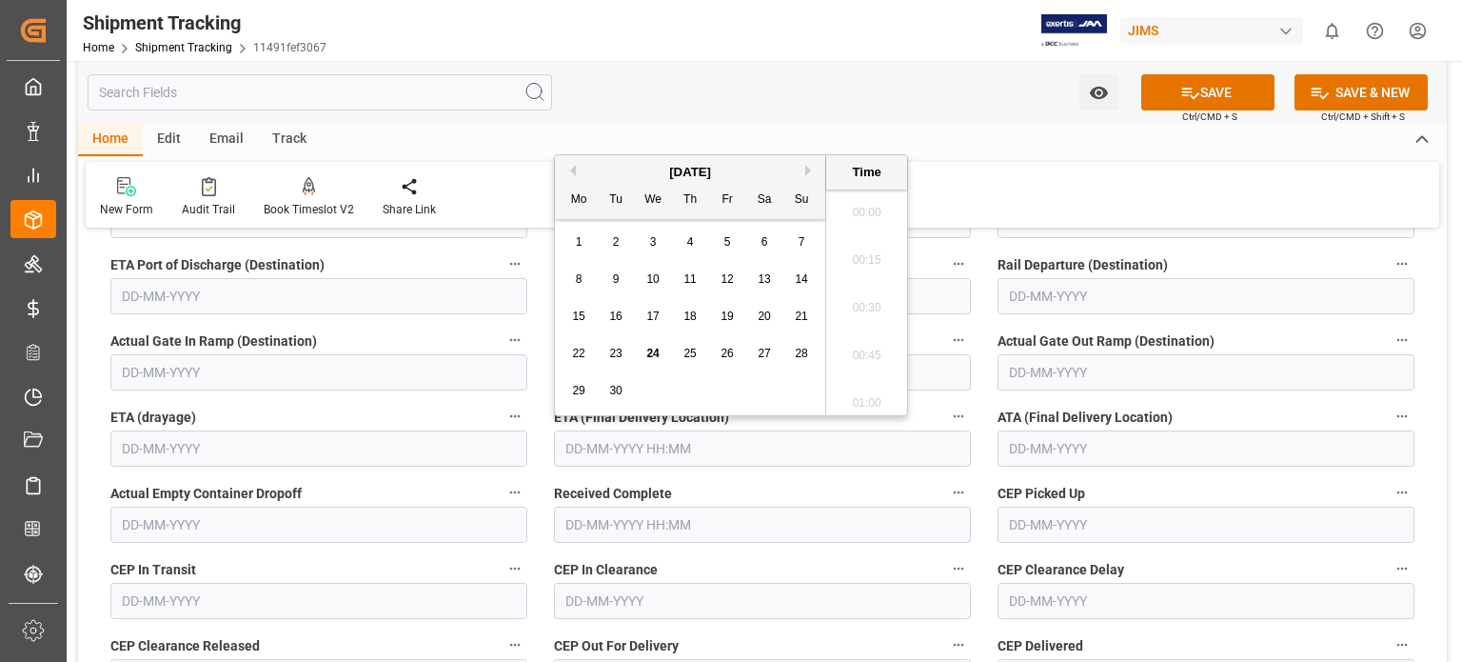
scroll to position [2100, 0]
click at [620, 390] on span "30" at bounding box center [615, 390] width 12 height 13
click at [691, 354] on span "25" at bounding box center [689, 352] width 12 height 13
type input "25-09-2025 00:00"
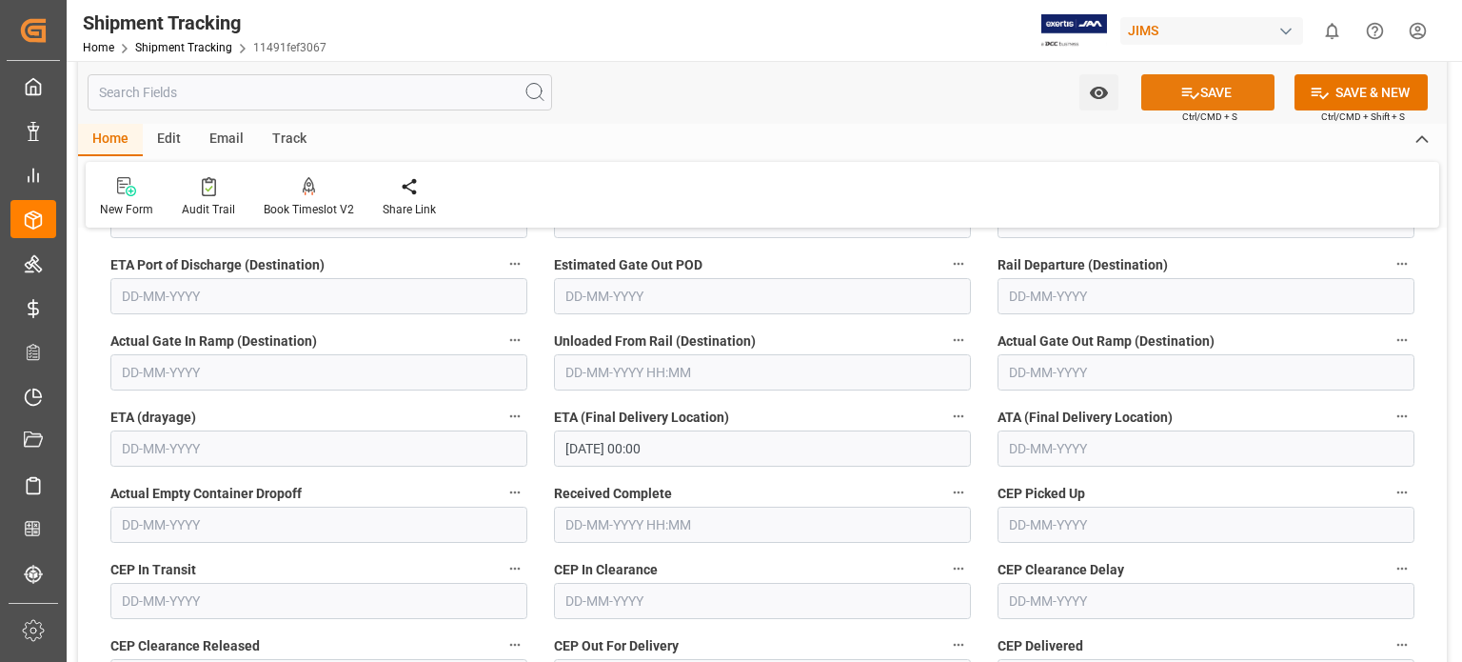
click at [1203, 91] on button "SAVE" at bounding box center [1207, 92] width 133 height 36
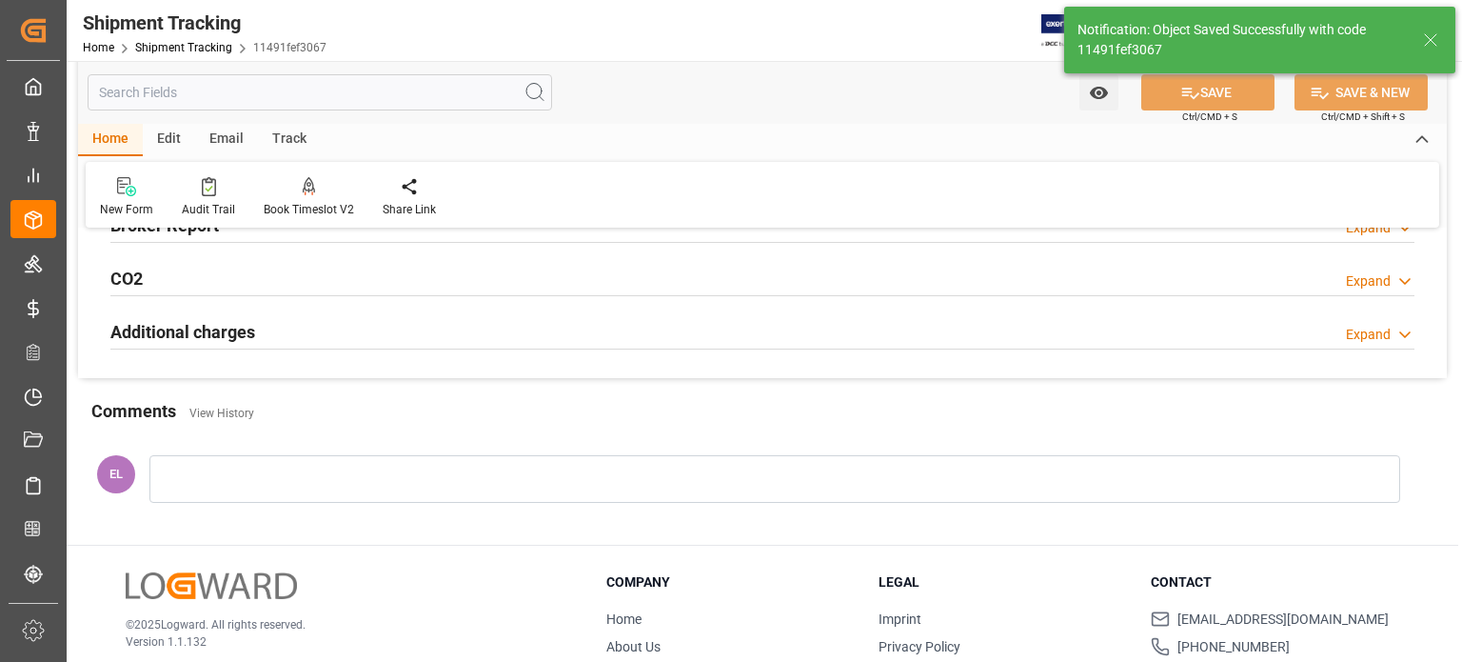
scroll to position [158, 0]
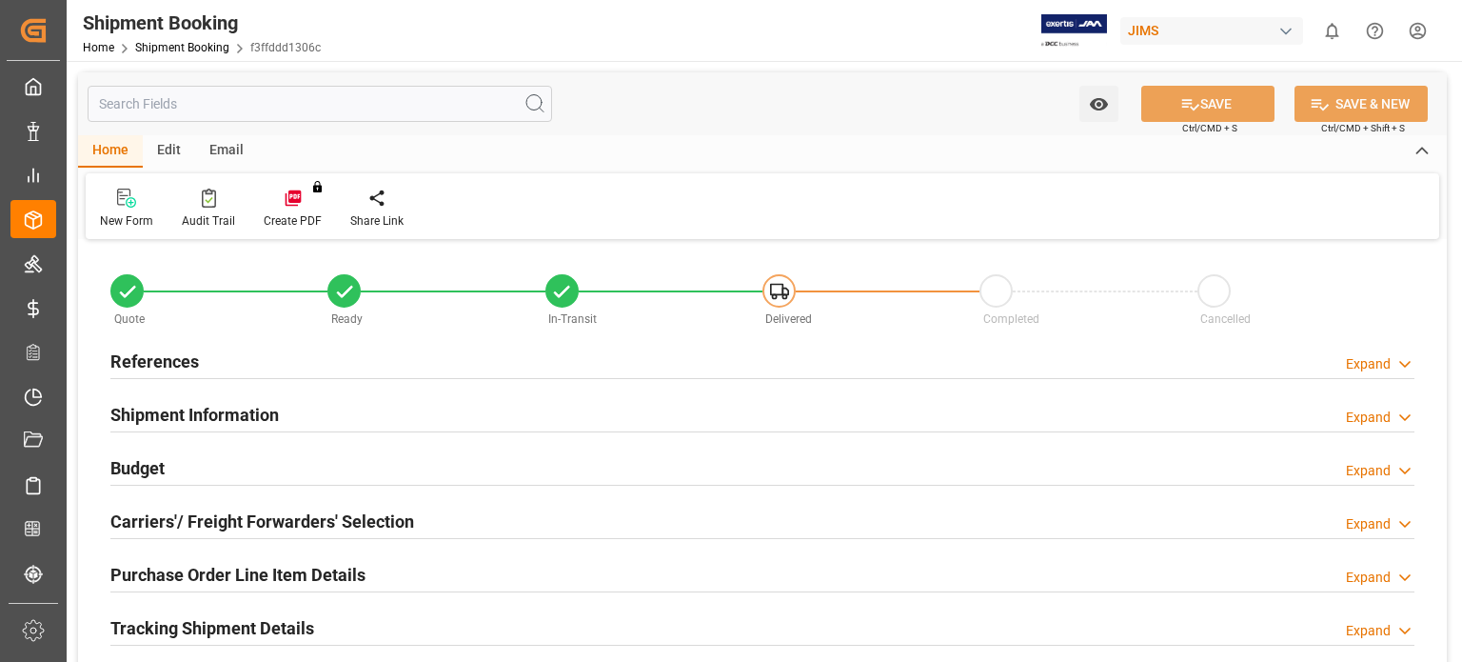
type input "0"
type input "18.09"
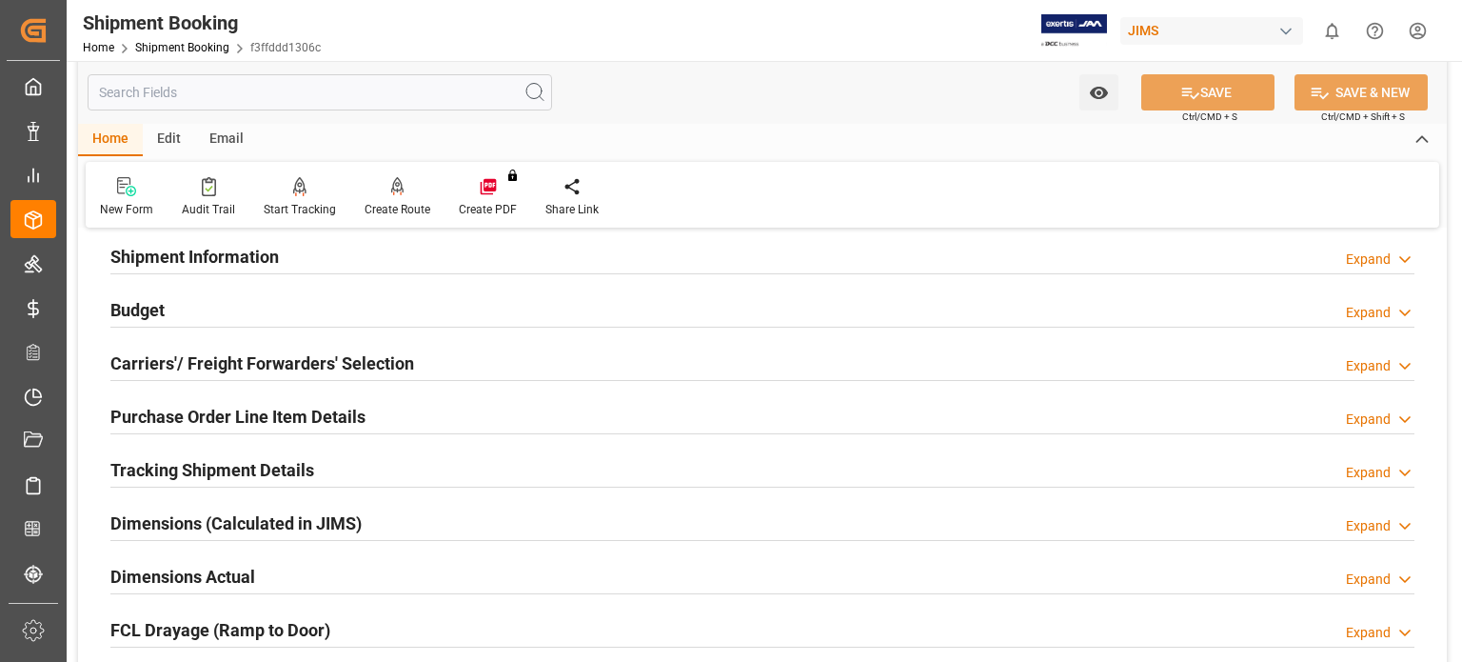
click at [156, 307] on h2 "Budget" at bounding box center [137, 310] width 54 height 26
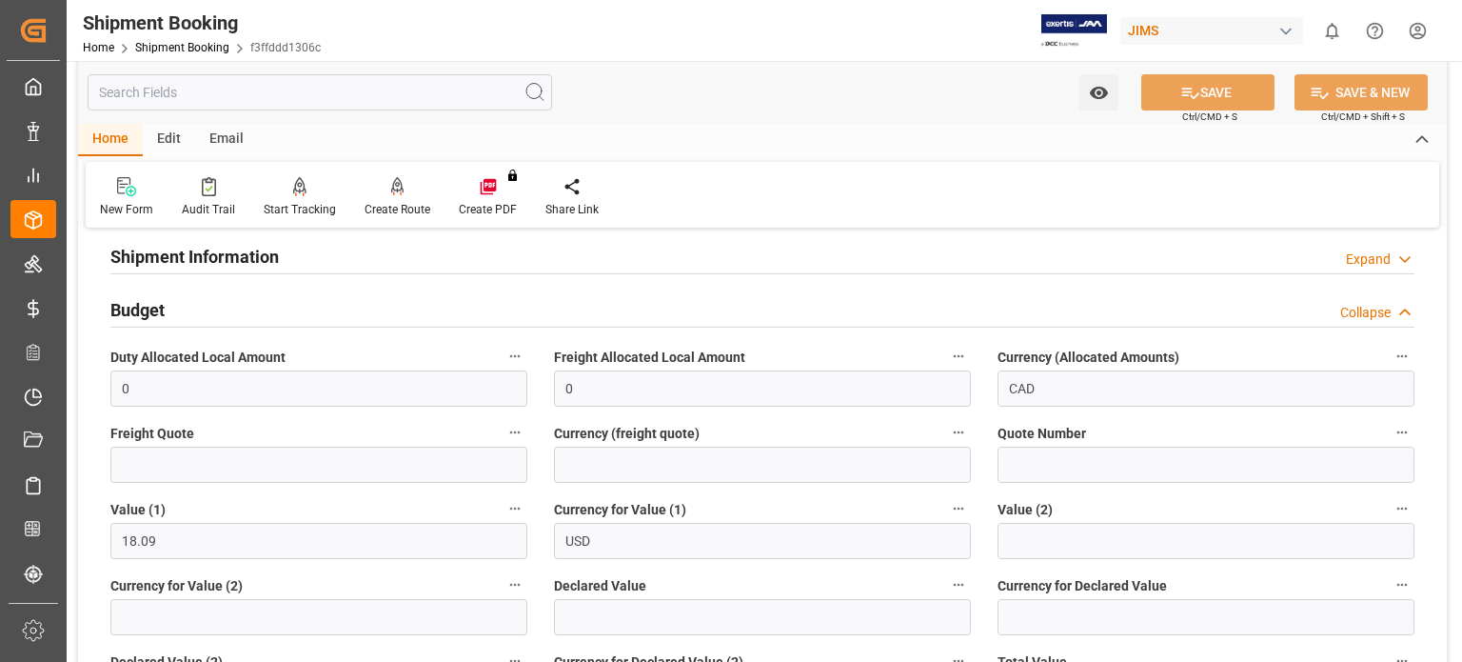
click at [152, 309] on h2 "Budget" at bounding box center [137, 310] width 54 height 26
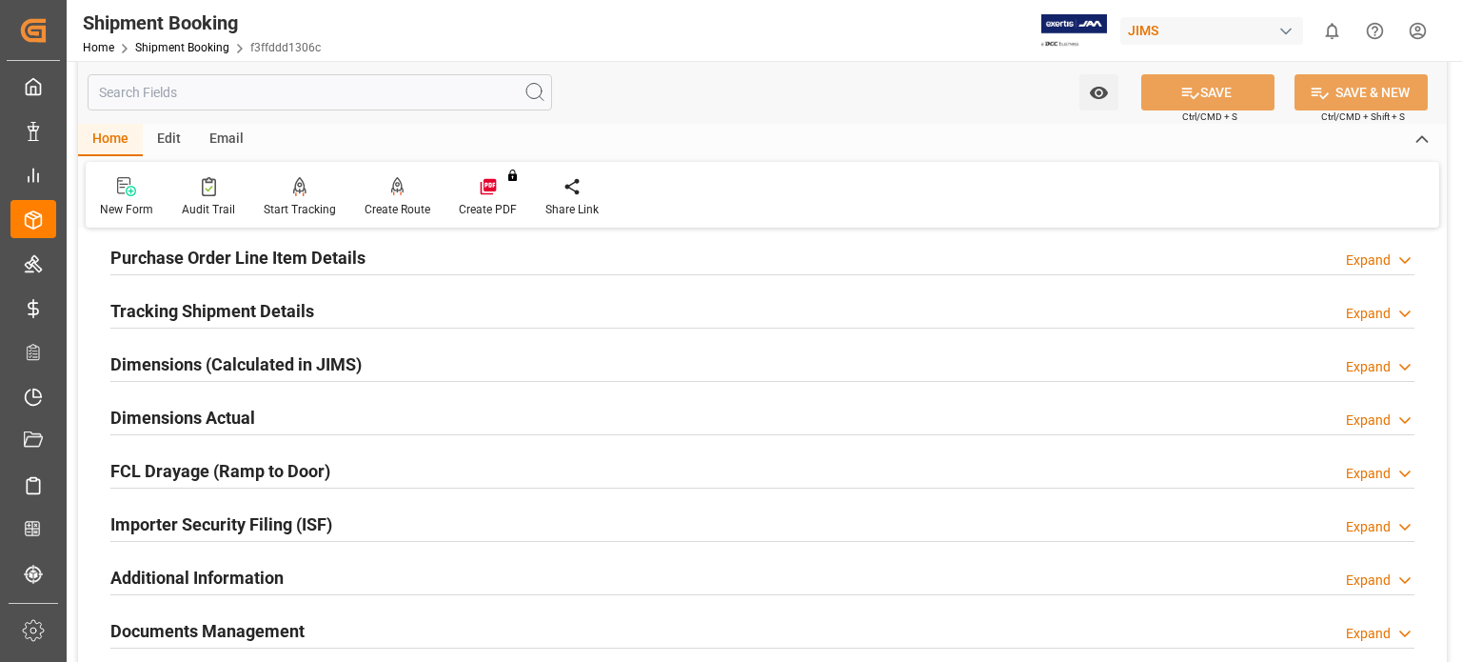
scroll to position [476, 0]
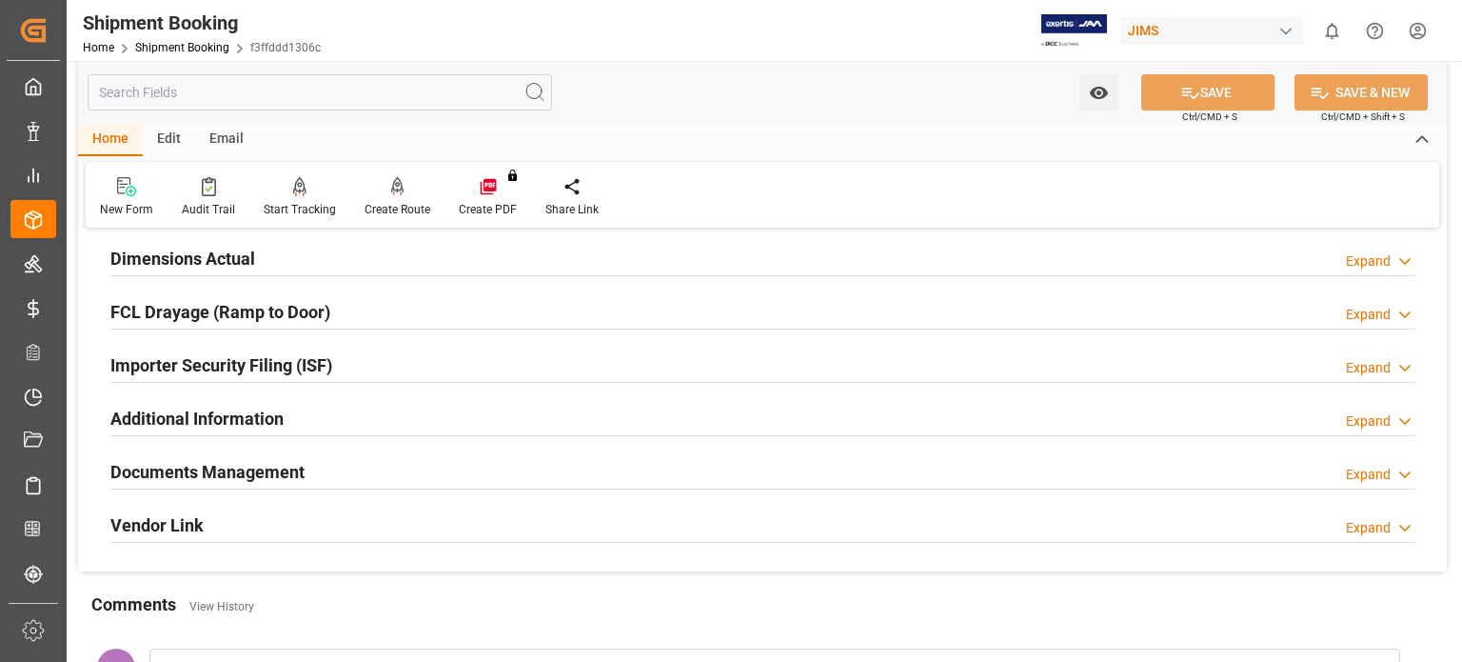
click at [267, 471] on h2 "Documents Management" at bounding box center [207, 472] width 194 height 26
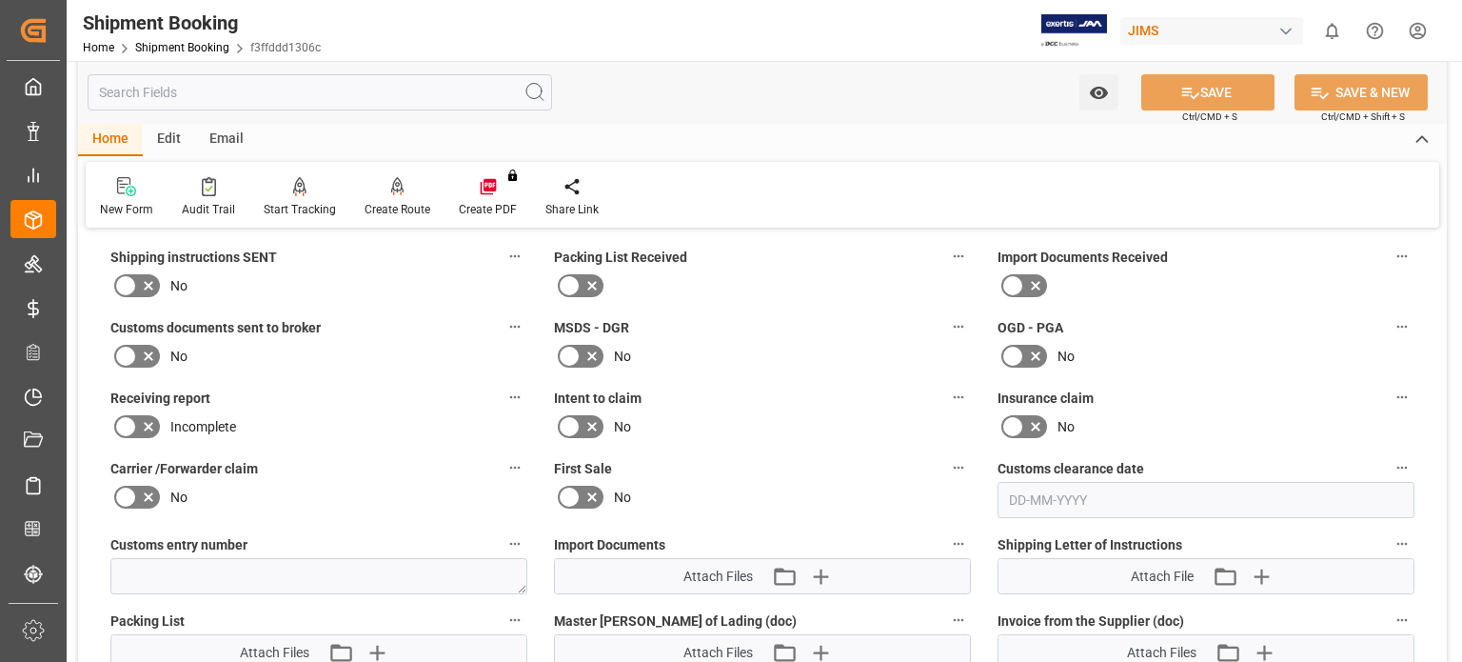
scroll to position [793, 0]
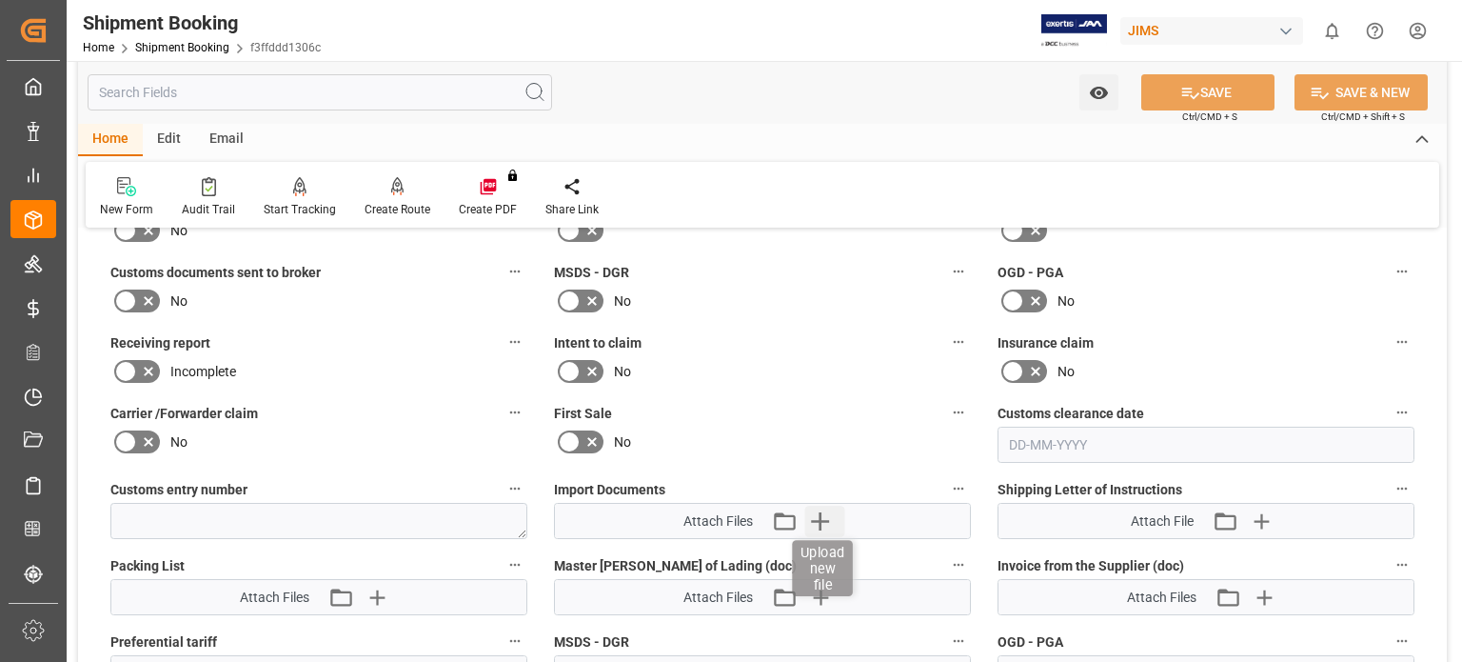
click at [814, 517] on icon "button" at bounding box center [820, 520] width 30 height 30
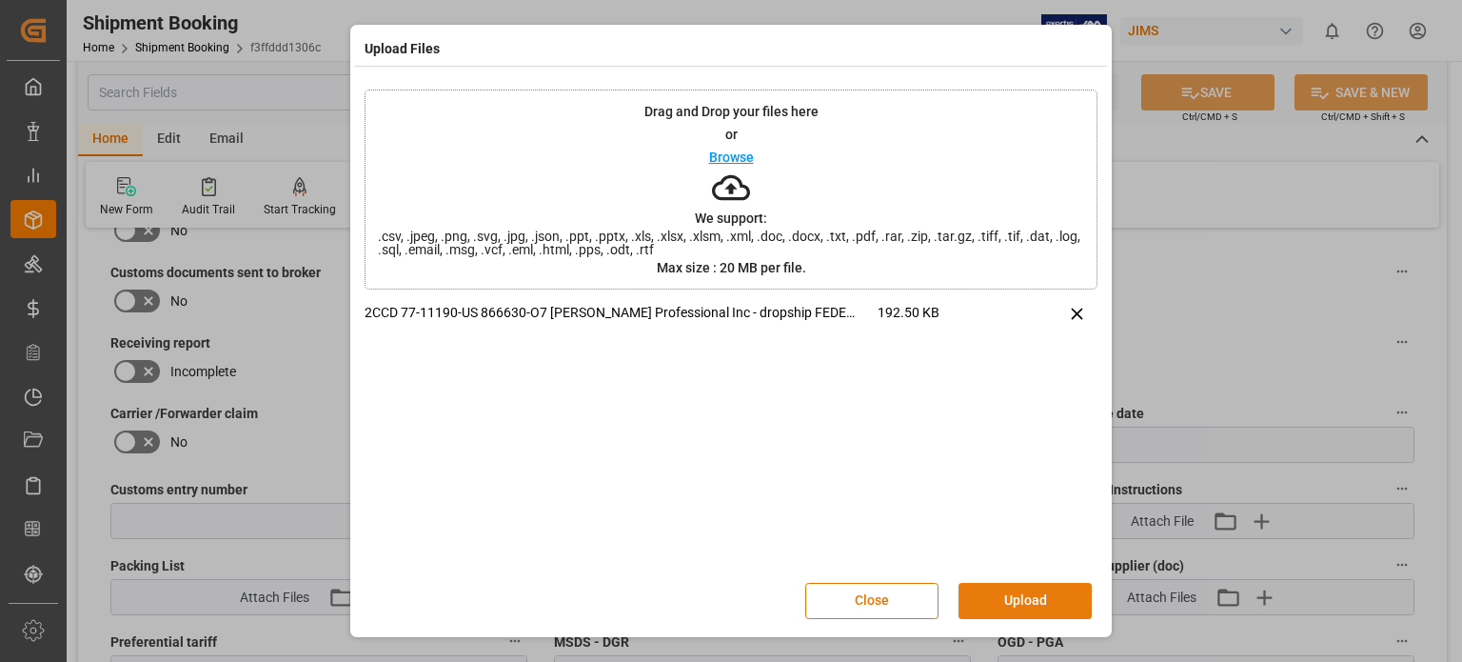
click at [1031, 603] on button "Upload" at bounding box center [1025, 601] width 133 height 36
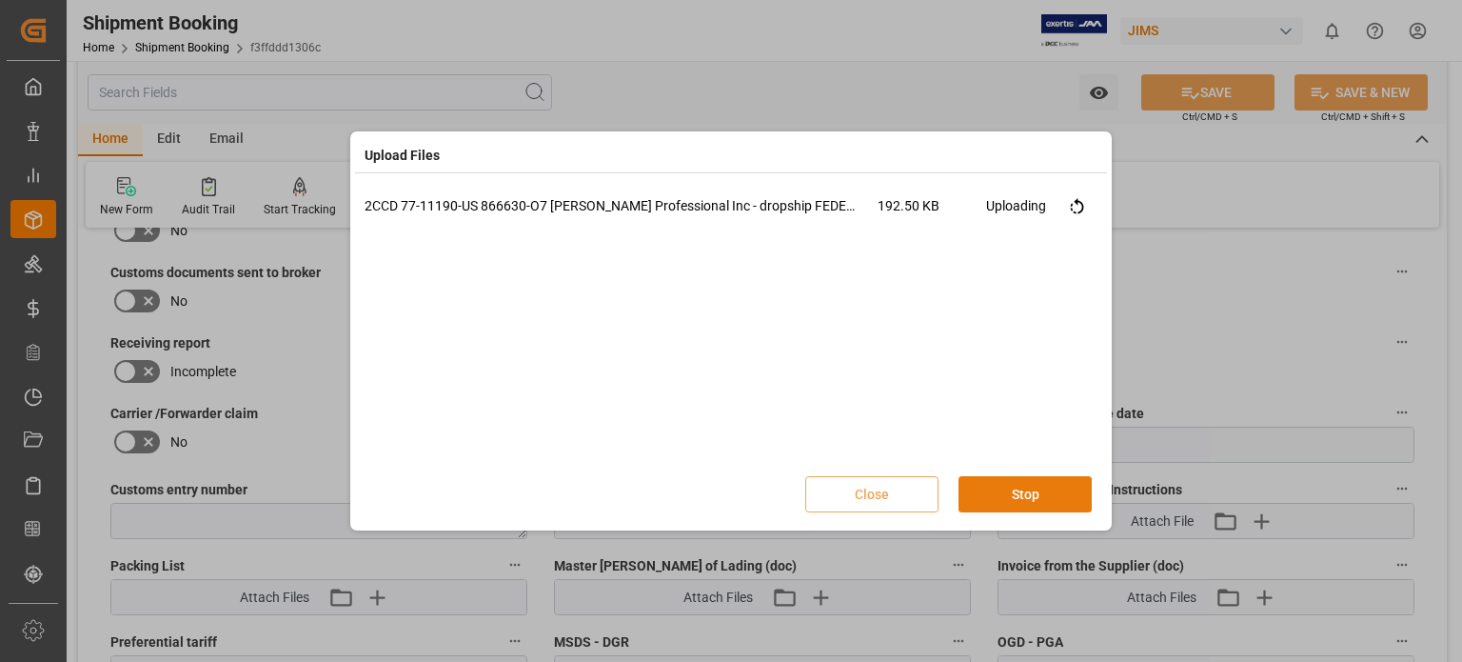
click at [1008, 493] on button "Stop" at bounding box center [1025, 494] width 133 height 36
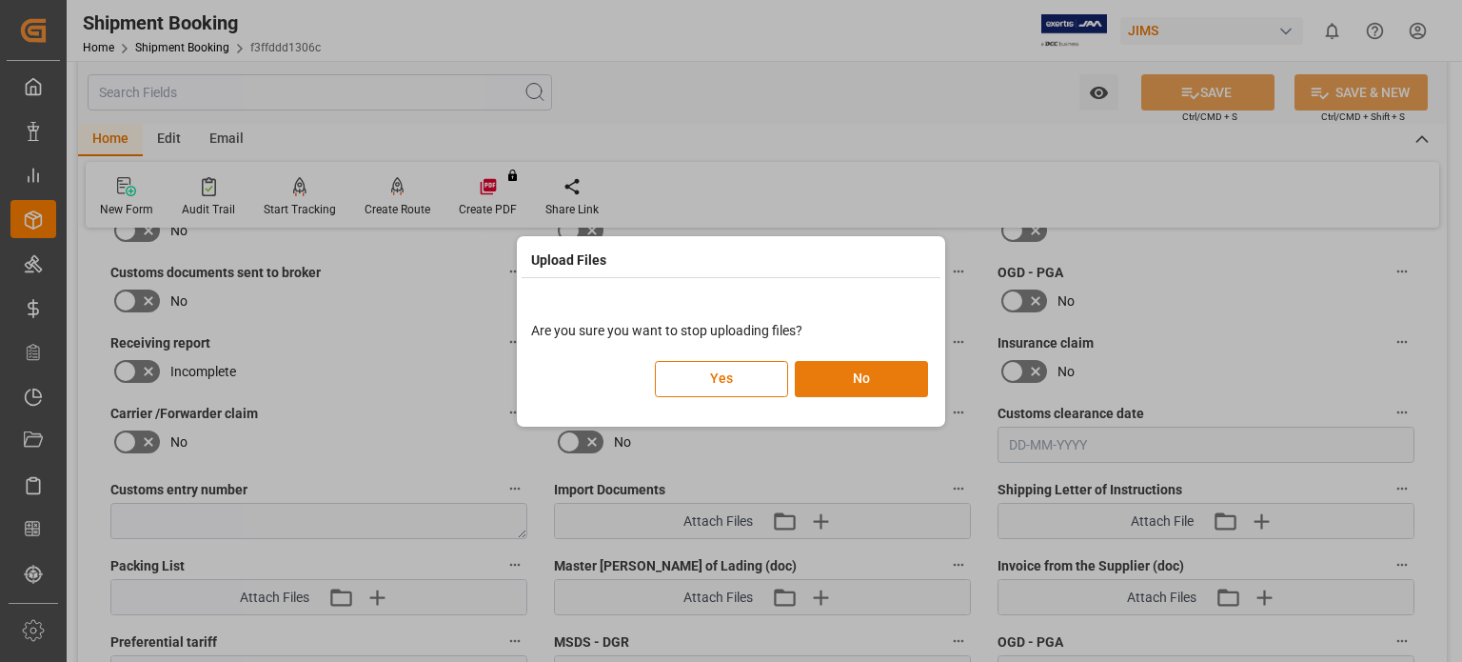
click at [853, 379] on button "No" at bounding box center [861, 379] width 133 height 36
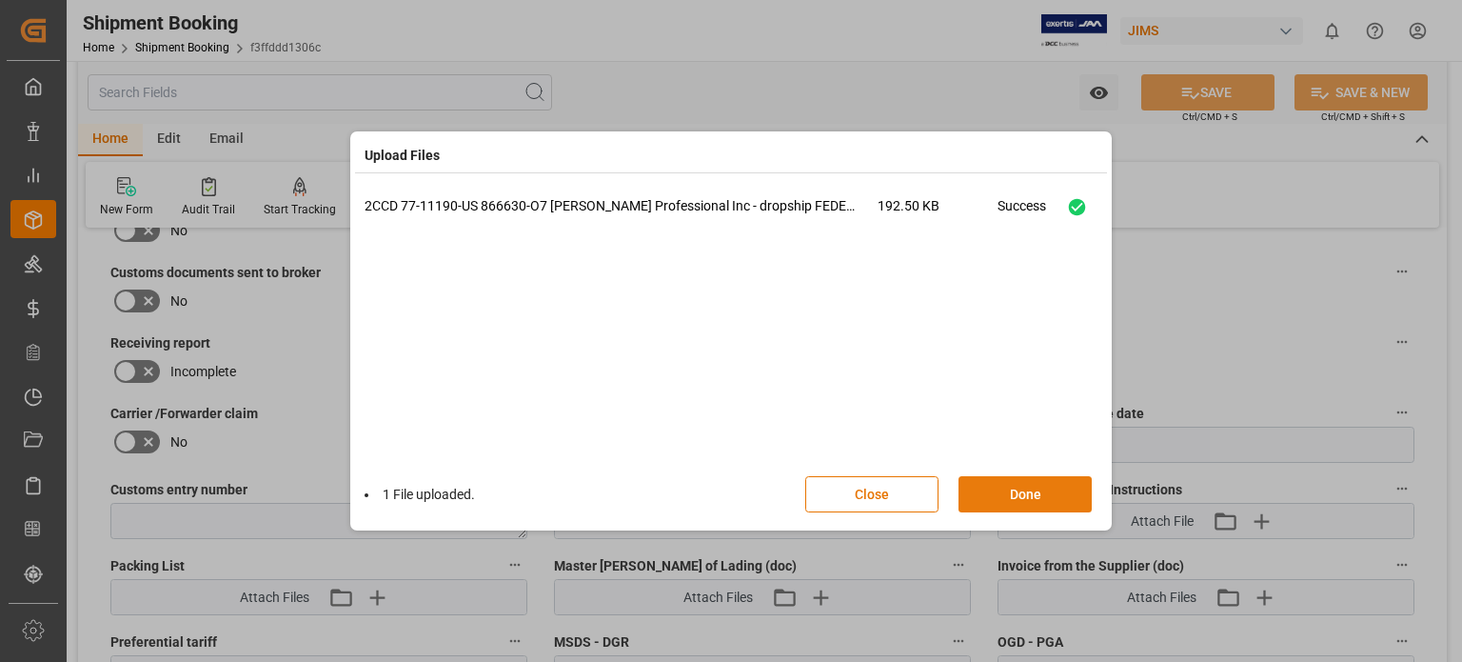
click at [999, 494] on button "Done" at bounding box center [1025, 494] width 133 height 36
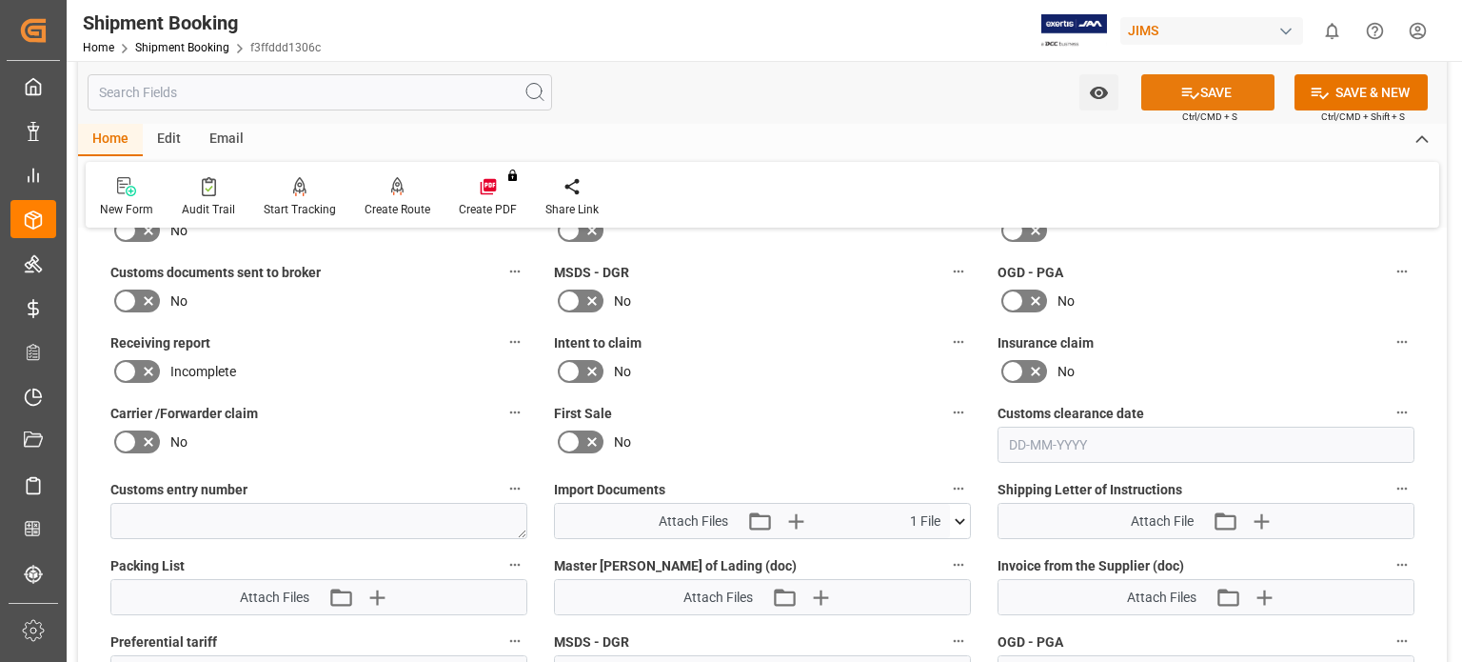
click at [1223, 86] on button "SAVE" at bounding box center [1207, 92] width 133 height 36
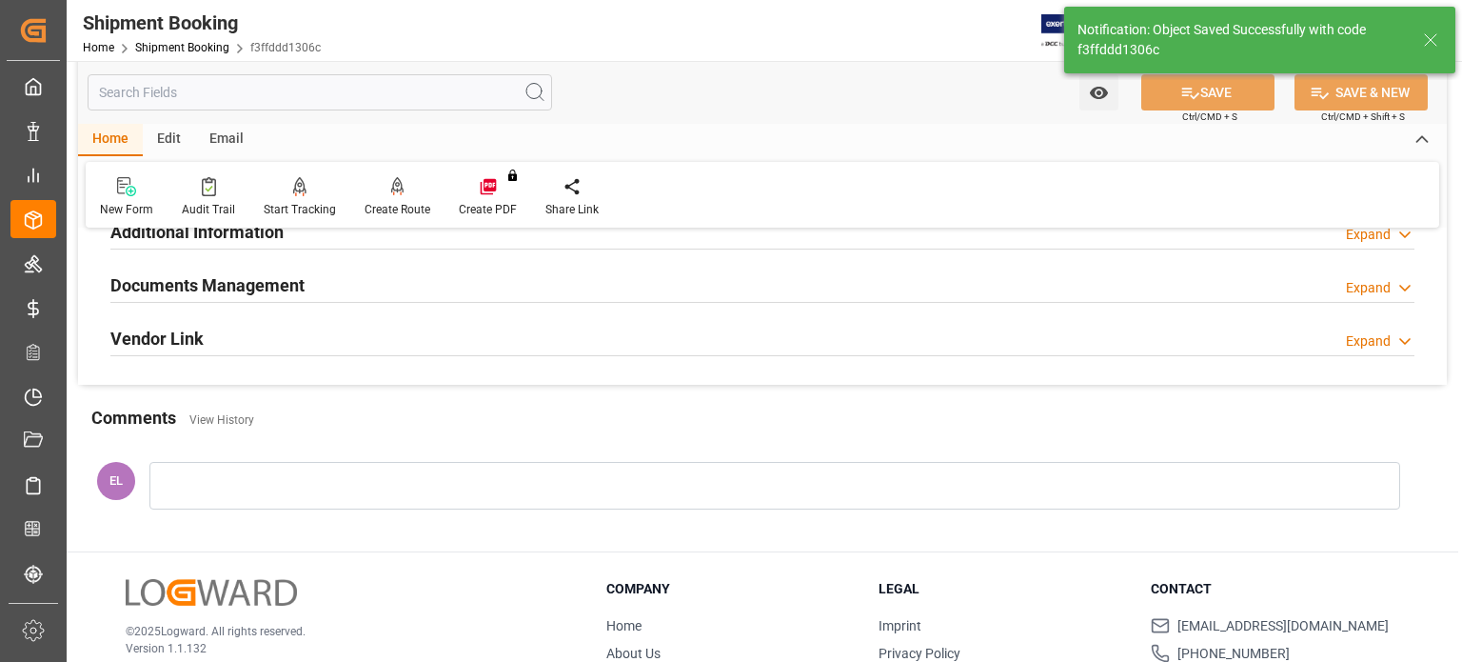
scroll to position [607, 0]
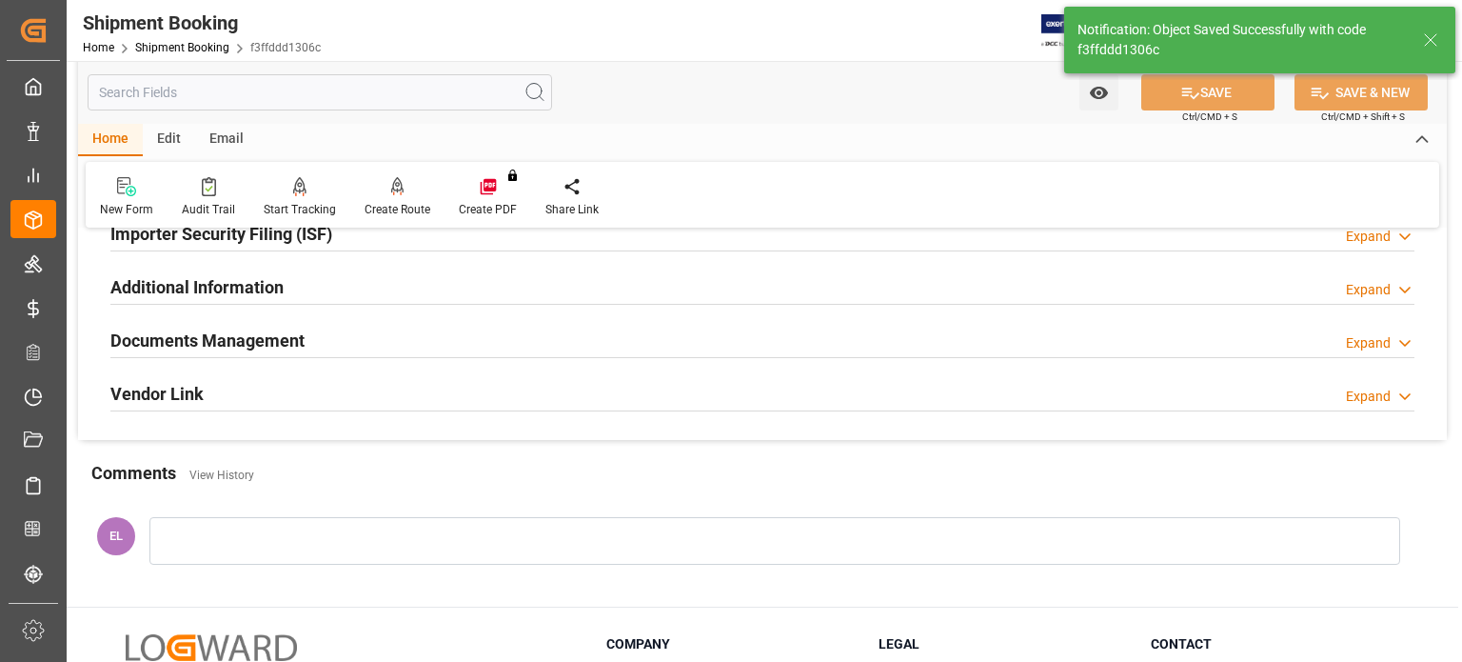
click at [187, 344] on h2 "Documents Management" at bounding box center [207, 340] width 194 height 26
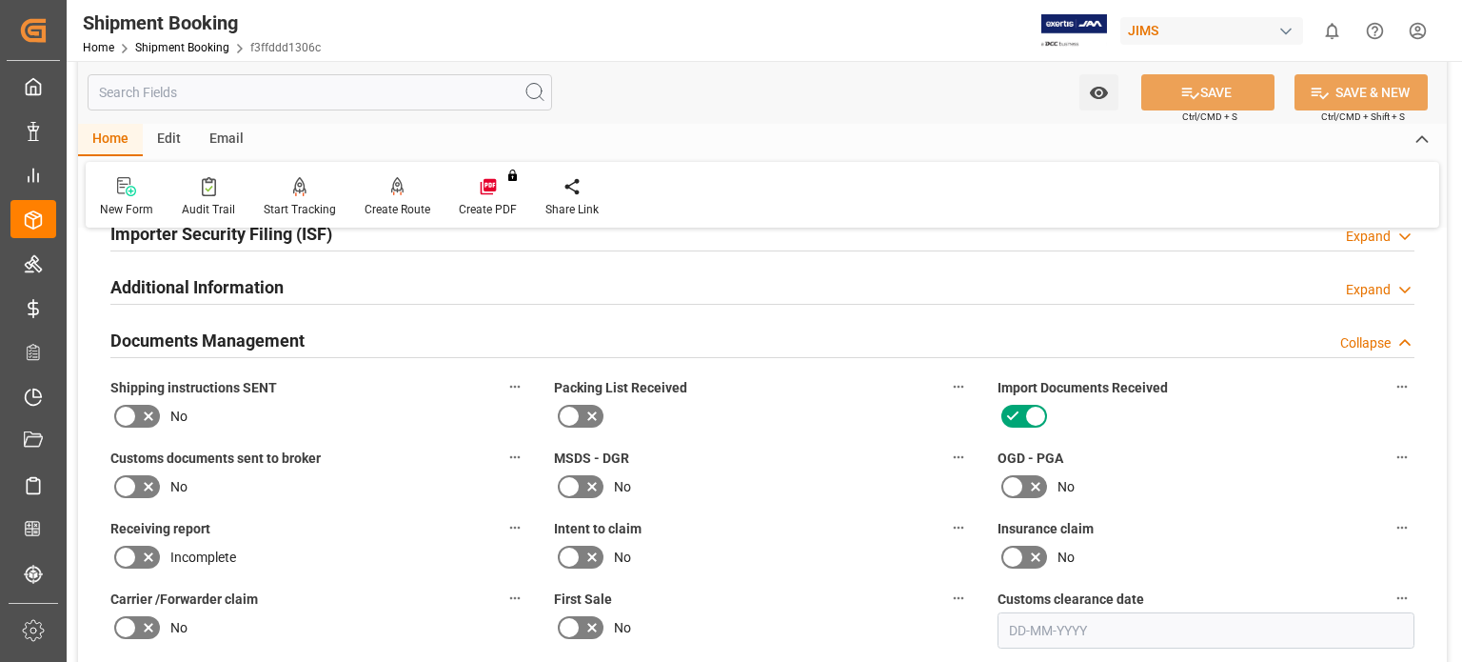
click at [133, 481] on icon at bounding box center [125, 486] width 23 height 23
click at [0, 0] on input "checkbox" at bounding box center [0, 0] width 0 height 0
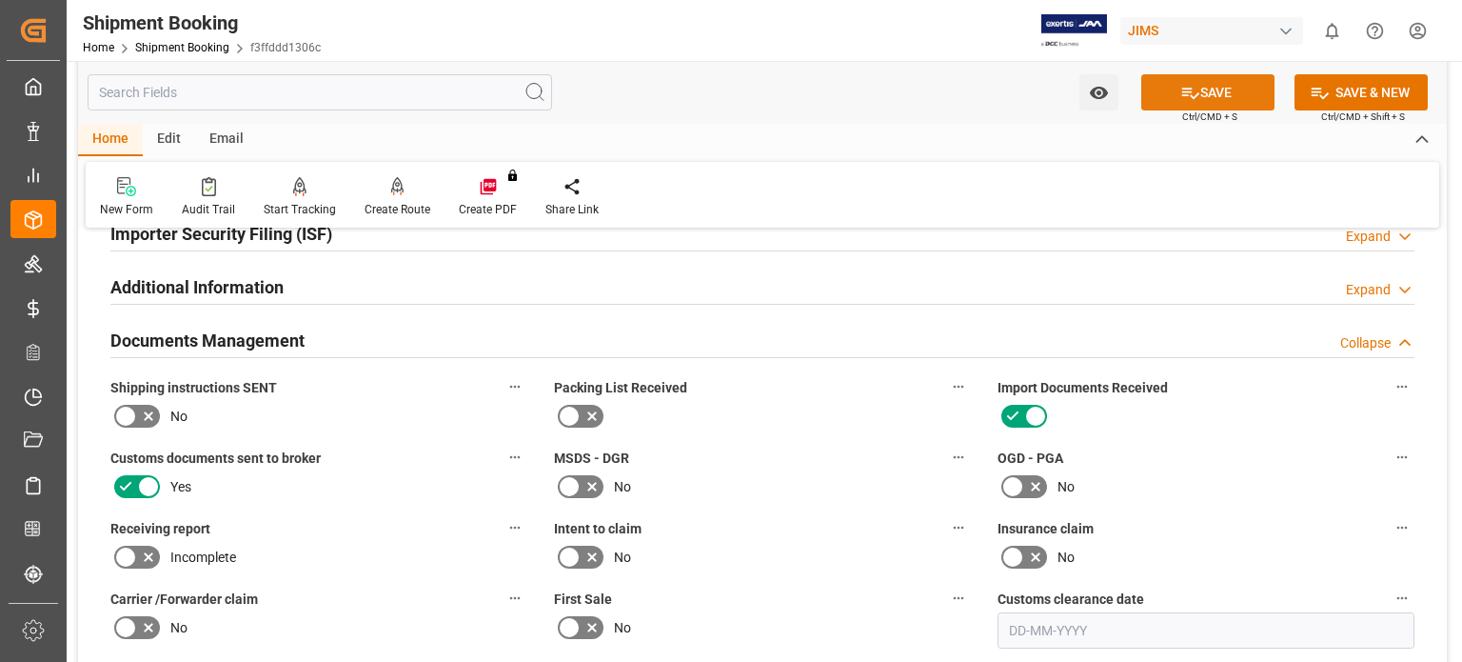
click at [1211, 89] on button "SAVE" at bounding box center [1207, 92] width 133 height 36
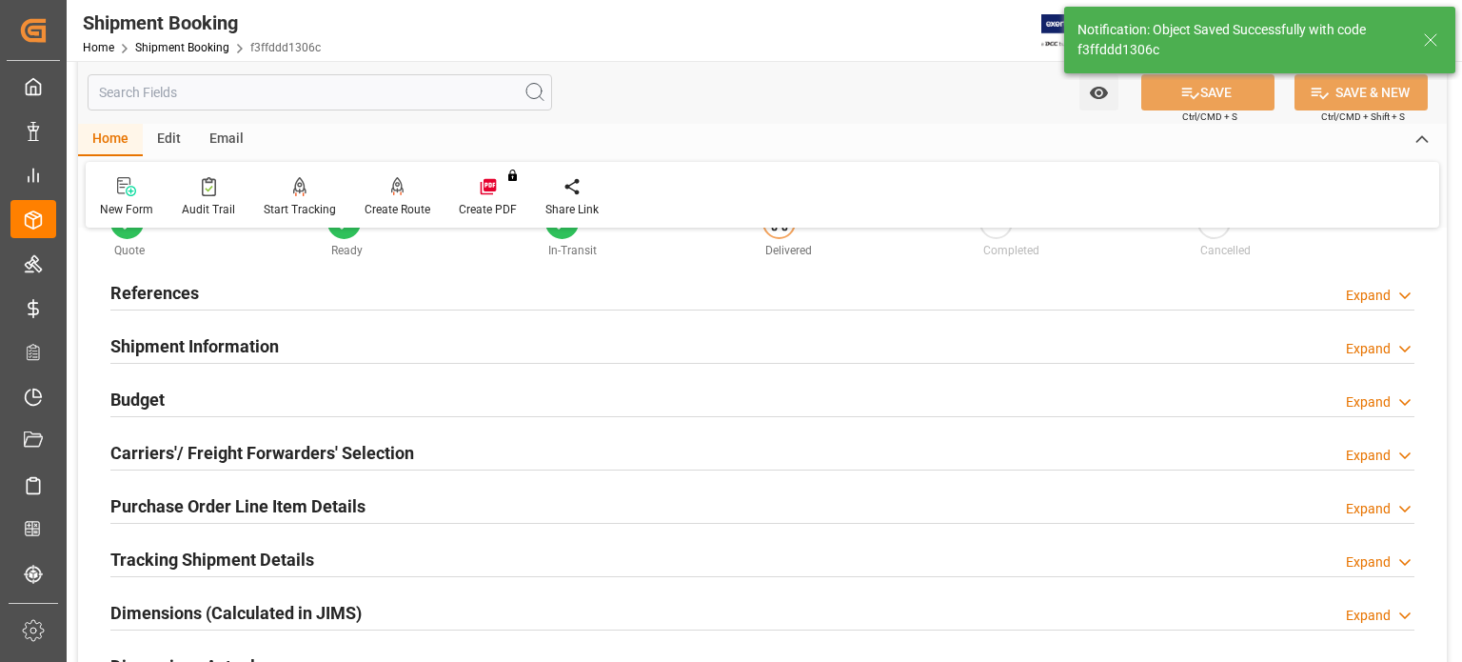
scroll to position [0, 0]
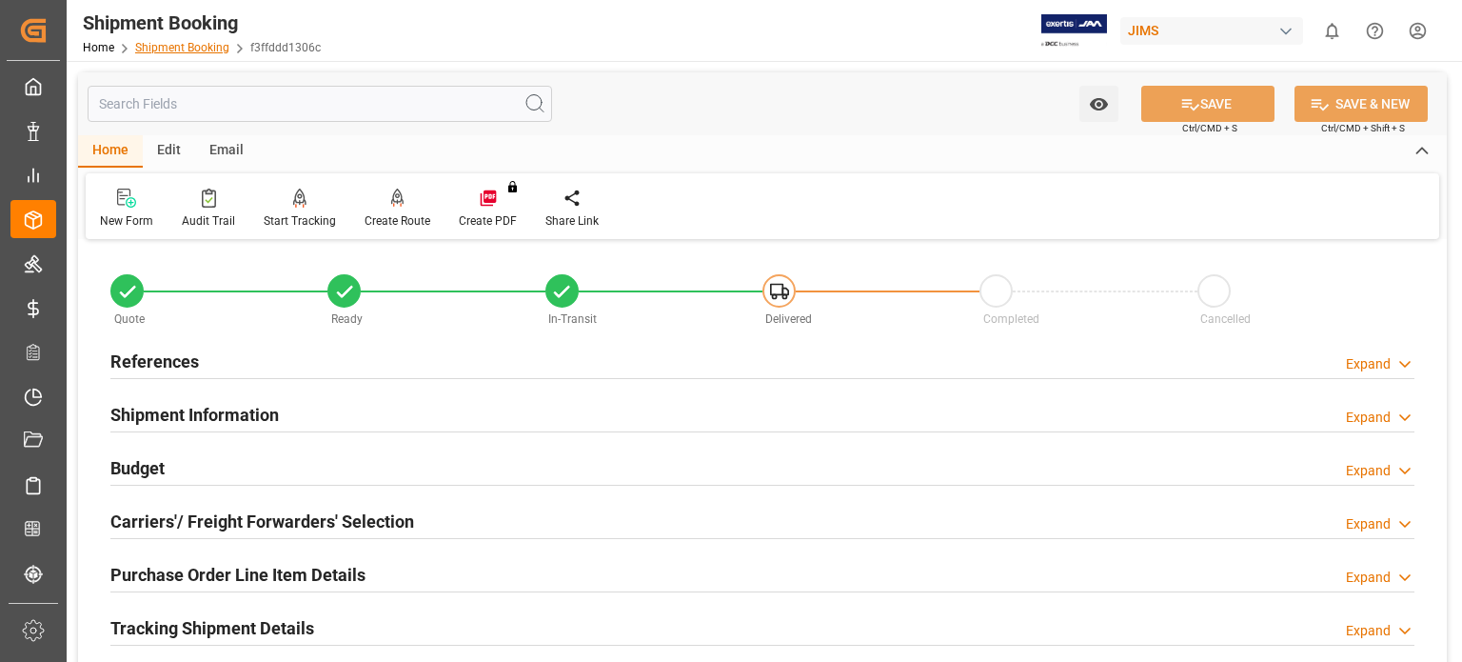
click at [174, 52] on link "Shipment Booking" at bounding box center [182, 47] width 94 height 13
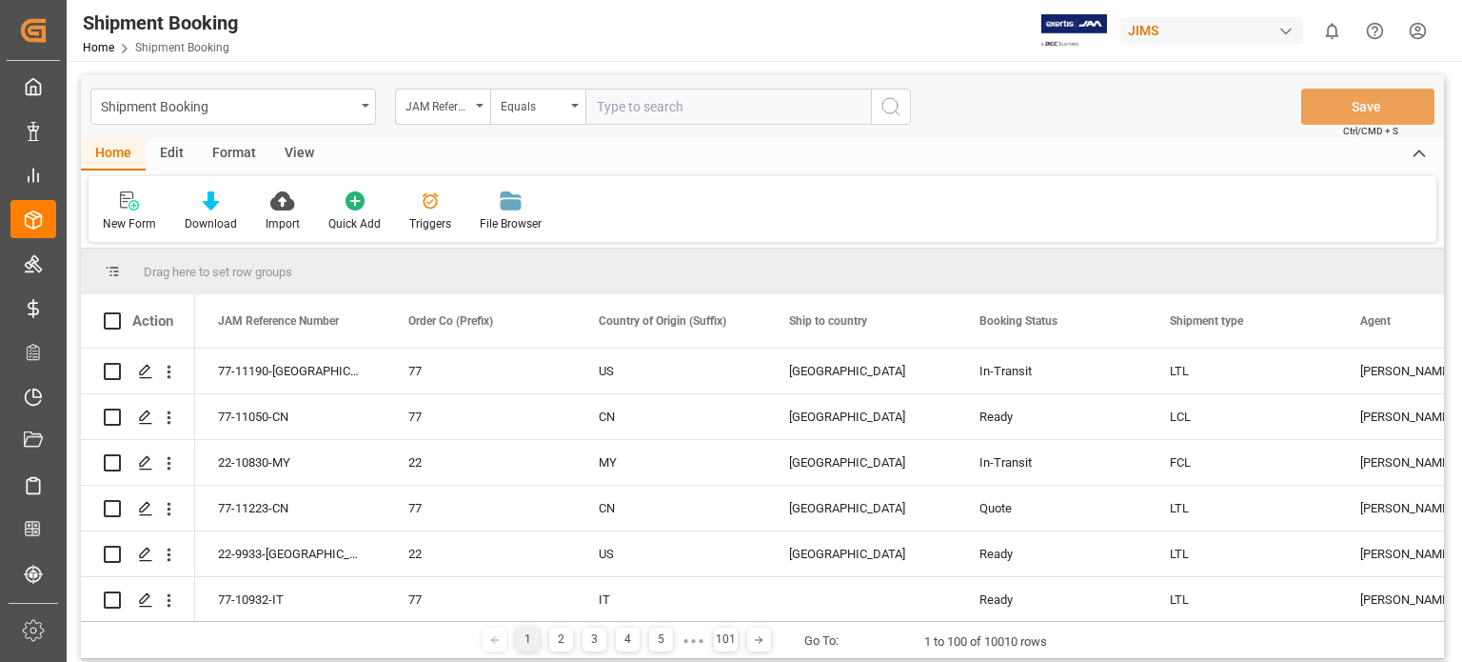
click at [681, 111] on input "text" at bounding box center [728, 107] width 286 height 36
type input "77-11037-US"
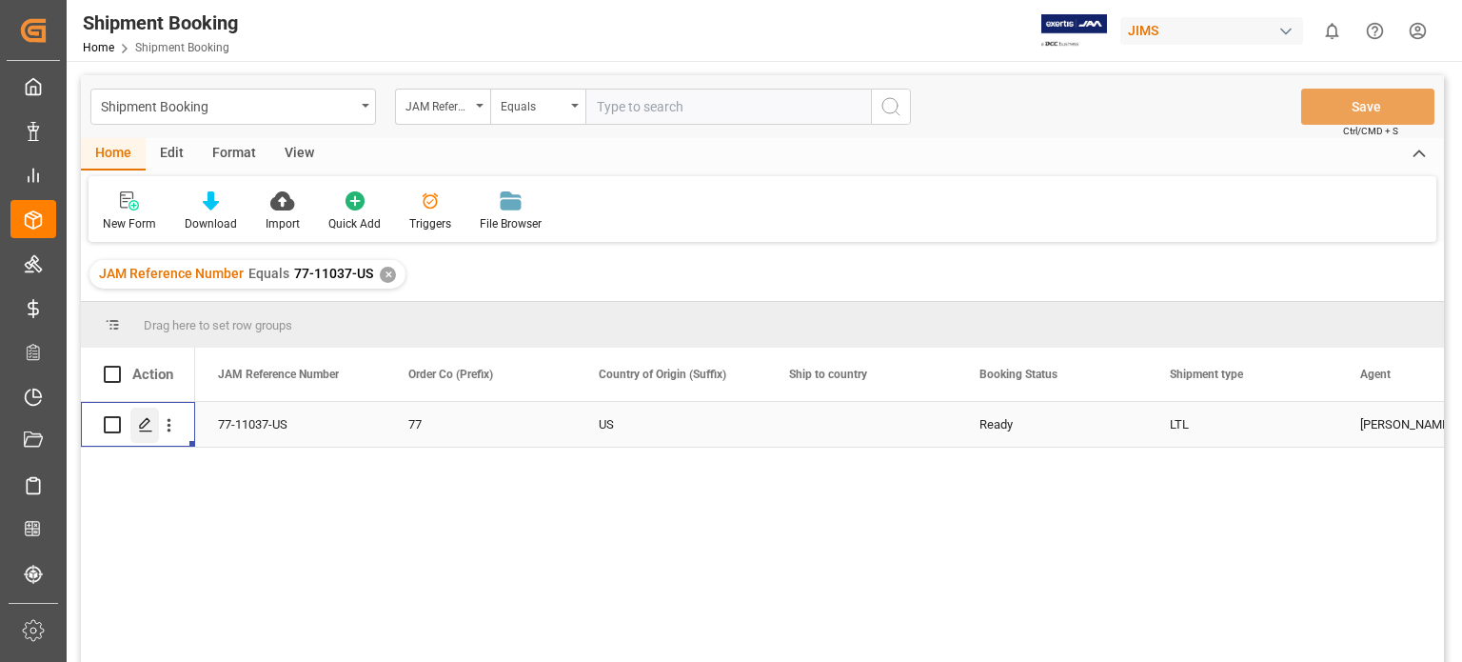
click at [147, 426] on icon "Press SPACE to select this row." at bounding box center [145, 424] width 15 height 15
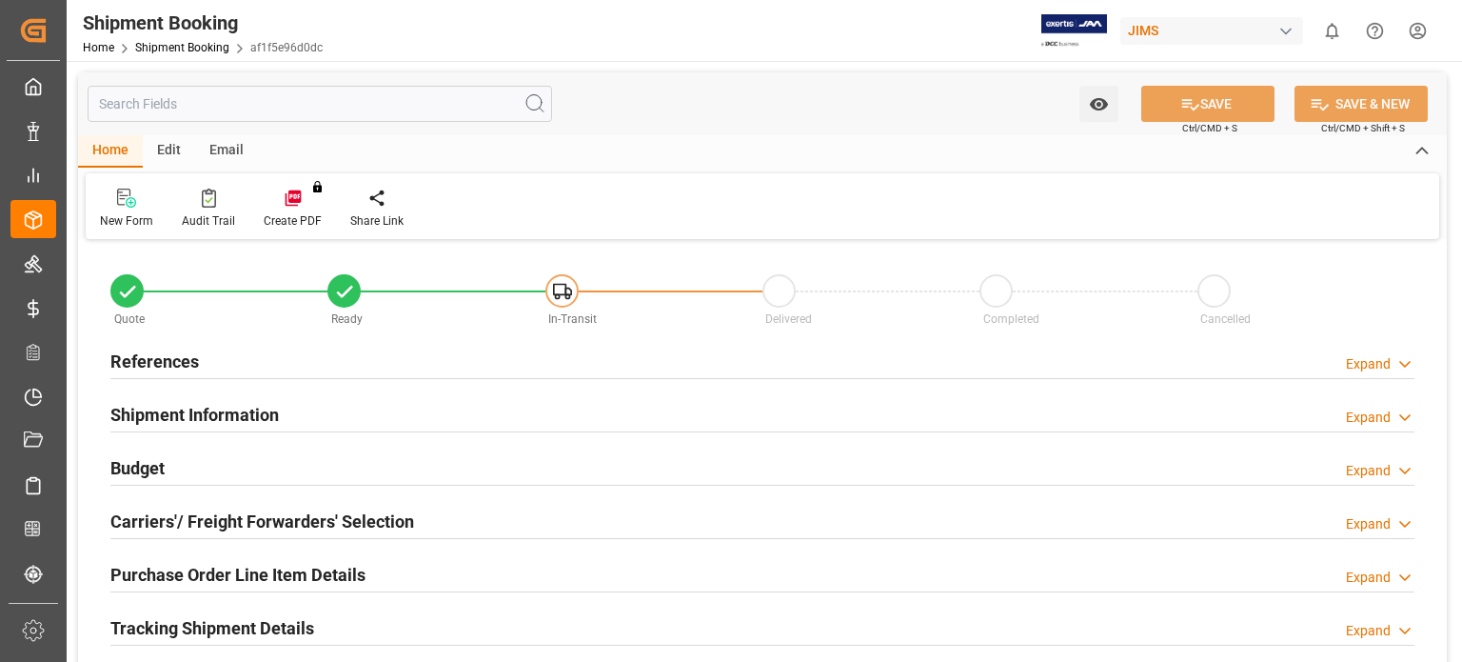
type input "0"
type input "[DATE]"
click at [181, 357] on h2 "References" at bounding box center [154, 361] width 89 height 26
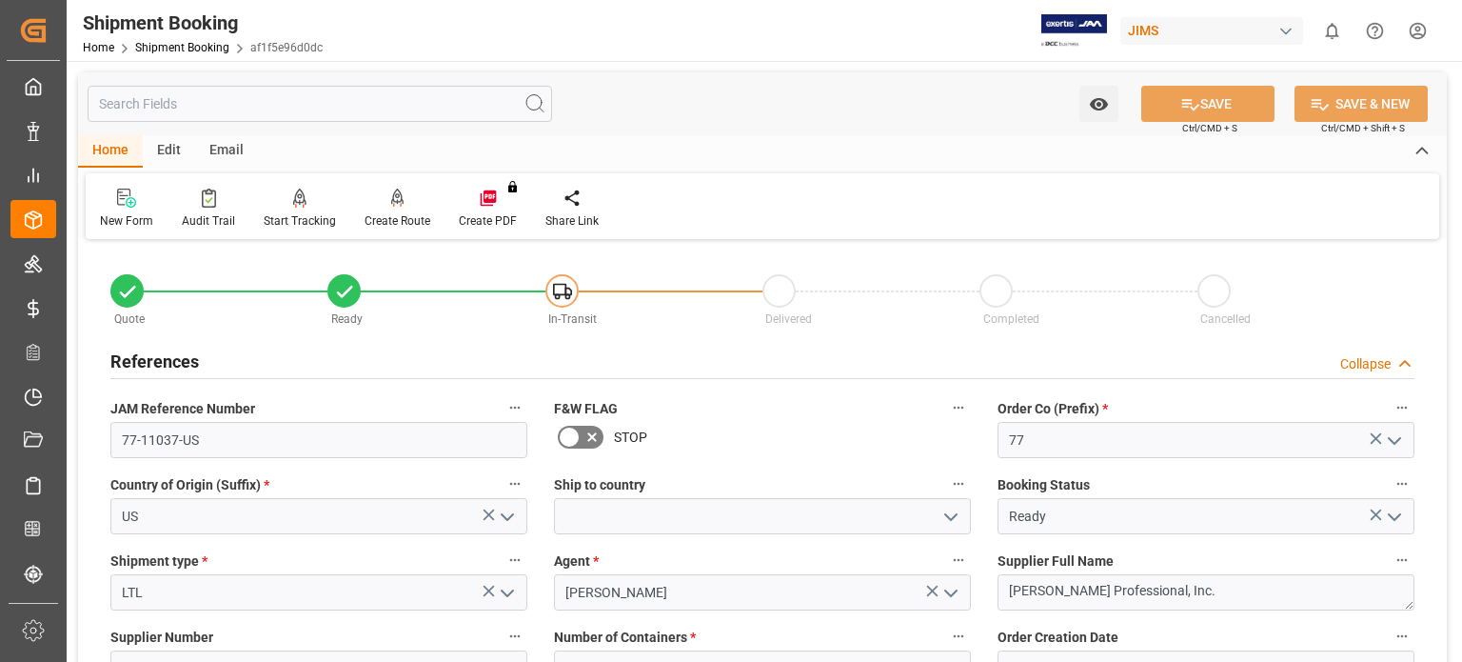
click at [948, 514] on icon "open menu" at bounding box center [951, 516] width 23 height 23
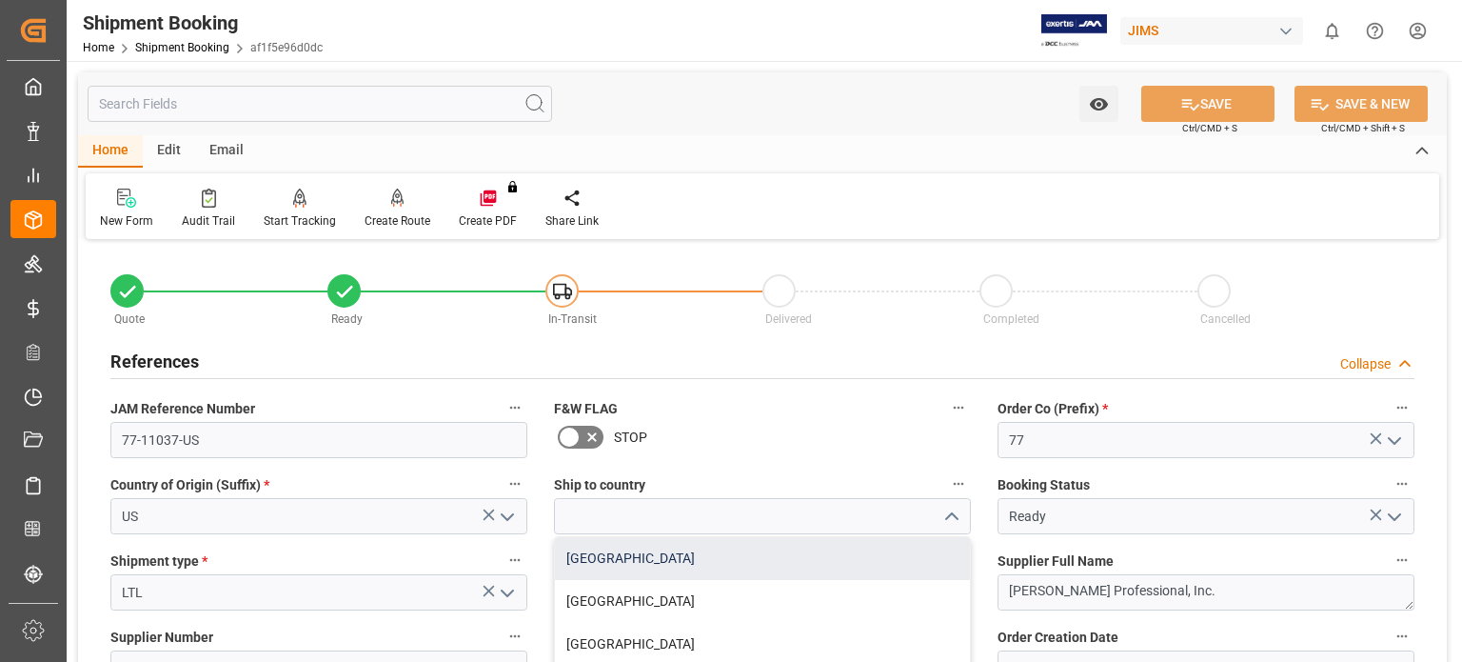
click at [816, 564] on div "Canada" at bounding box center [762, 558] width 415 height 43
type input "Canada"
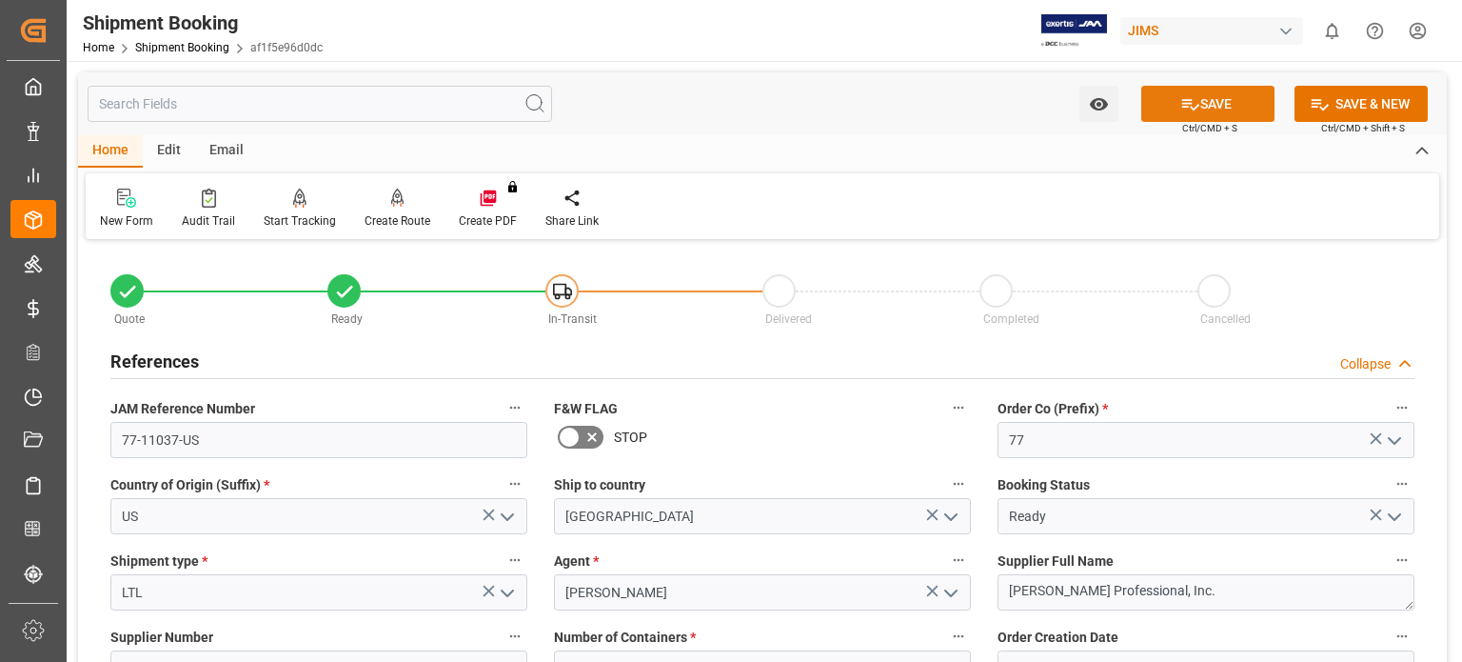
click at [1214, 99] on button "SAVE" at bounding box center [1207, 104] width 133 height 36
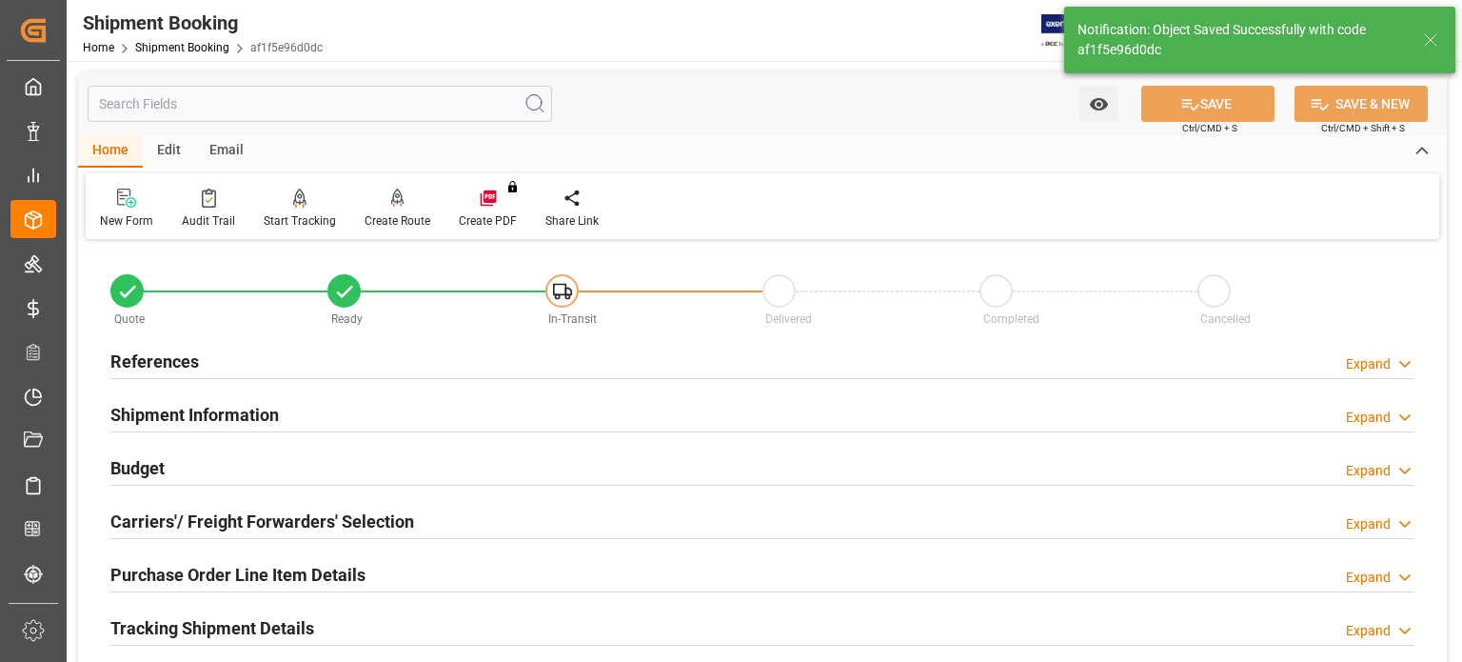
click at [140, 358] on h2 "References" at bounding box center [154, 361] width 89 height 26
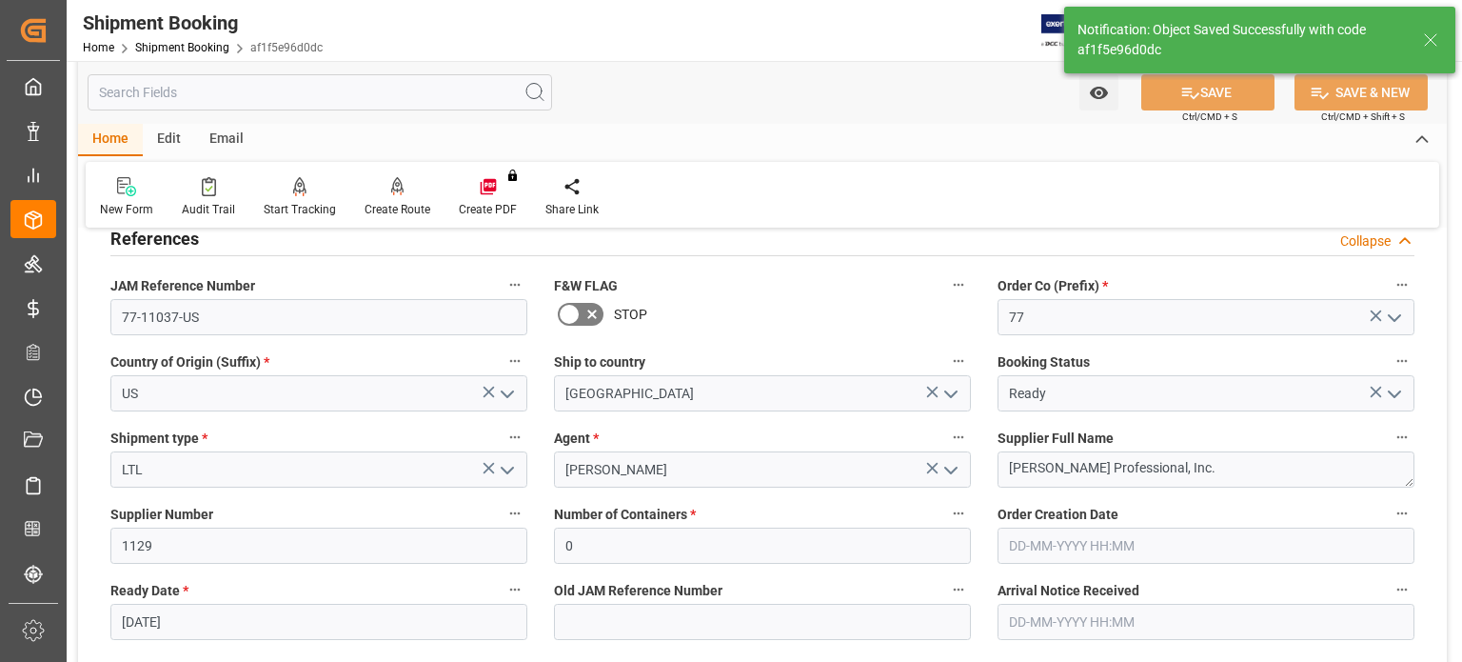
scroll to position [158, 0]
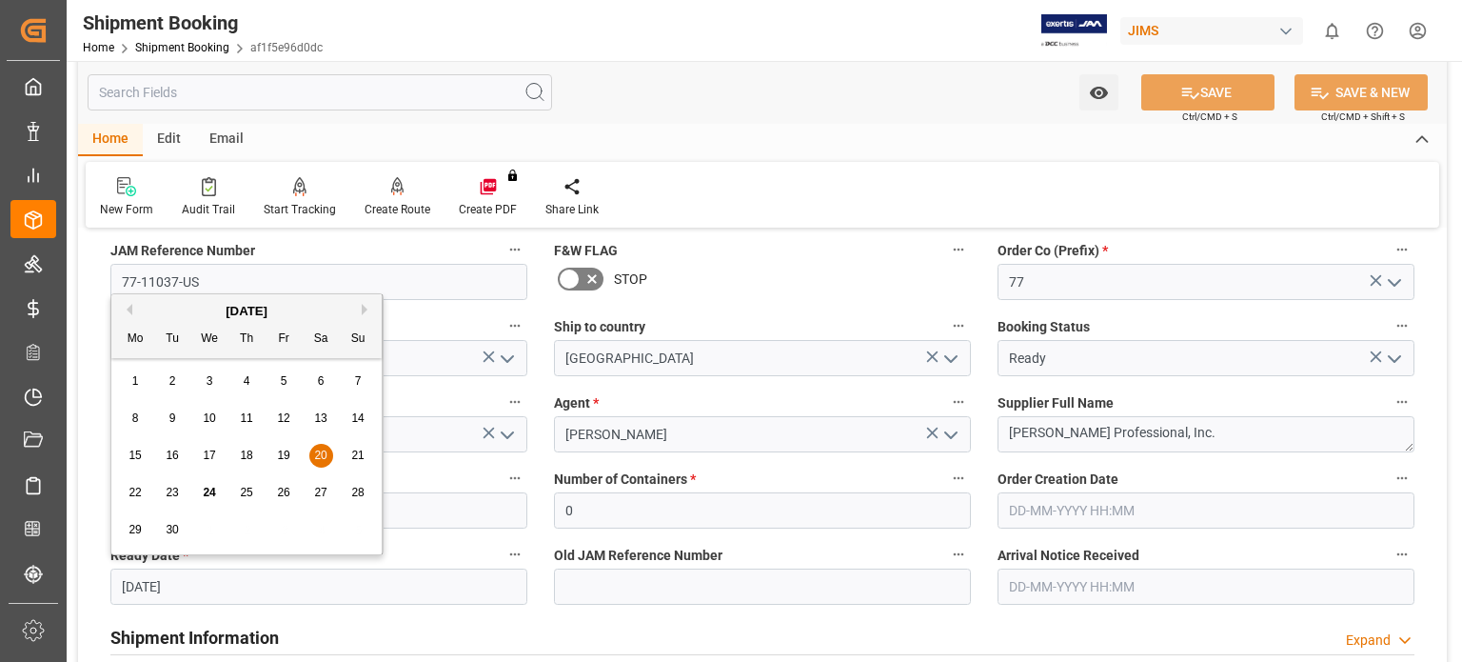
click at [160, 590] on input "20-09-2025" at bounding box center [318, 586] width 417 height 36
click at [175, 532] on span "30" at bounding box center [172, 529] width 12 height 13
type input "[DATE]"
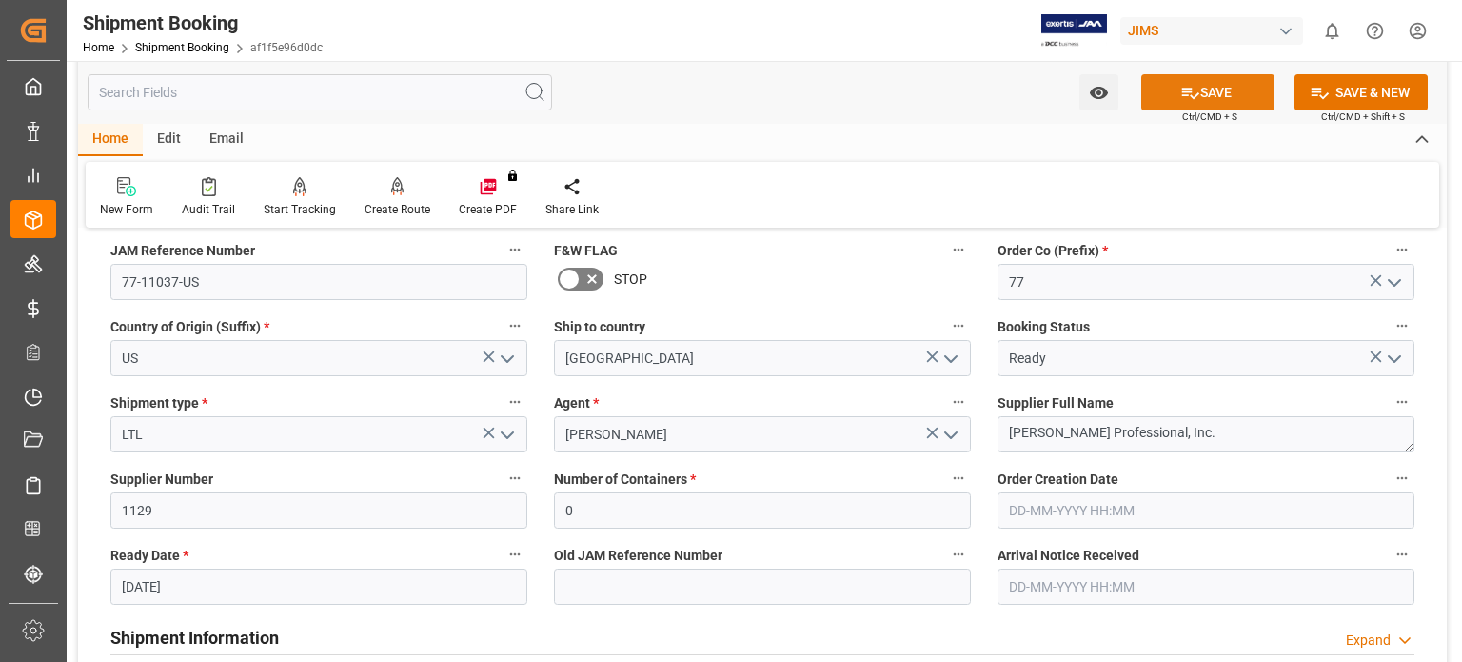
click at [1207, 101] on button "SAVE" at bounding box center [1207, 92] width 133 height 36
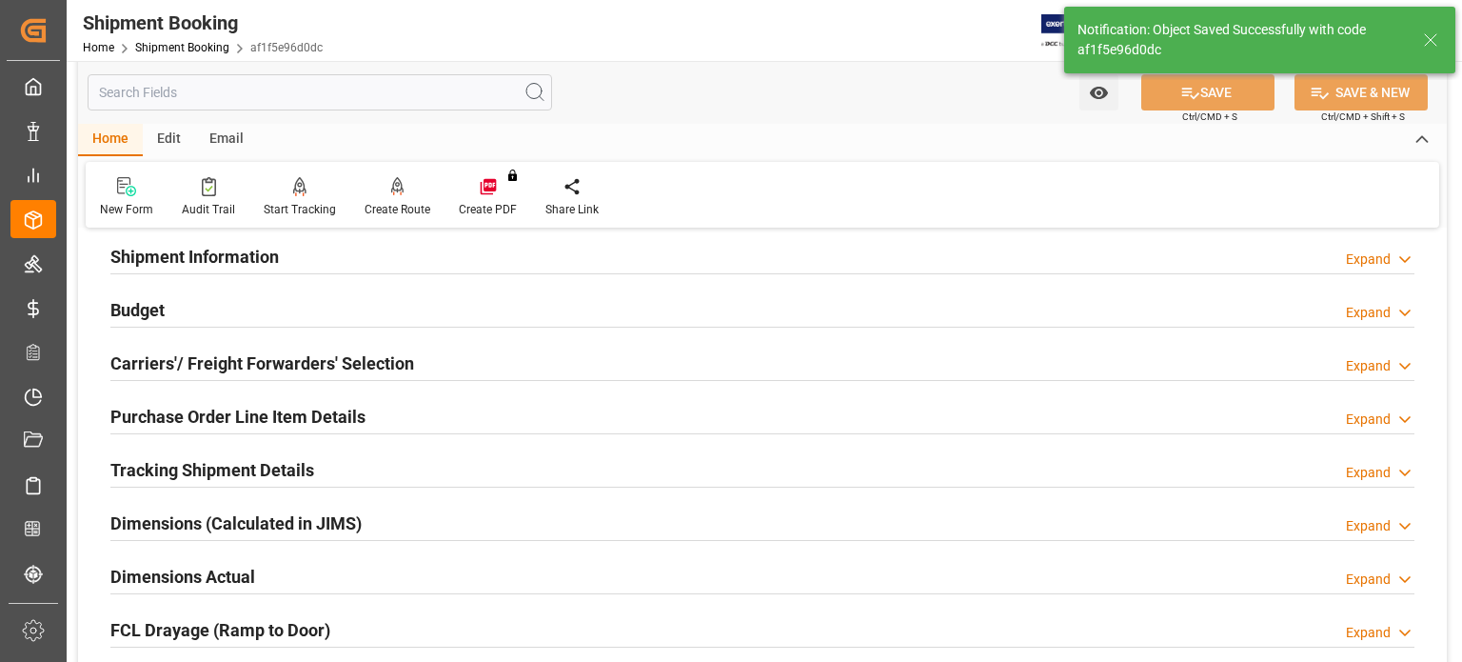
click at [179, 420] on h2 "Purchase Order Line Item Details" at bounding box center [237, 417] width 255 height 26
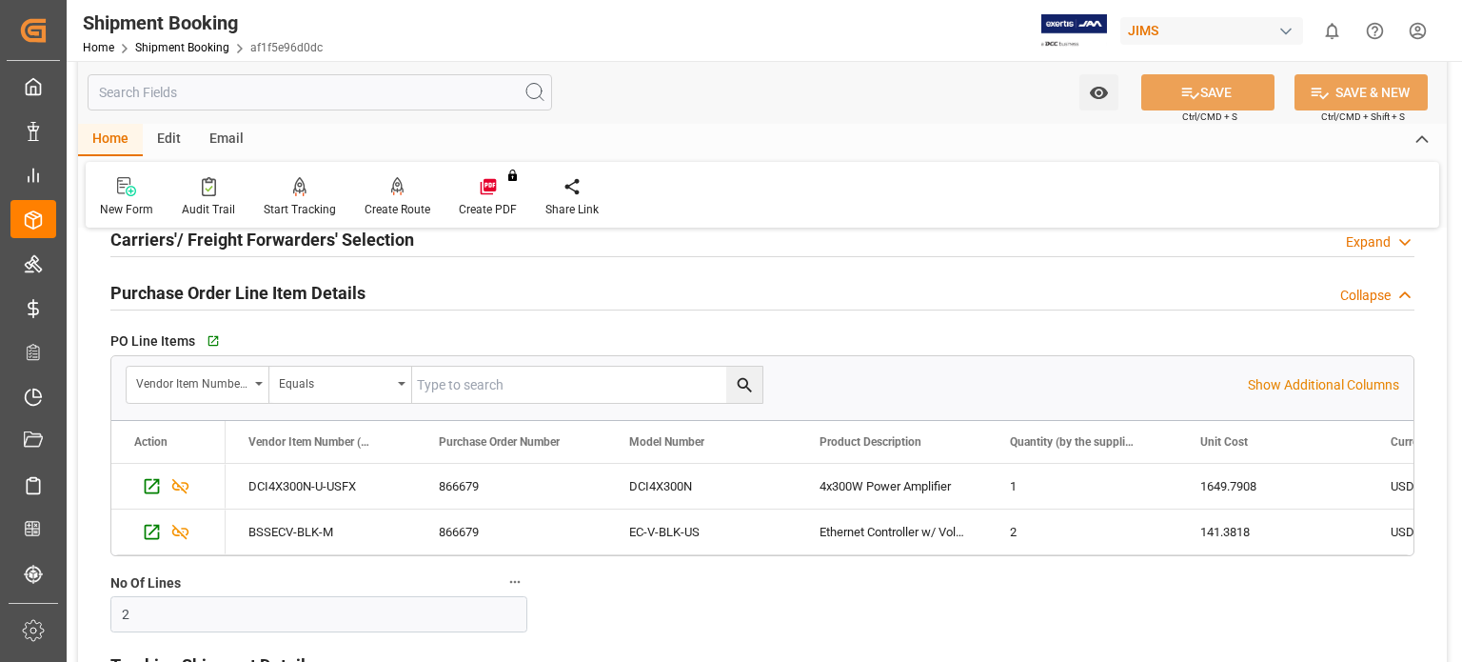
scroll to position [317, 0]
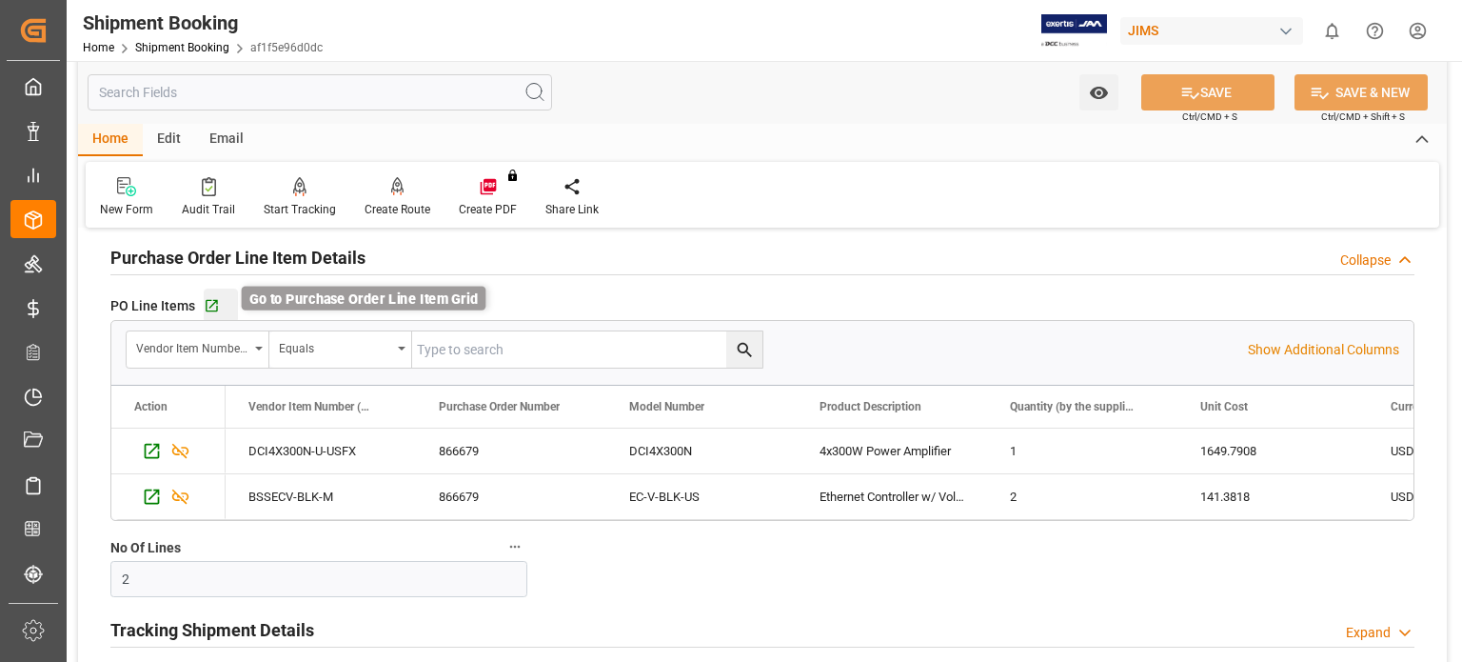
click at [214, 304] on icon "button" at bounding box center [212, 306] width 16 height 16
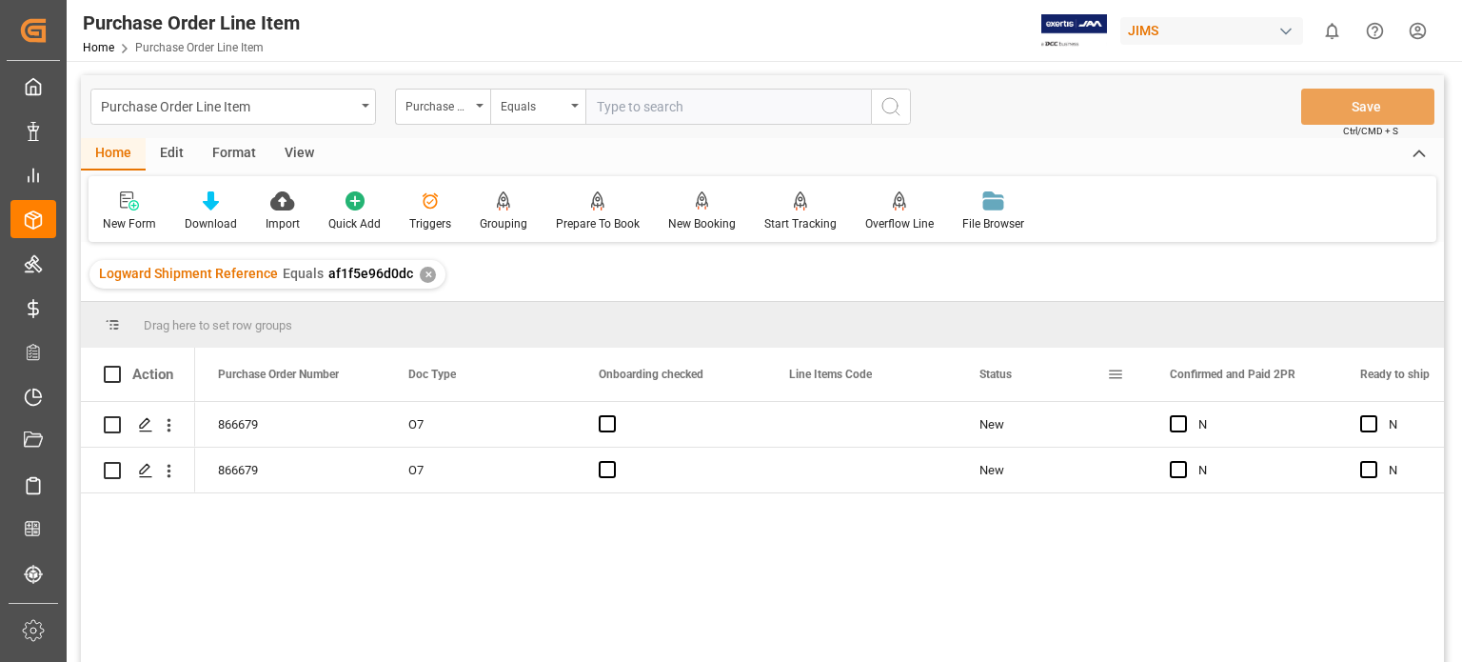
click at [1116, 372] on span at bounding box center [1115, 374] width 17 height 17
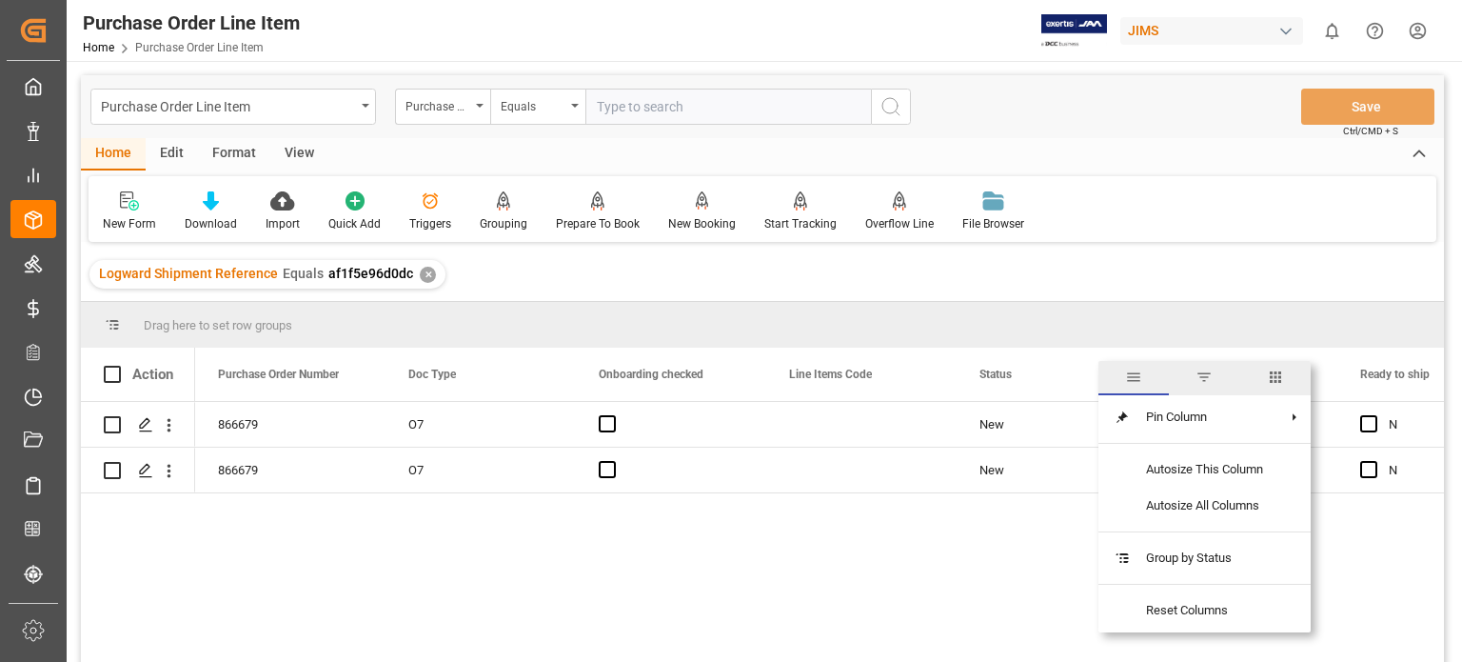
click at [1275, 380] on span "columns" at bounding box center [1275, 376] width 17 height 17
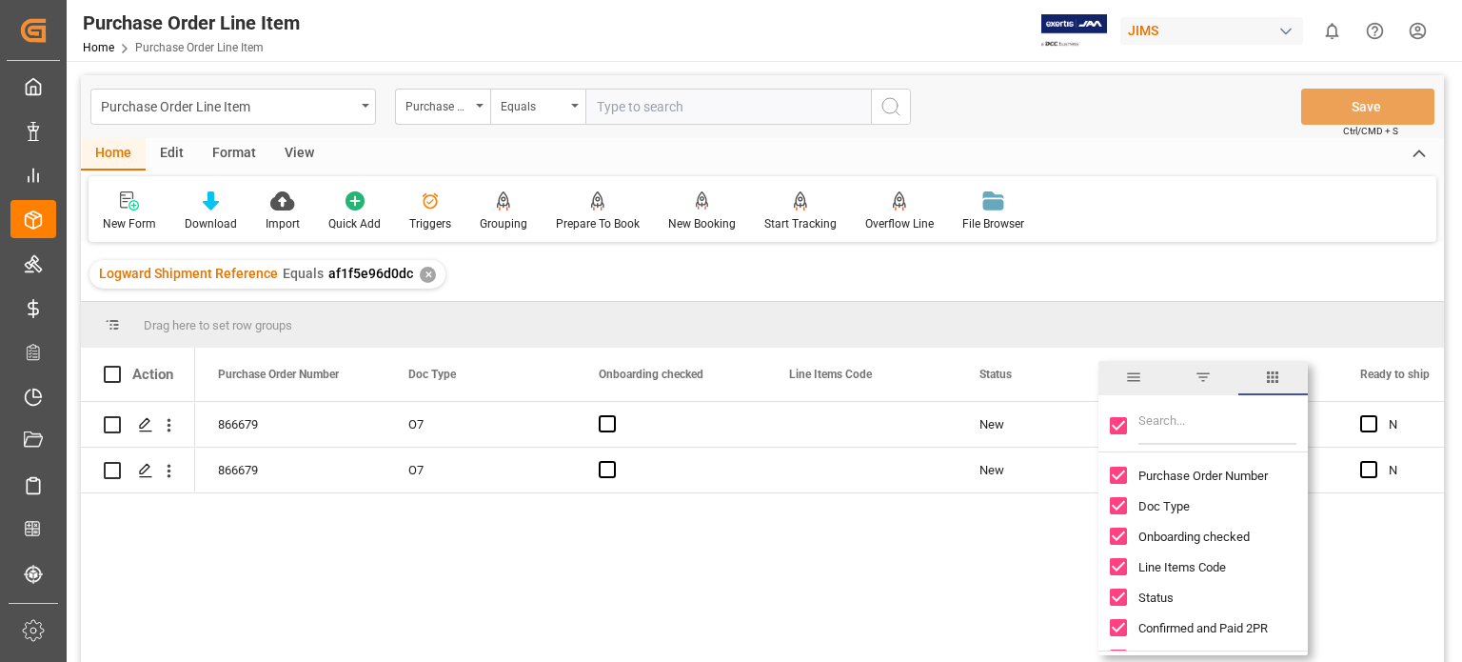
click at [1121, 425] on input "Toggle Select All Columns" at bounding box center [1118, 425] width 17 height 17
checkbox input "false"
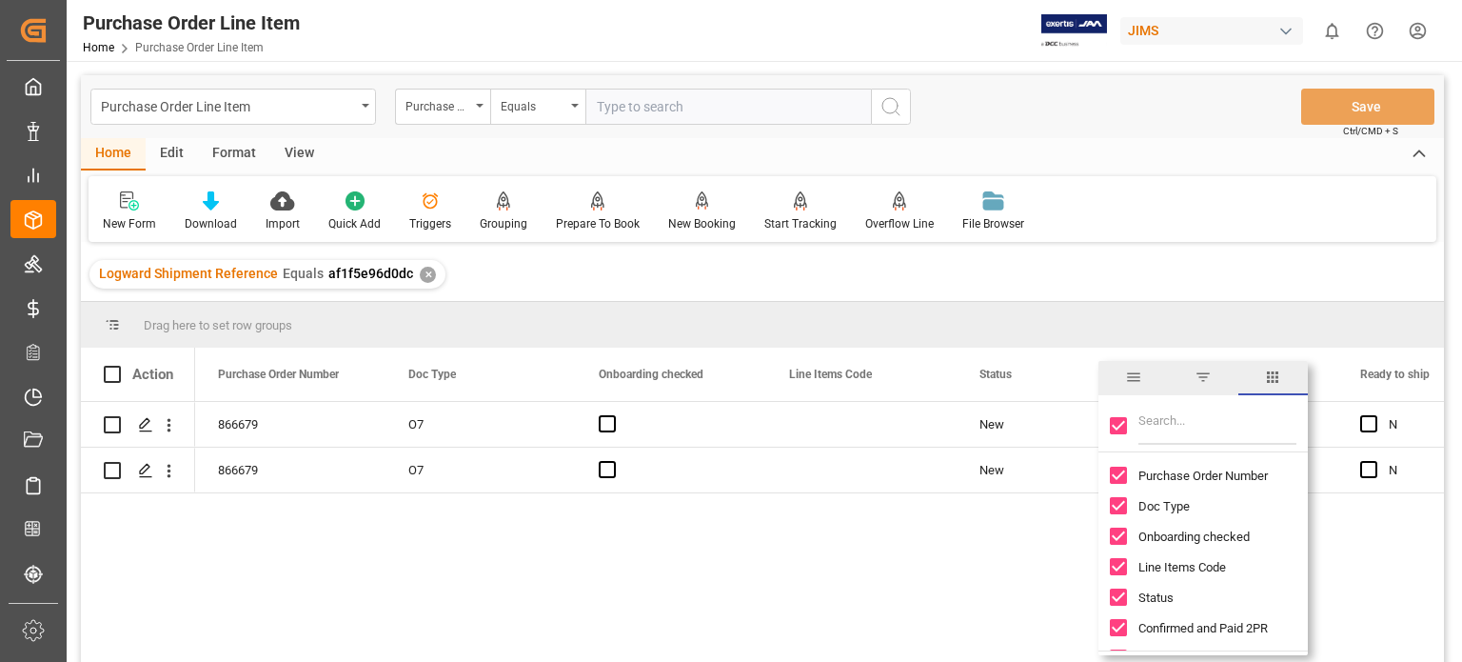
checkbox input "false"
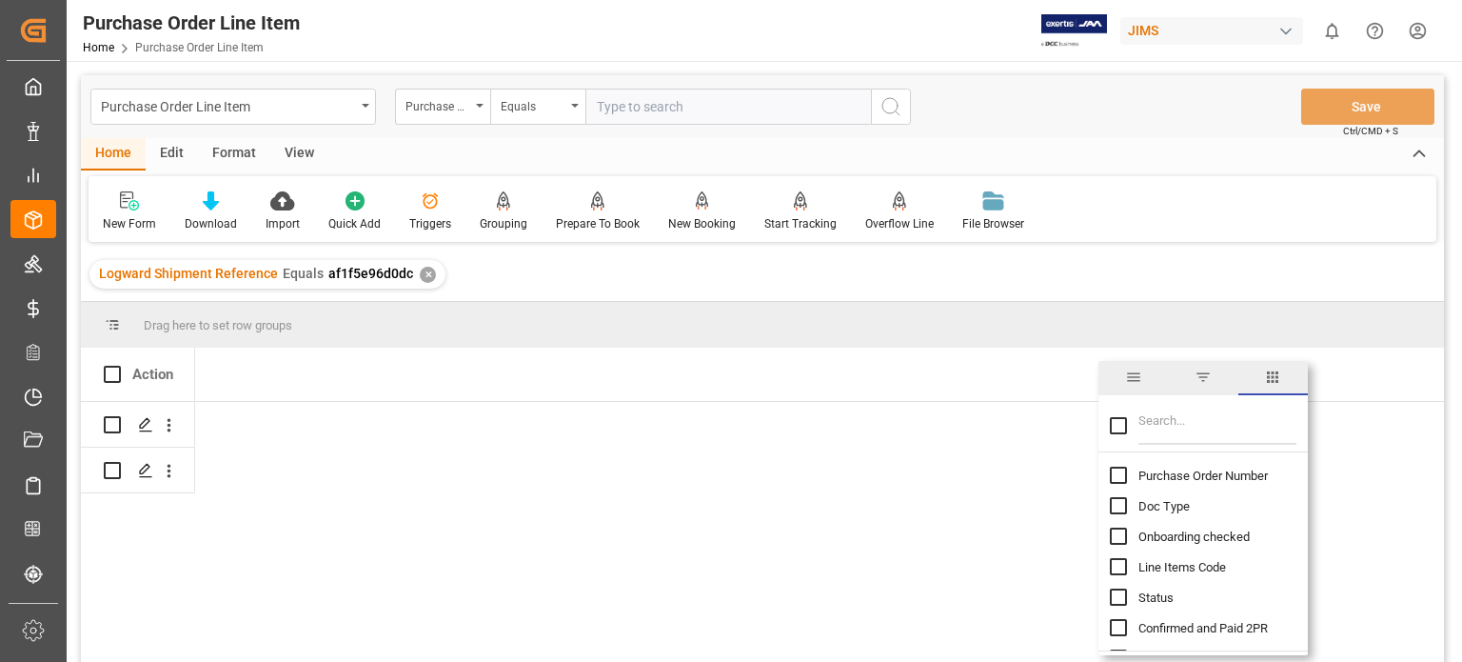
click at [1169, 429] on input "Filter Columns Input" at bounding box center [1217, 425] width 158 height 38
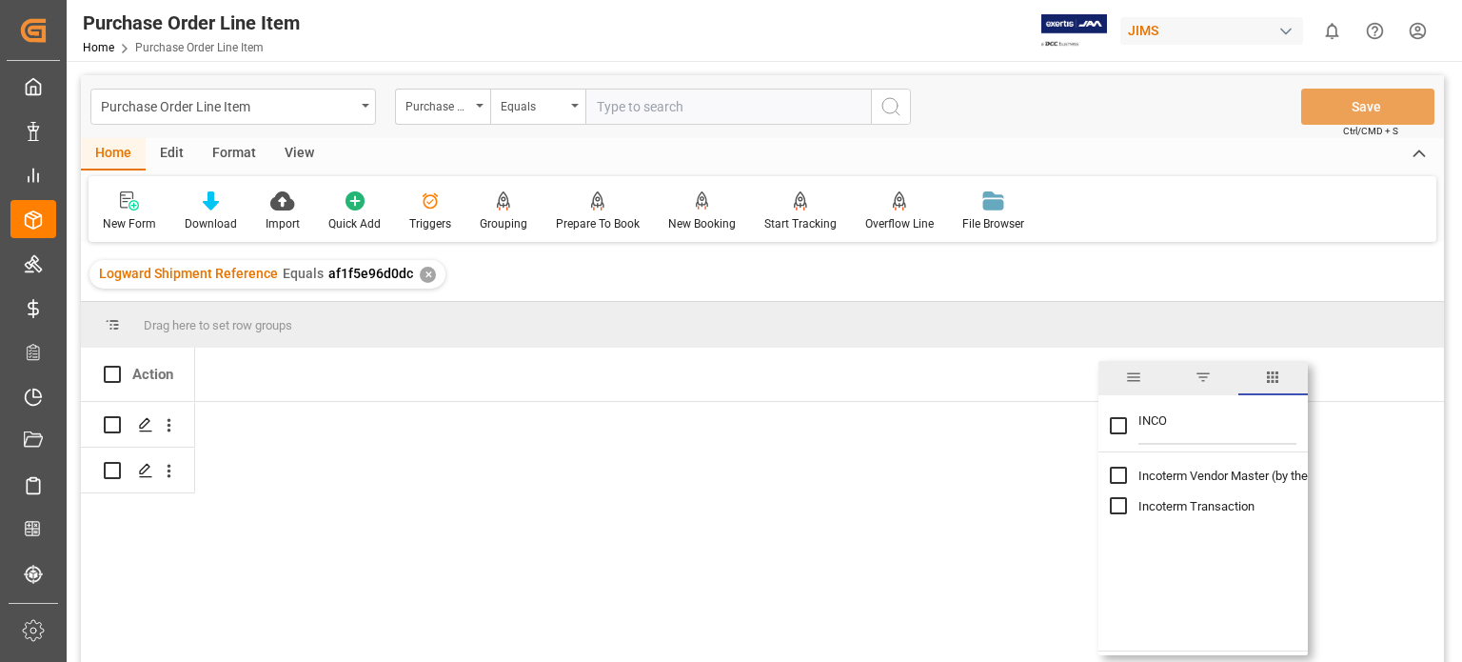
type input "INCO"
click at [1123, 423] on input "Toggle Select All Columns" at bounding box center [1118, 425] width 17 height 17
checkbox input "true"
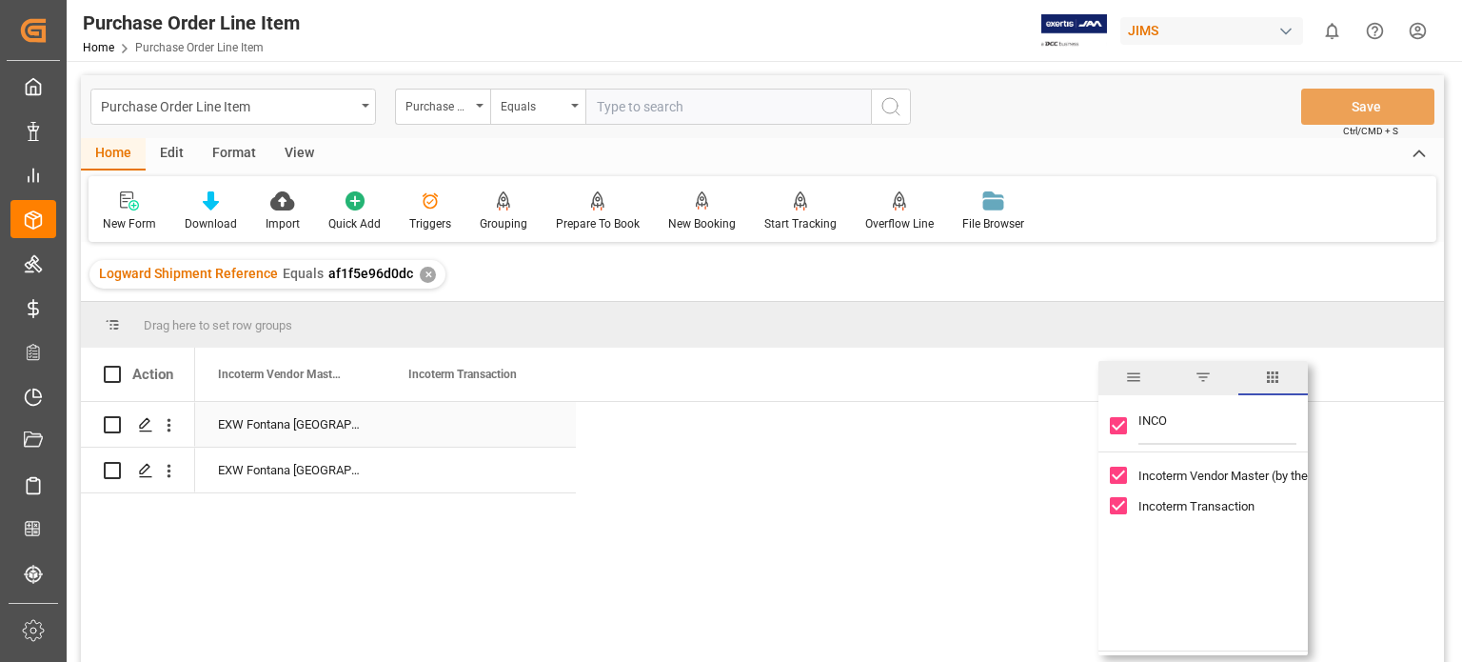
click at [471, 421] on div "Press SPACE to select this row." at bounding box center [481, 424] width 190 height 45
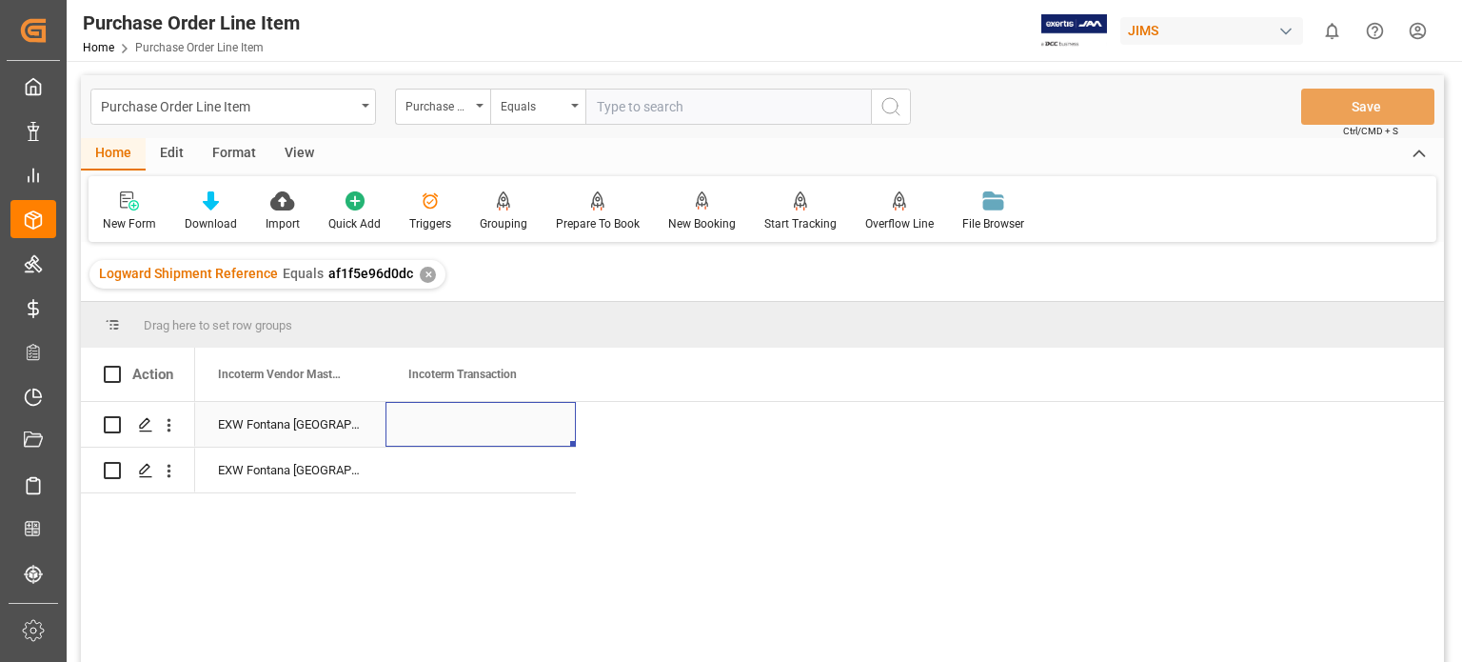
click at [450, 421] on div "Press SPACE to select this row." at bounding box center [481, 424] width 190 height 45
click at [451, 437] on input "Press SPACE to select this row." at bounding box center [481, 435] width 160 height 36
type input "EXW FONTANA CA [GEOGRAPHIC_DATA]"
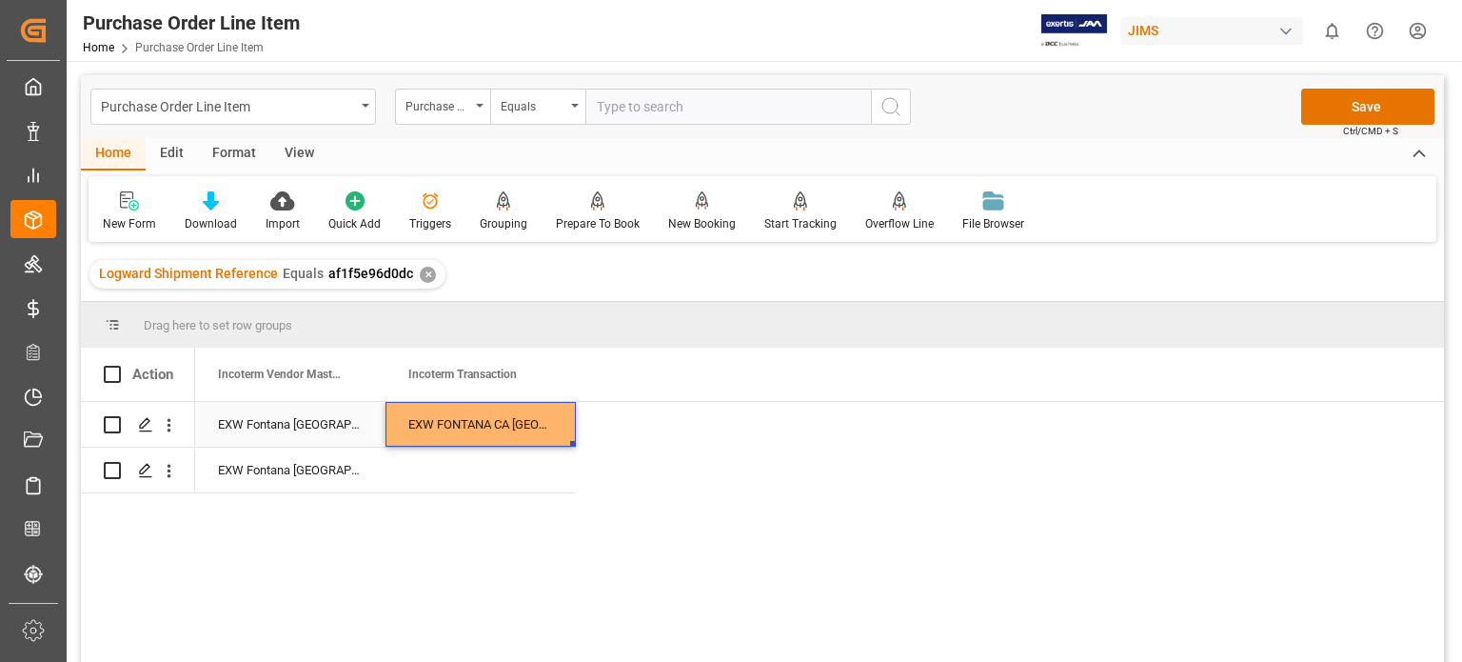
click at [514, 417] on div "EXW FONTANA CA [GEOGRAPHIC_DATA]" at bounding box center [481, 424] width 190 height 45
drag, startPoint x: 575, startPoint y: 442, endPoint x: 570, endPoint y: 465, distance: 23.3
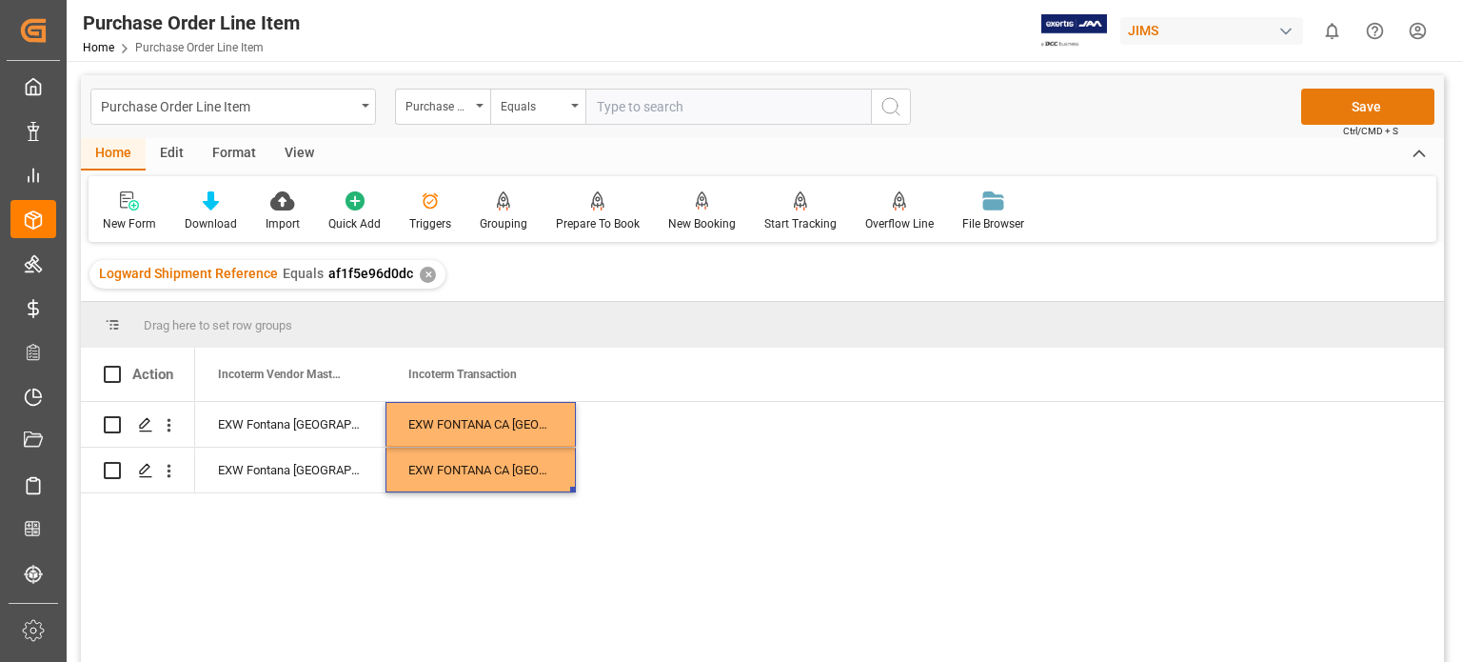
click at [1353, 106] on button "Save" at bounding box center [1367, 107] width 133 height 36
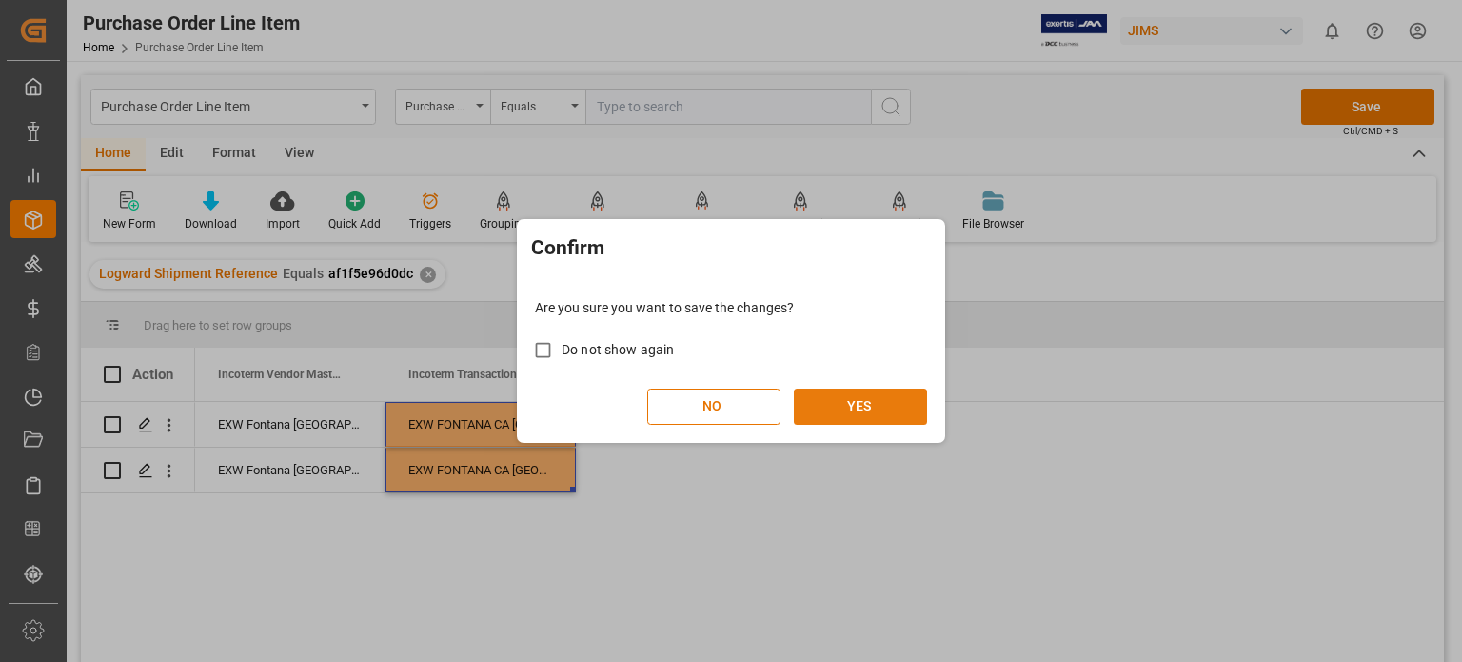
click at [861, 399] on button "YES" at bounding box center [860, 406] width 133 height 36
